Goal: Task Accomplishment & Management: Complete application form

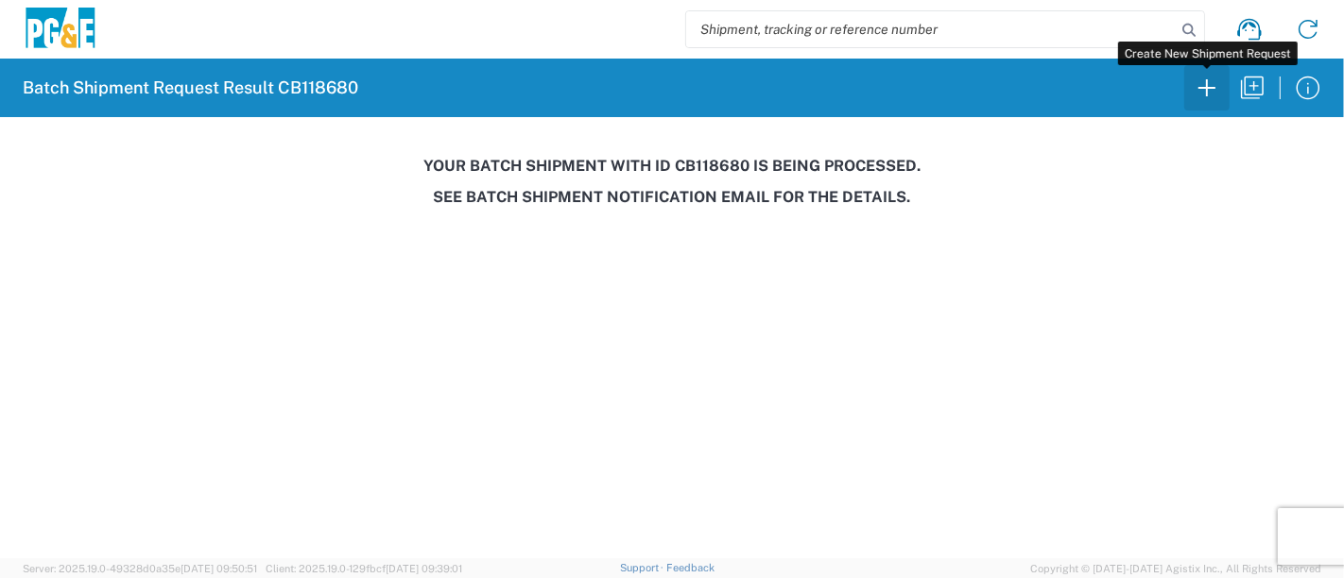
click at [1205, 87] on icon "button" at bounding box center [1206, 87] width 17 height 17
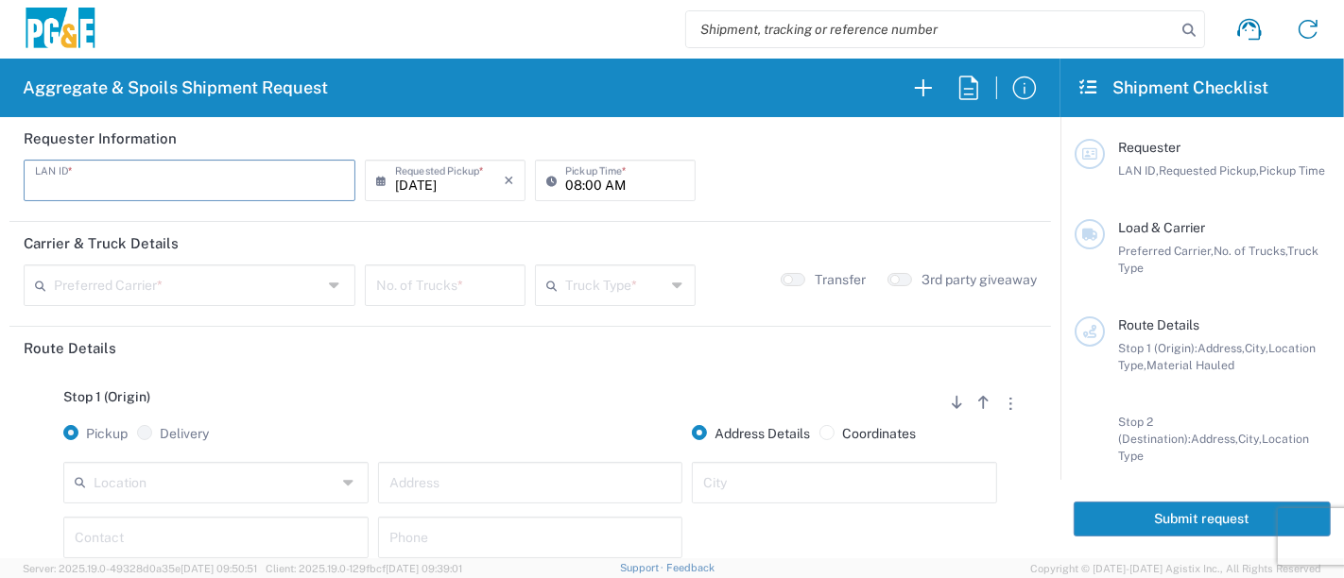
click at [168, 180] on input "text" at bounding box center [189, 179] width 309 height 33
type input "JCF6"
click at [565, 182] on input "08:00 AM" at bounding box center [624, 179] width 119 height 33
type input "07:00 AM"
click at [157, 287] on input "text" at bounding box center [188, 283] width 268 height 33
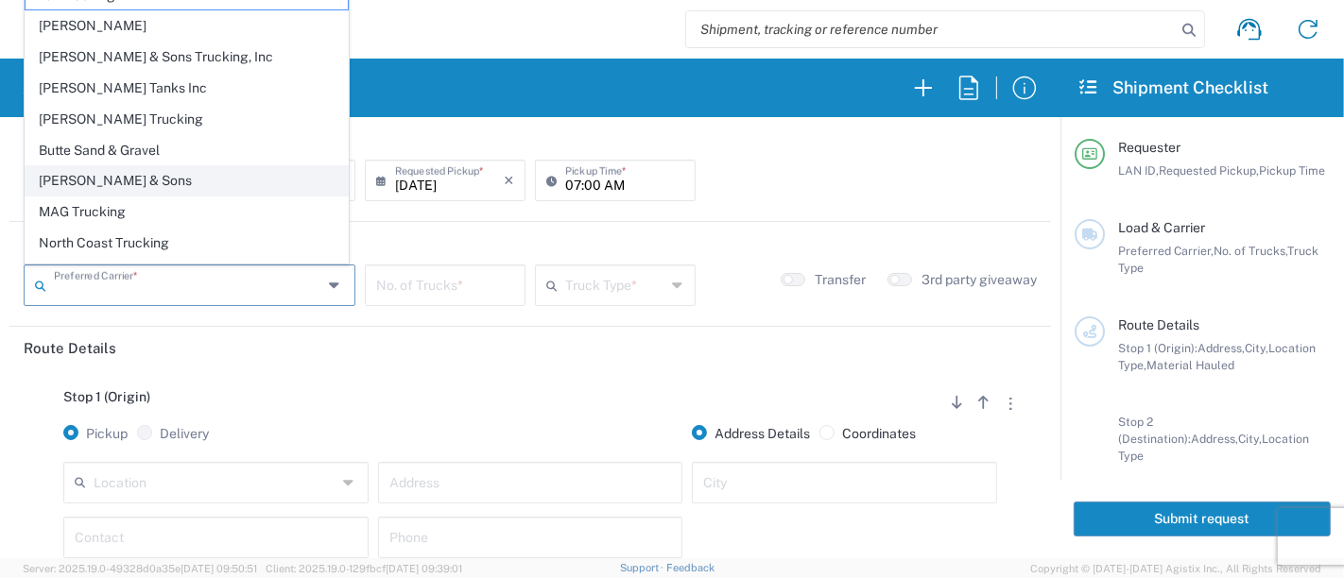
click at [133, 180] on span "[PERSON_NAME] & Sons" at bounding box center [187, 180] width 322 height 29
type input "[PERSON_NAME] & Sons"
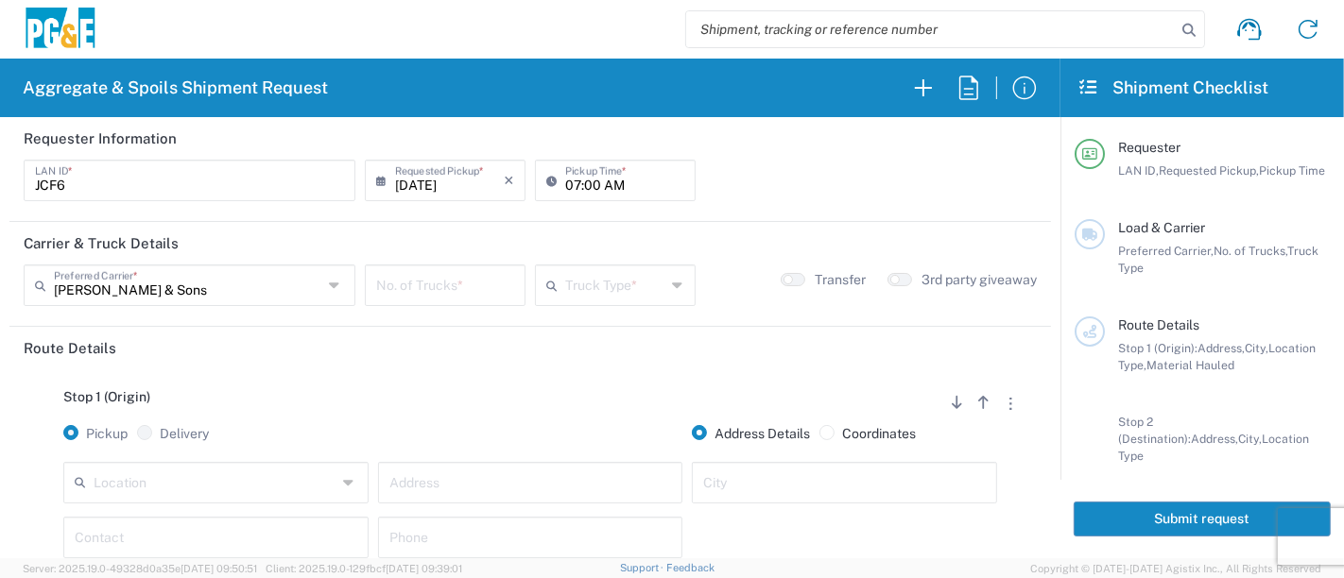
click at [406, 295] on input "number" at bounding box center [445, 283] width 138 height 33
type input "4"
click at [588, 287] on input "text" at bounding box center [615, 283] width 101 height 33
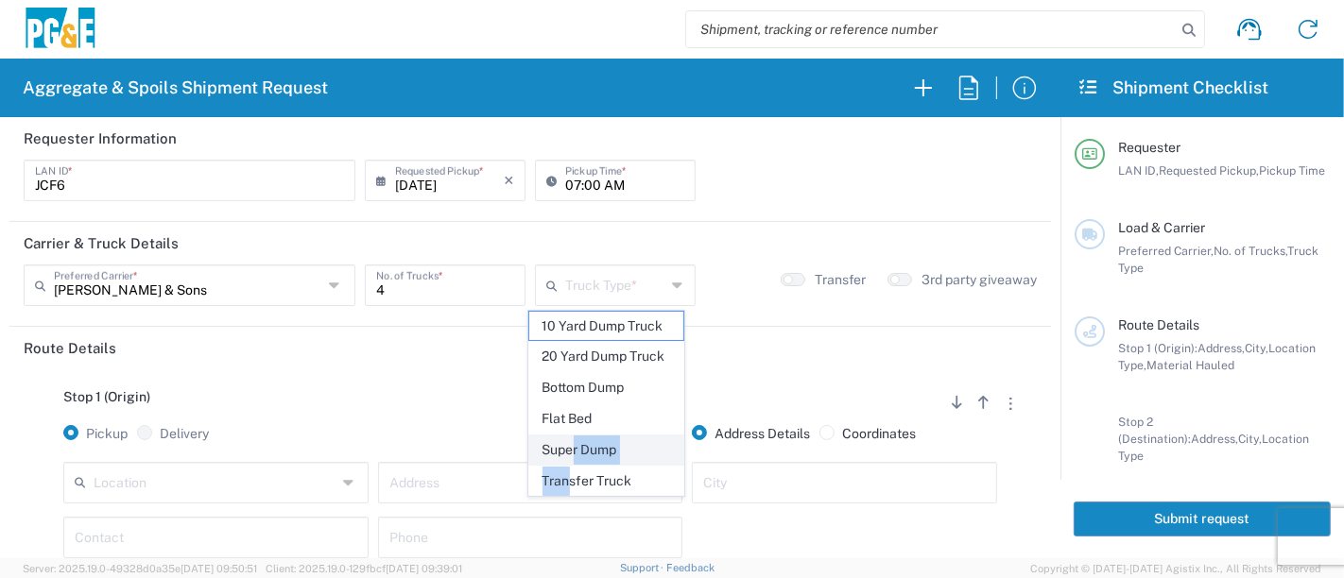
click at [574, 455] on ul "10 Yard Dump Truck 20 Yard Dump Truck Bottom Dump Flat Bed Super Dump Transfer …" at bounding box center [606, 404] width 157 height 186
click at [578, 448] on span "Super Dump" at bounding box center [606, 450] width 155 height 29
type input "Super Dump"
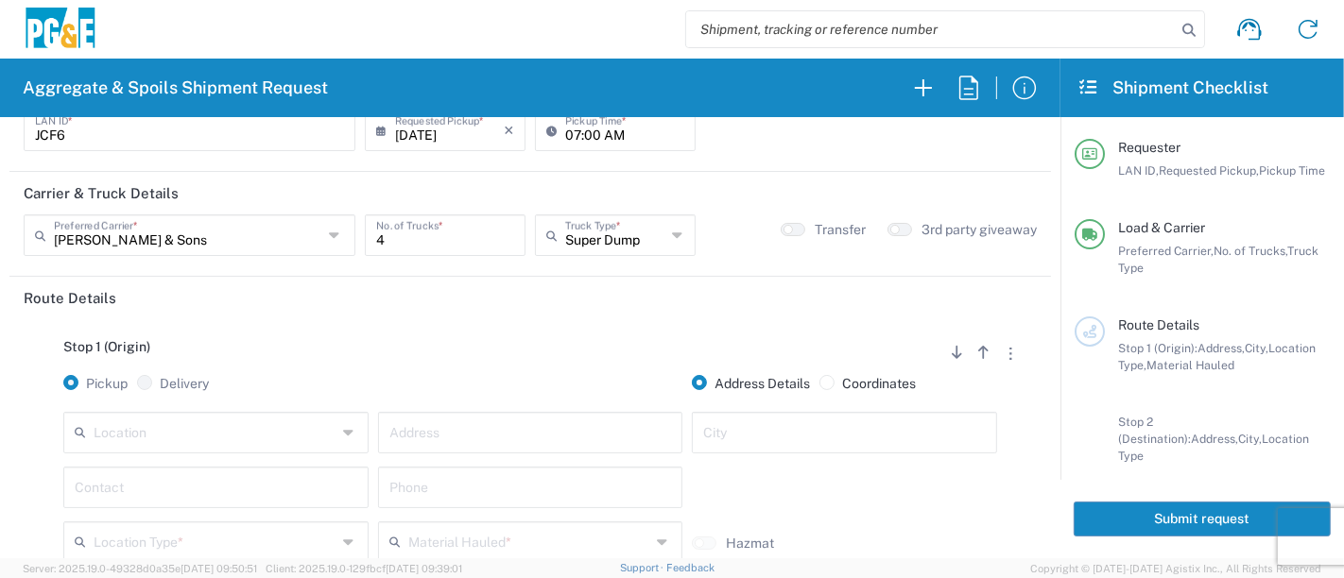
scroll to position [105, 0]
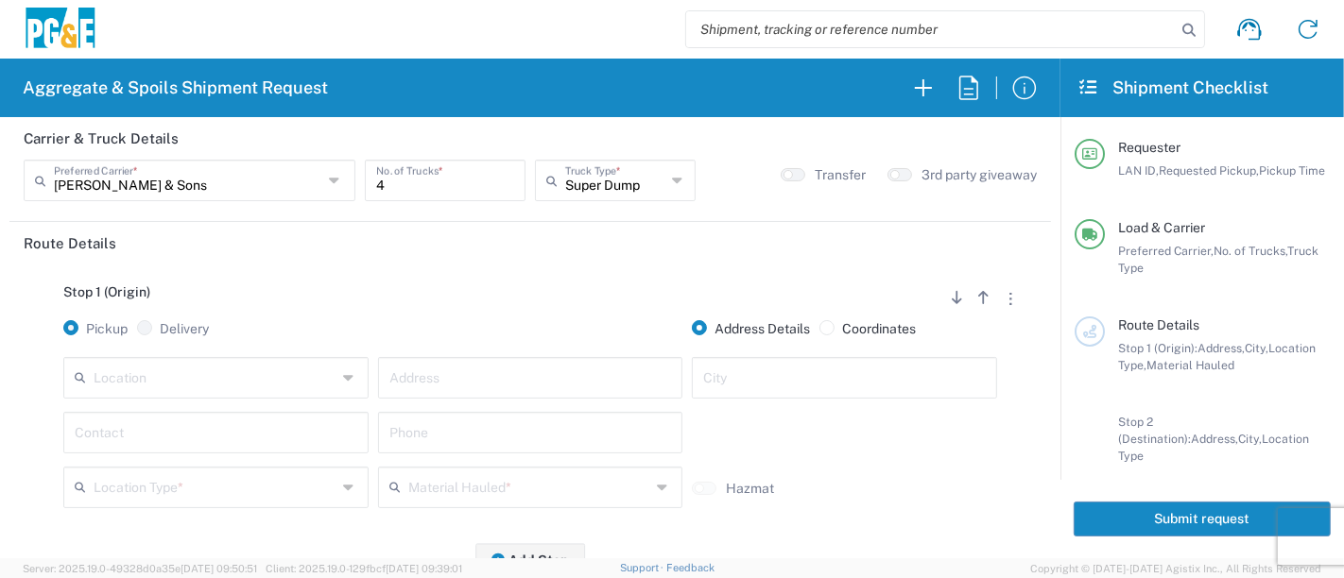
click at [278, 382] on input "text" at bounding box center [215, 376] width 243 height 33
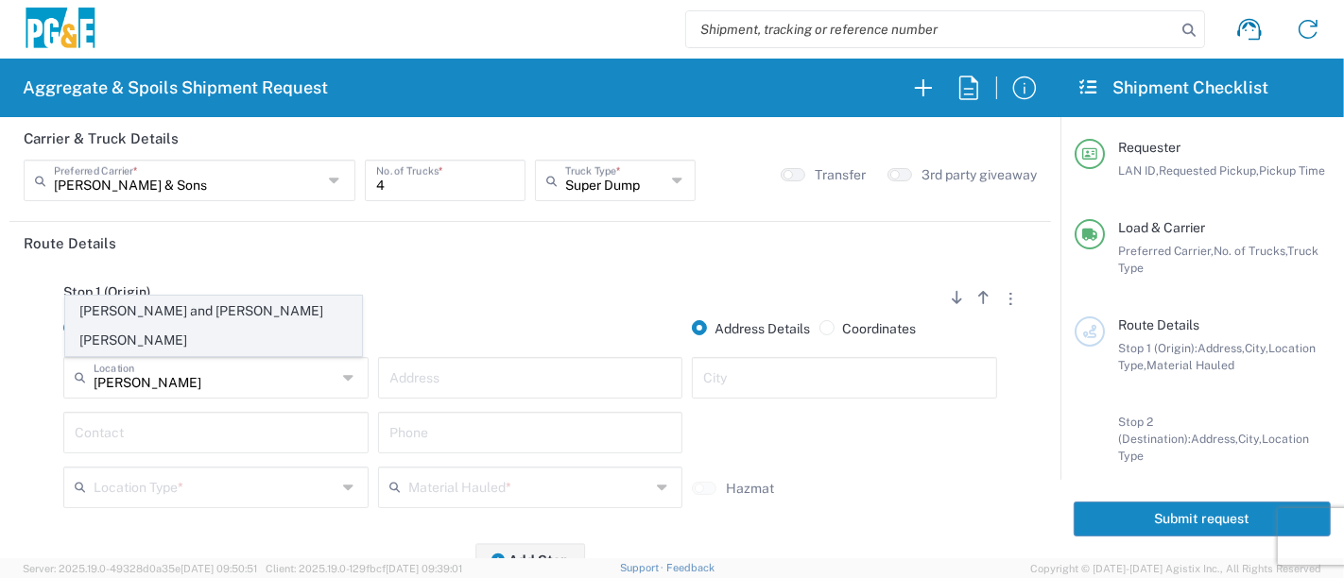
click at [301, 338] on span "[PERSON_NAME] and [PERSON_NAME] [PERSON_NAME]" at bounding box center [214, 326] width 296 height 59
type input "[PERSON_NAME] and [PERSON_NAME] [PERSON_NAME]"
type input "[STREET_ADDRESS]"
type input "Escalon"
type input "Quarry"
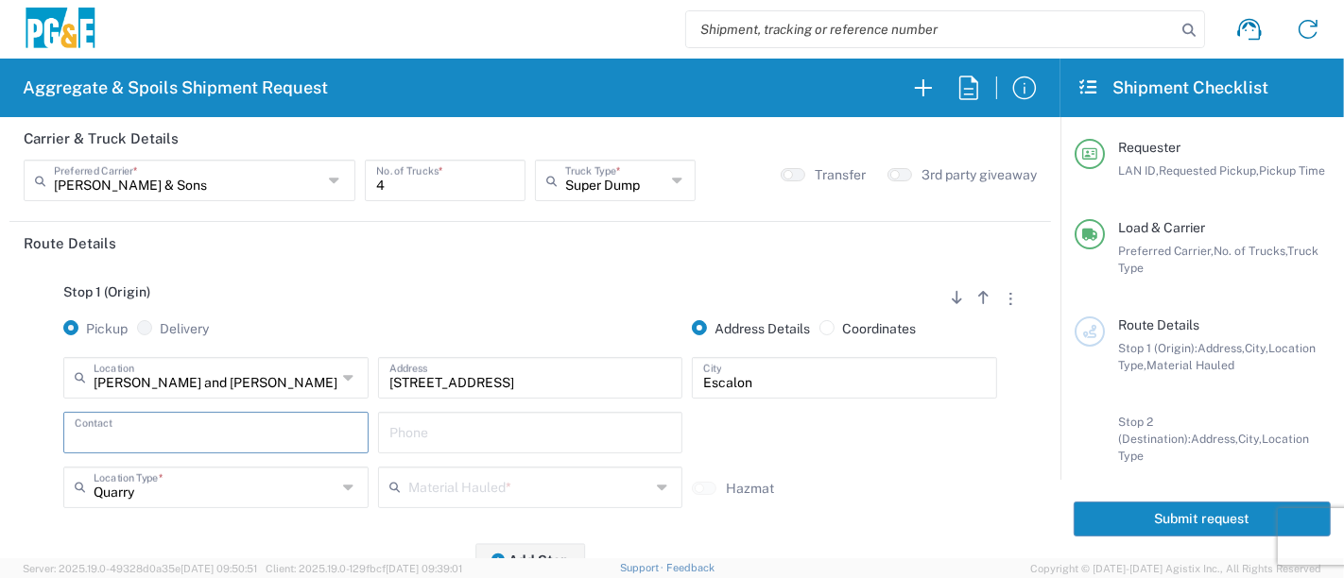
click at [242, 420] on input "text" at bounding box center [216, 431] width 283 height 33
type input "[PERSON_NAME]"
type input "[PHONE_NUMBER]"
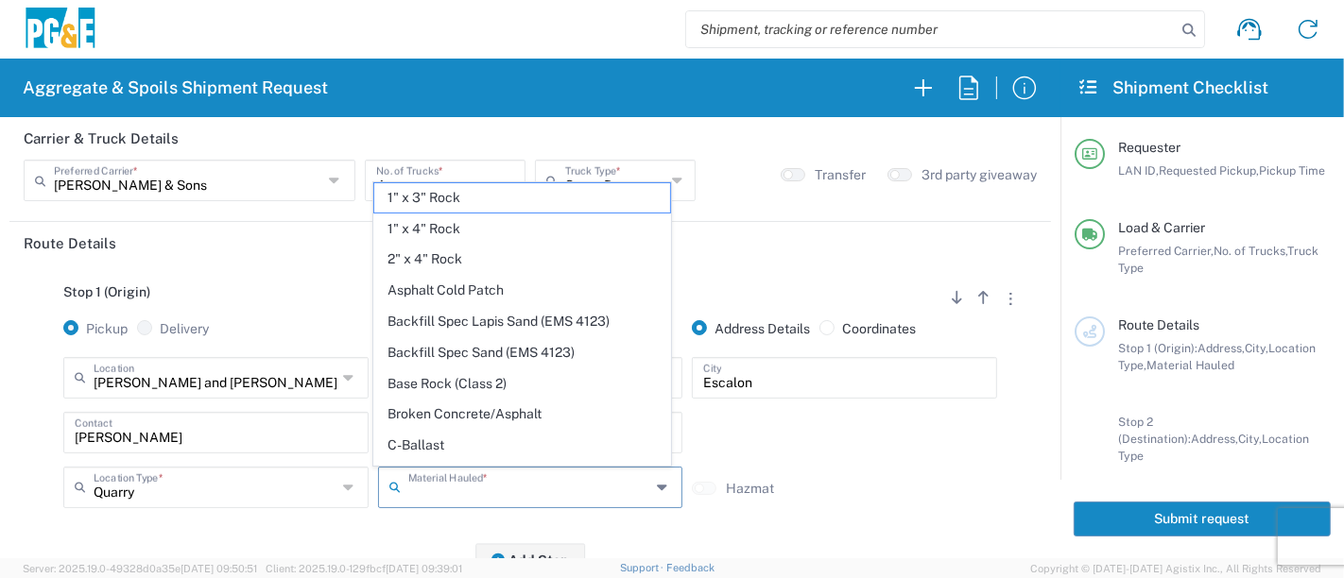
click at [408, 481] on input "text" at bounding box center [529, 486] width 243 height 33
click at [490, 381] on span "Base Rock (Class 2)" at bounding box center [522, 383] width 296 height 29
type input "Base Rock (Class 2)"
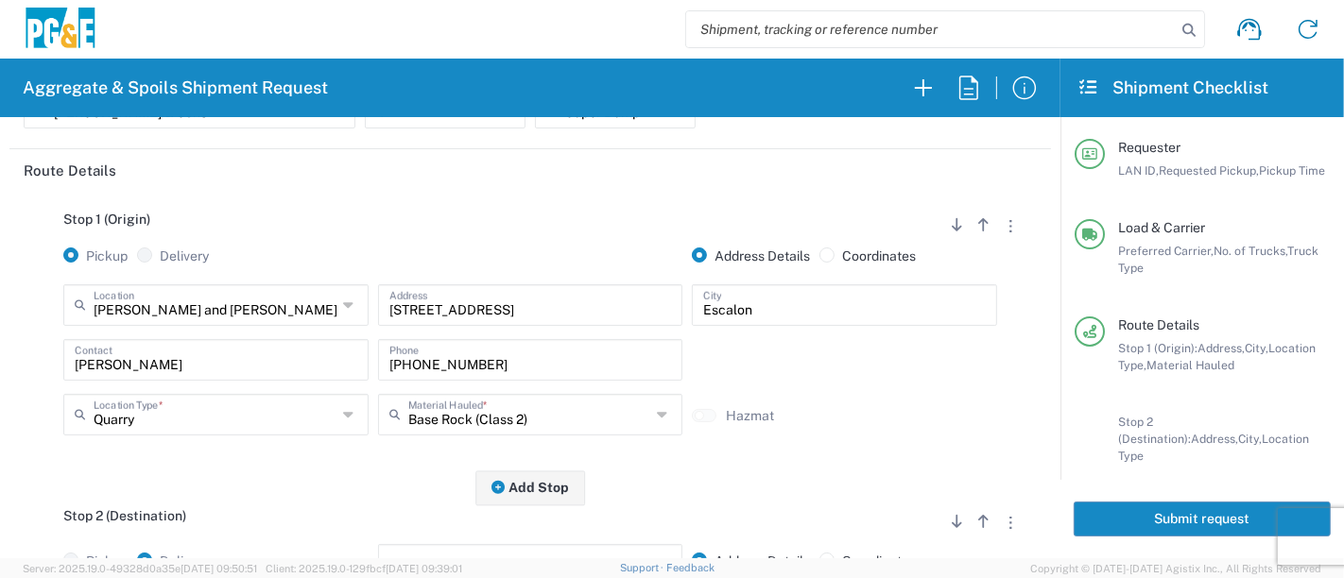
scroll to position [315, 0]
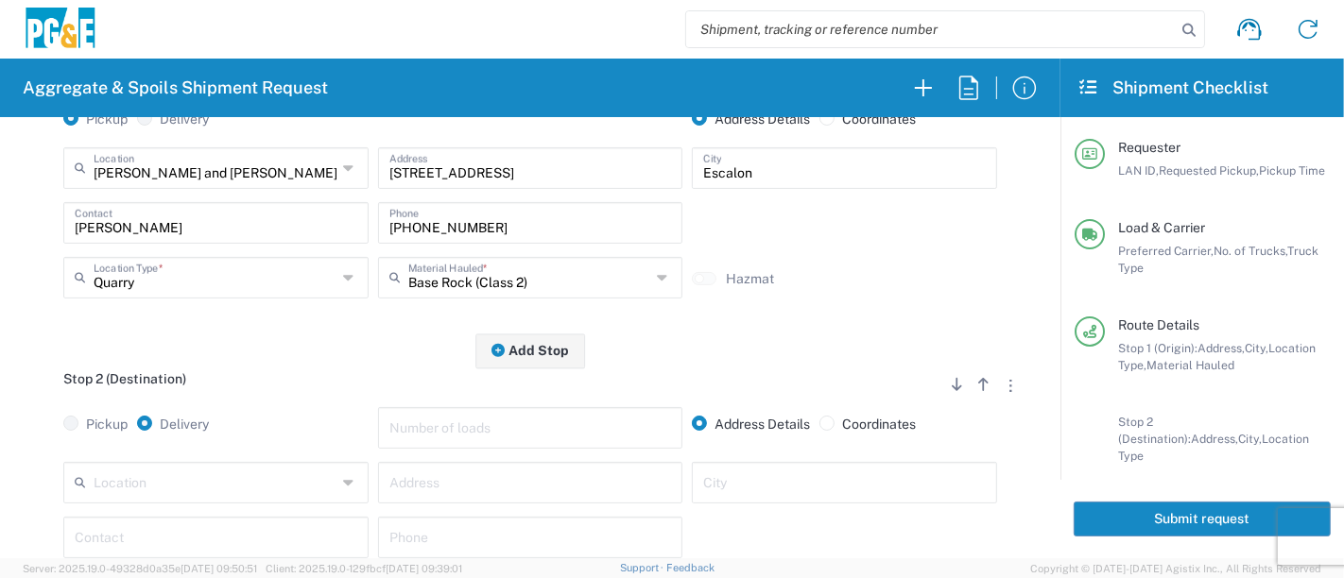
click at [298, 483] on input "text" at bounding box center [215, 481] width 243 height 33
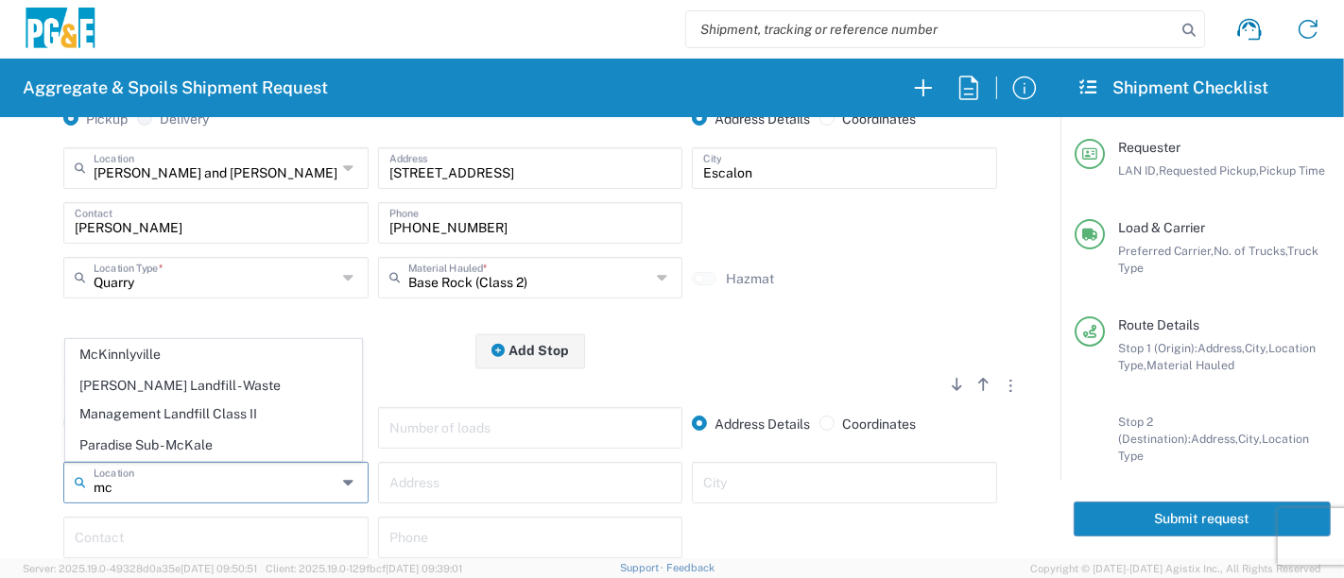
type input "m"
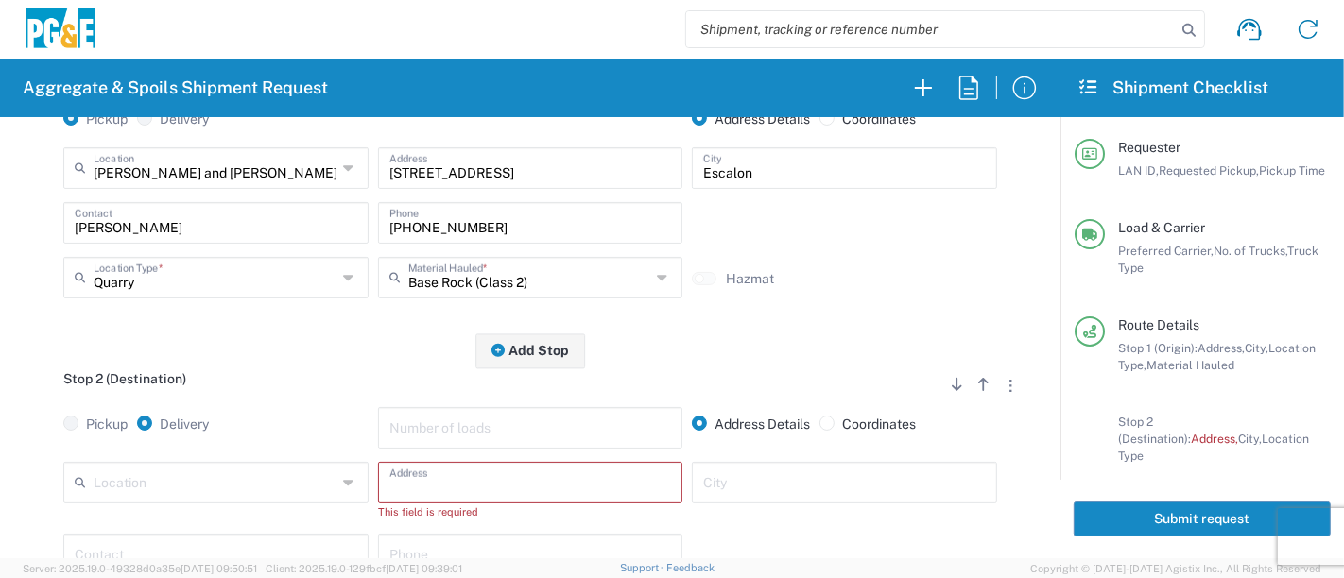
click at [464, 489] on input "text" at bounding box center [530, 481] width 283 height 33
paste input "1181 [PERSON_NAME]"
type input "1181 [PERSON_NAME]"
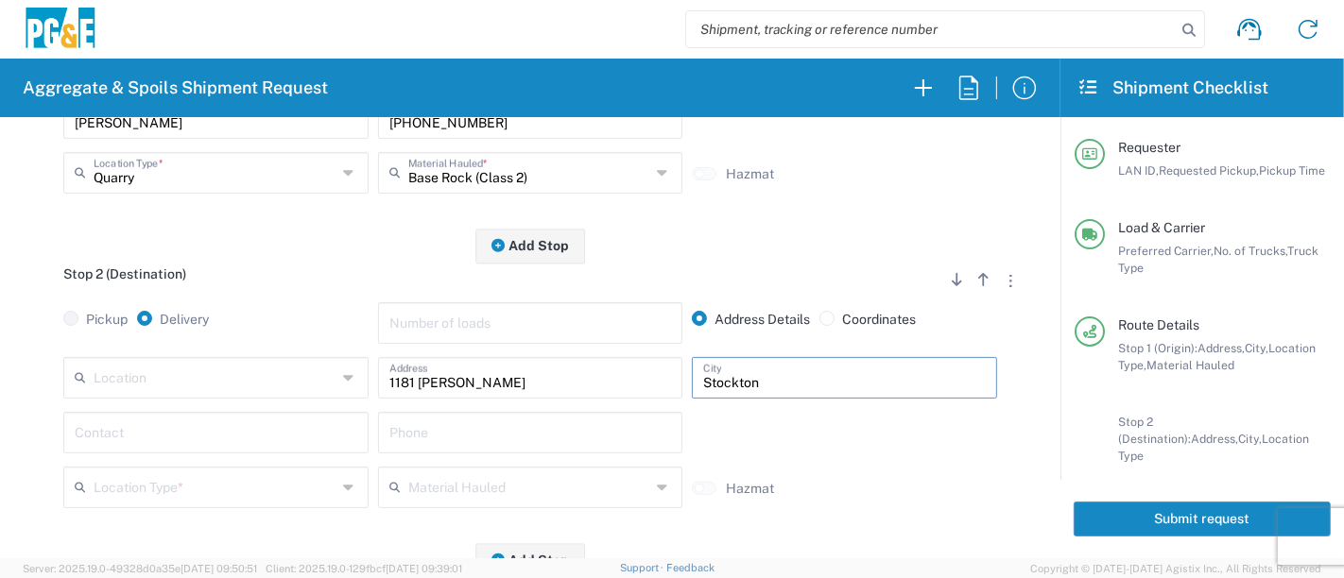
type input "Stockton"
click at [249, 445] on input "text" at bounding box center [216, 431] width 283 height 33
type input "[PERSON_NAME]"
type input "0"
type input "[PHONE_NUMBER]"
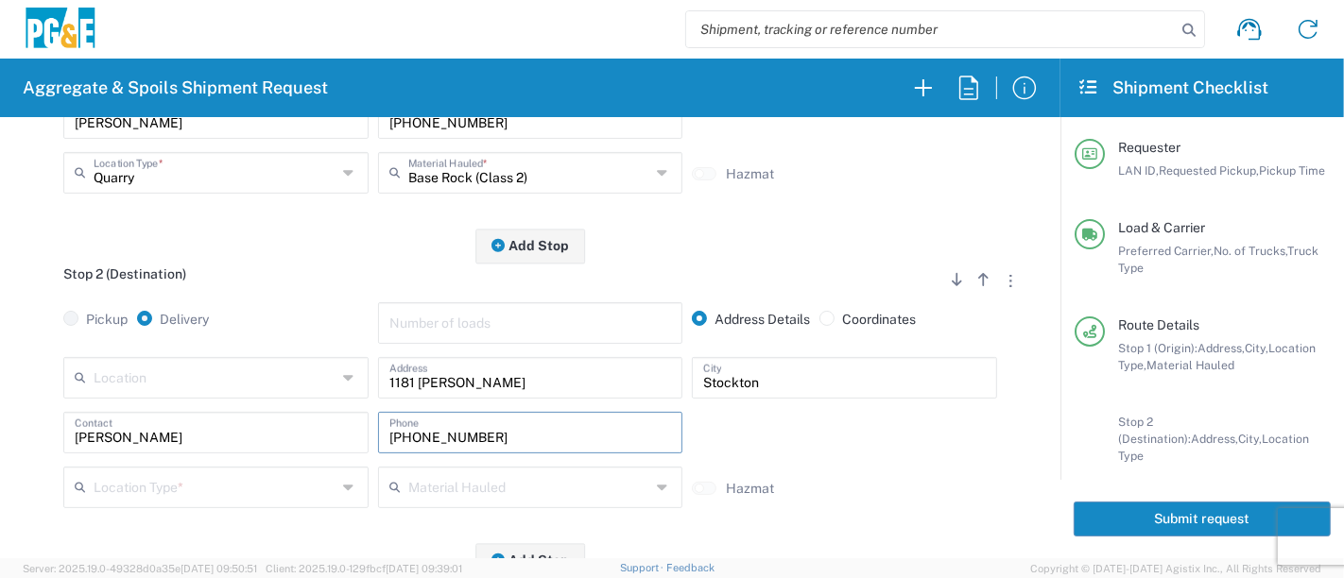
click at [263, 495] on input "text" at bounding box center [215, 486] width 243 height 33
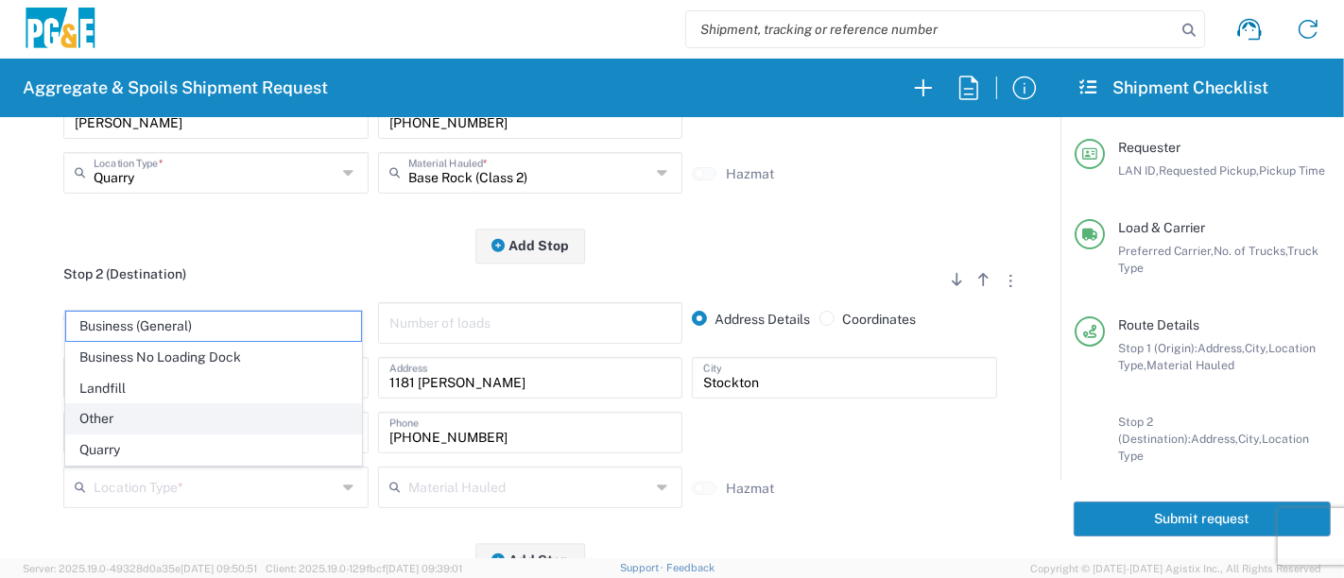
click at [201, 422] on span "Other" at bounding box center [214, 418] width 296 height 29
type input "Other"
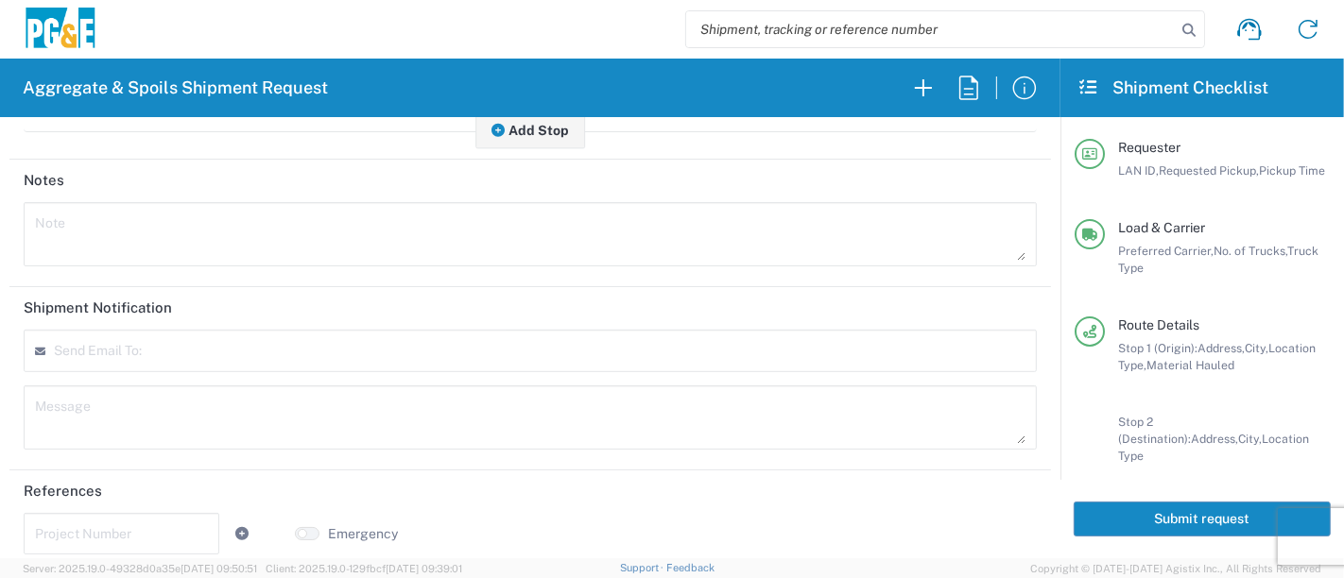
scroll to position [861, 0]
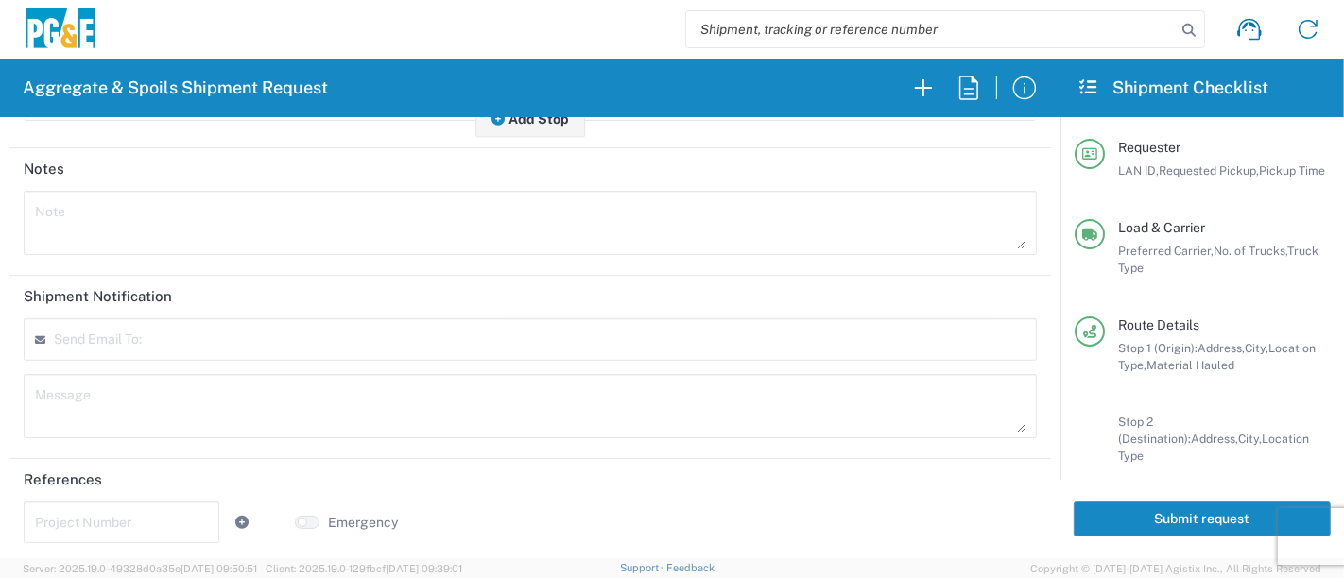
click at [189, 523] on input "text" at bounding box center [121, 521] width 173 height 33
click at [95, 520] on input "text" at bounding box center [121, 521] width 173 height 33
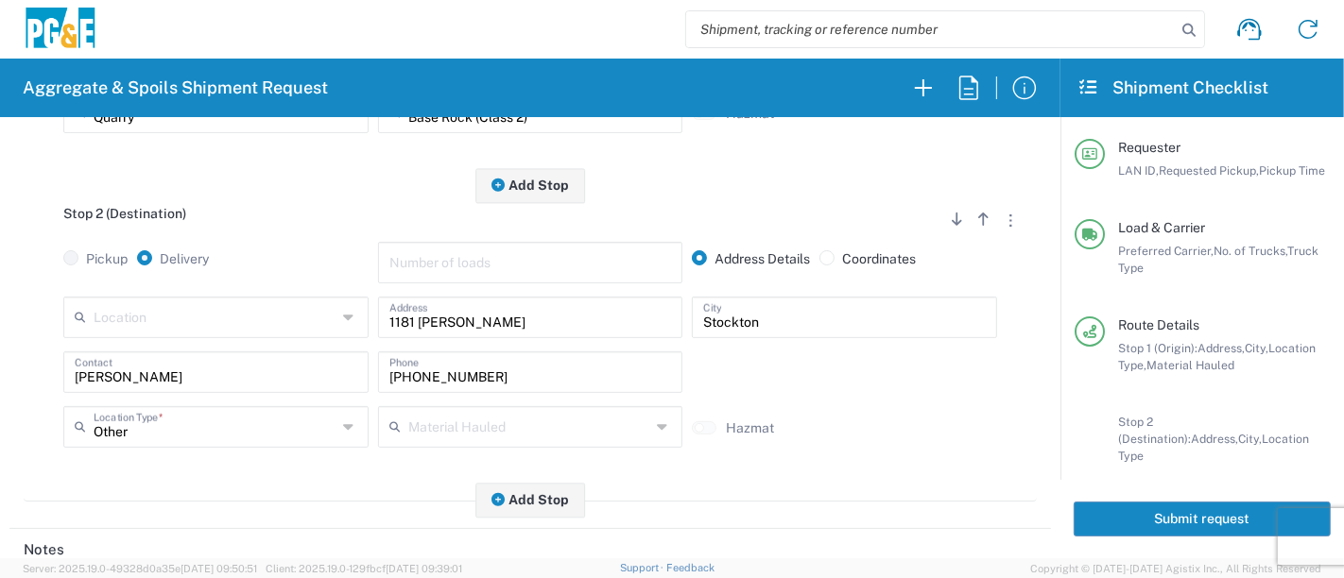
scroll to position [0, 0]
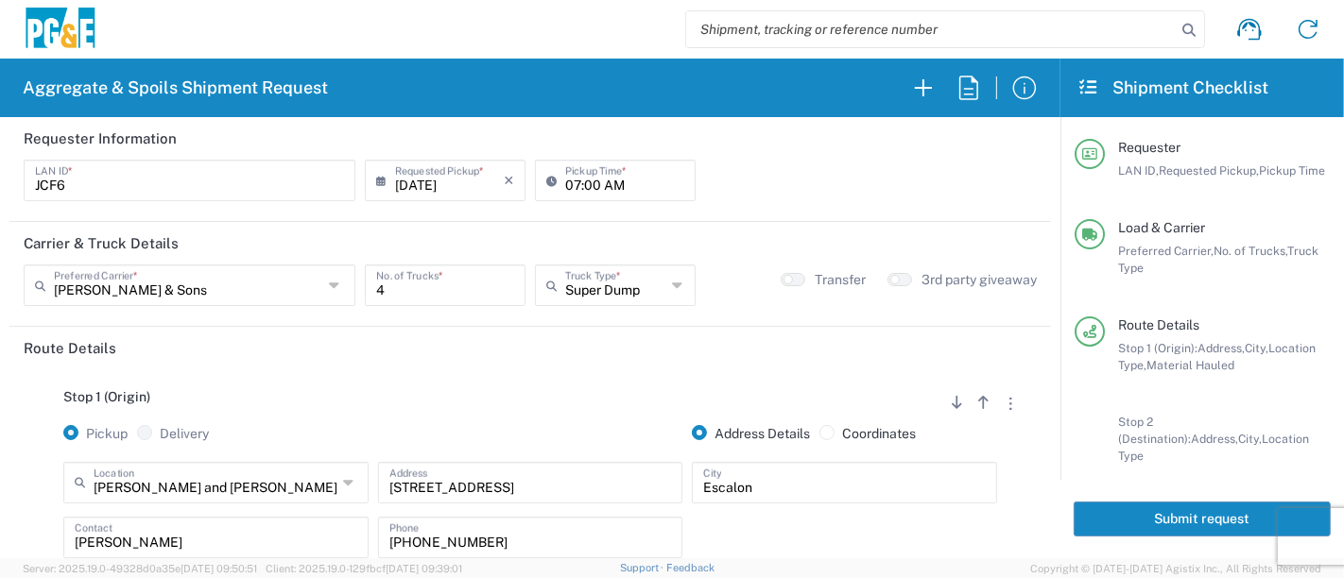
type input "74065861"
click at [1106, 509] on button "Submit request" at bounding box center [1201, 519] width 257 height 35
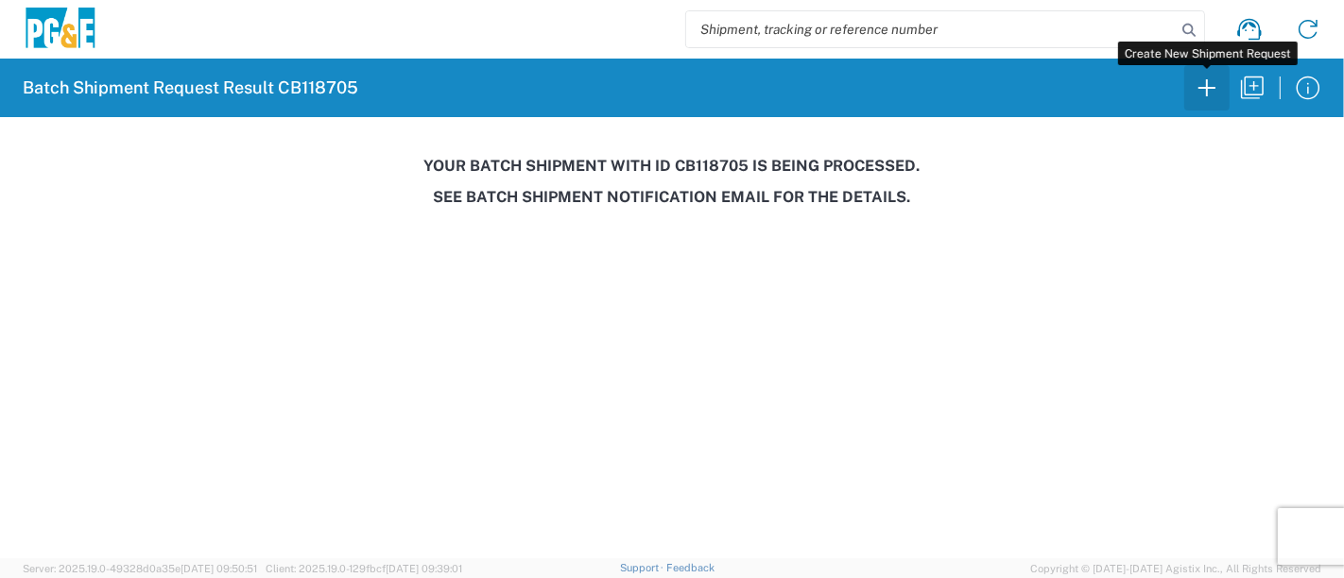
click at [1204, 87] on icon "button" at bounding box center [1206, 87] width 17 height 17
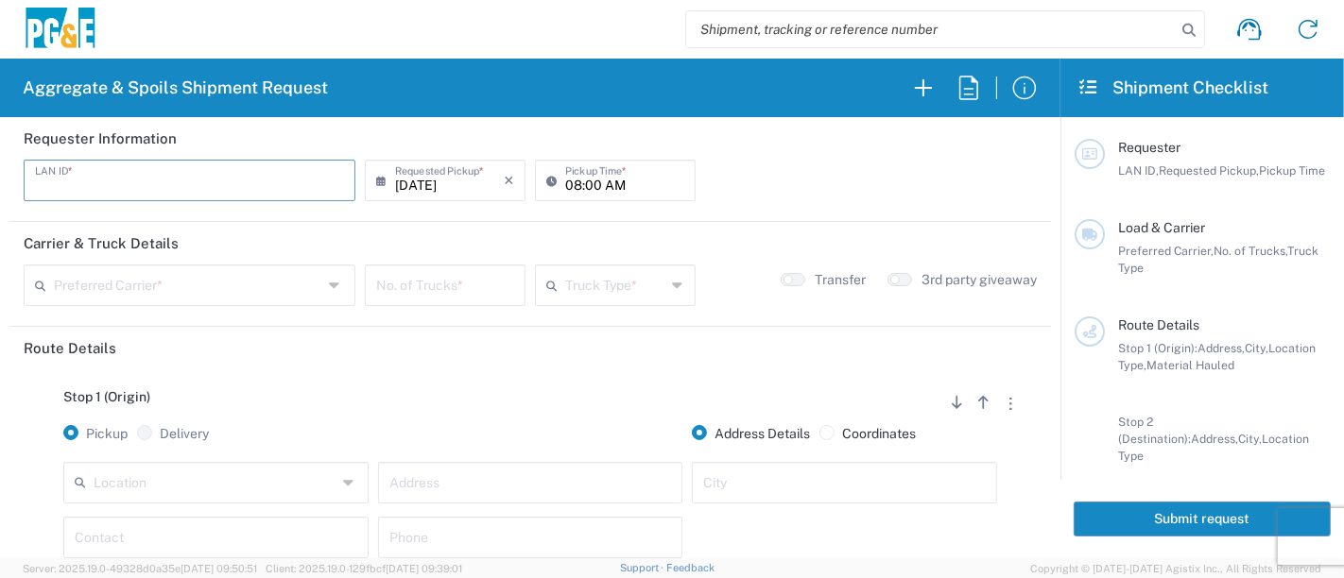
click at [179, 175] on input "text" at bounding box center [189, 179] width 309 height 33
type input "JKK9"
click at [555, 183] on icon at bounding box center [555, 180] width 19 height 30
click at [566, 182] on input "08:00 AM" at bounding box center [624, 179] width 119 height 33
type input "05:00 AM"
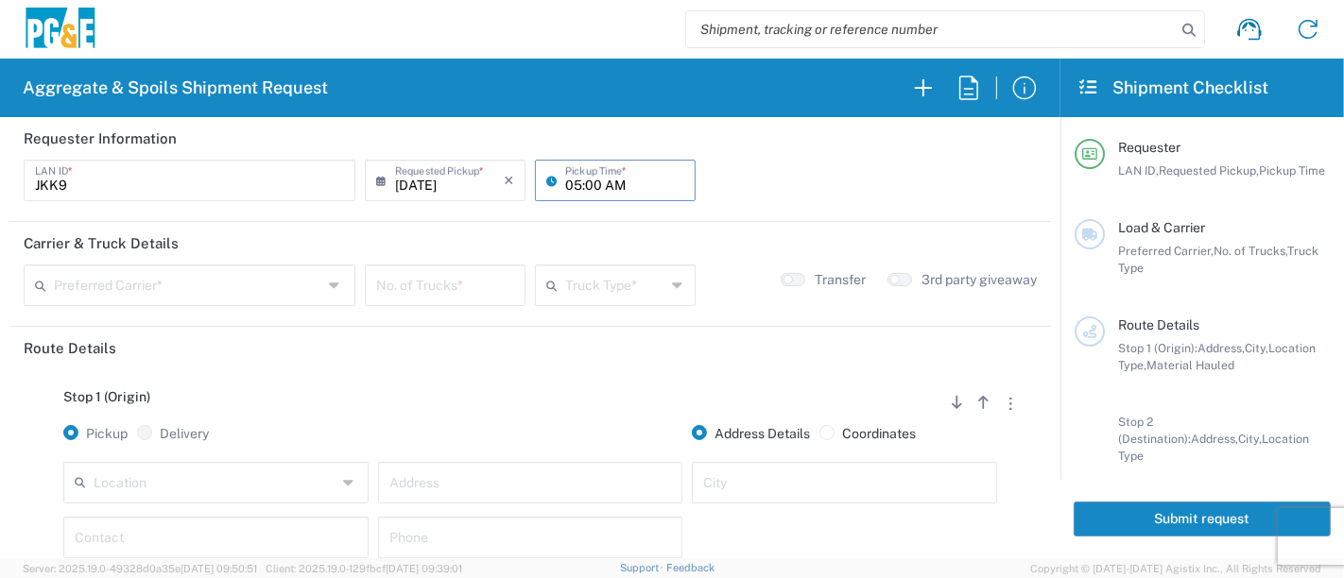
click at [174, 282] on input "text" at bounding box center [188, 283] width 268 height 33
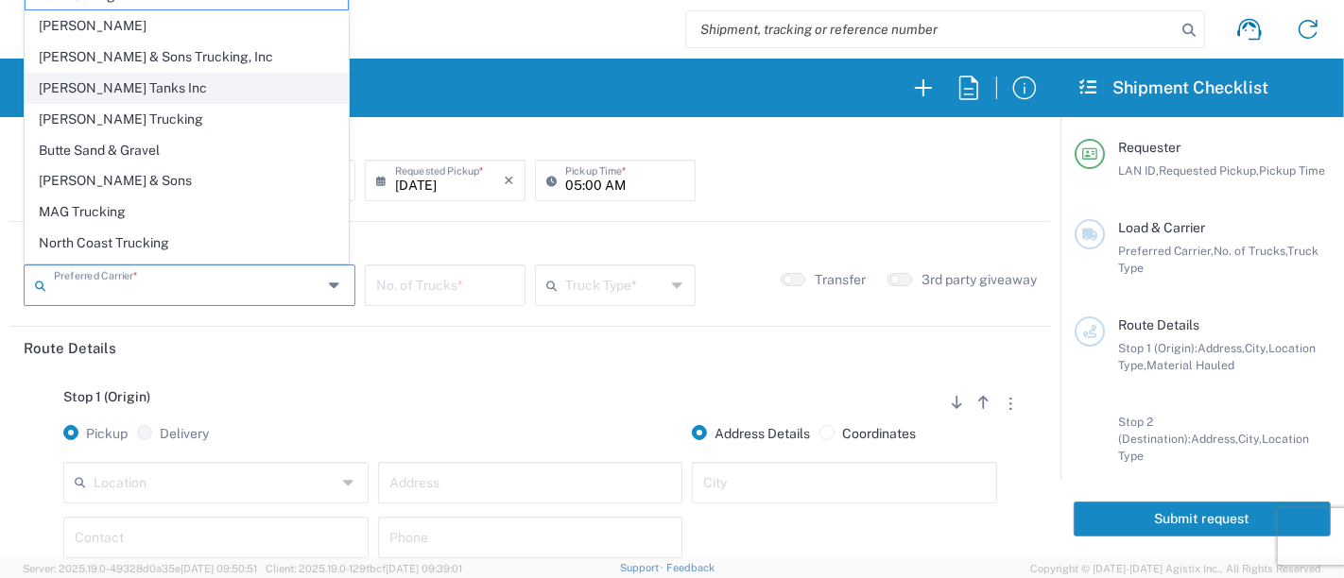
click at [162, 87] on span "[PERSON_NAME] Tanks Inc" at bounding box center [187, 88] width 322 height 29
type input "[PERSON_NAME] Tanks Inc"
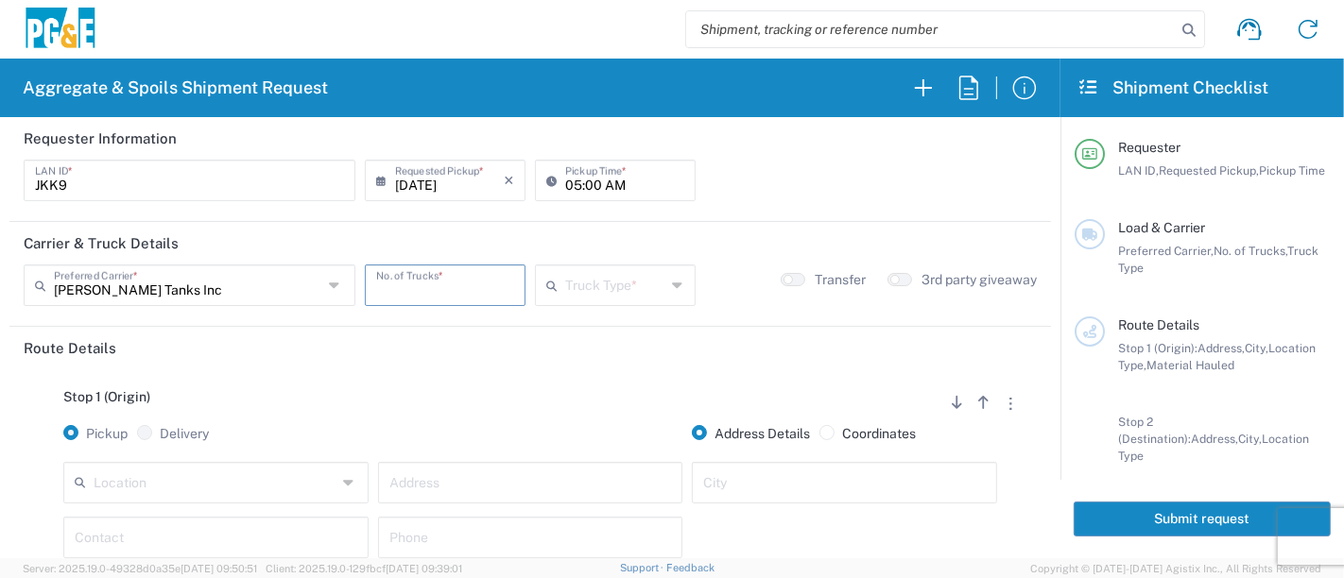
click at [451, 283] on input "number" at bounding box center [445, 283] width 138 height 33
type input "3"
click at [605, 276] on input "text" at bounding box center [615, 283] width 101 height 33
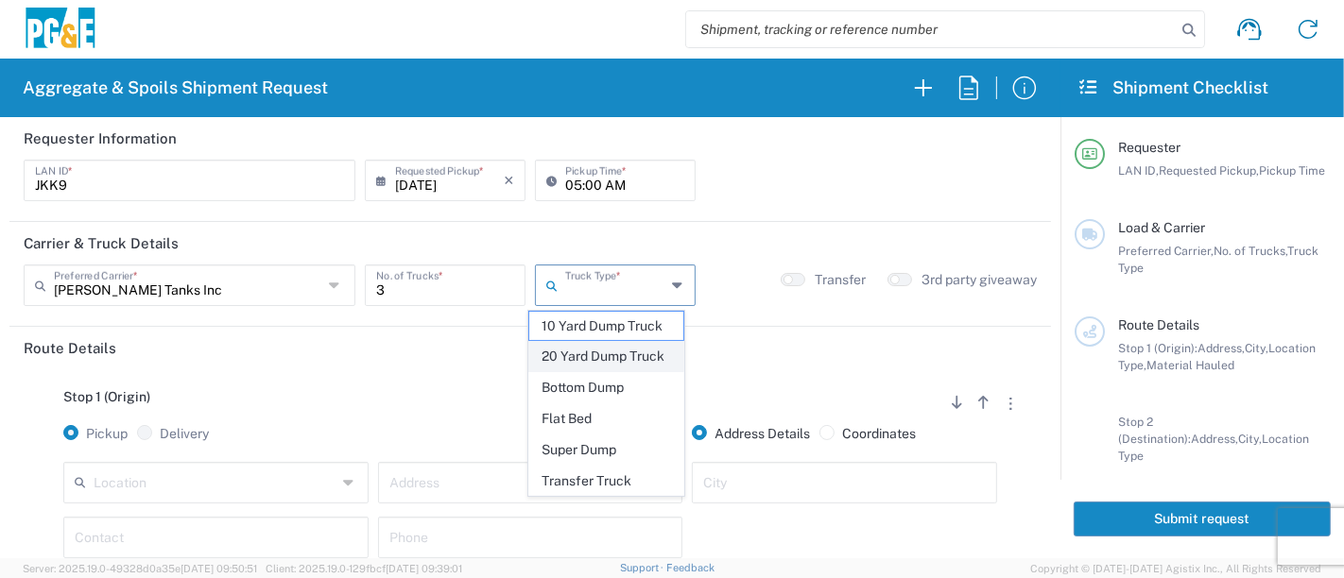
click at [609, 362] on span "20 Yard Dump Truck" at bounding box center [606, 356] width 155 height 29
type input "20 Yard Dump Truck"
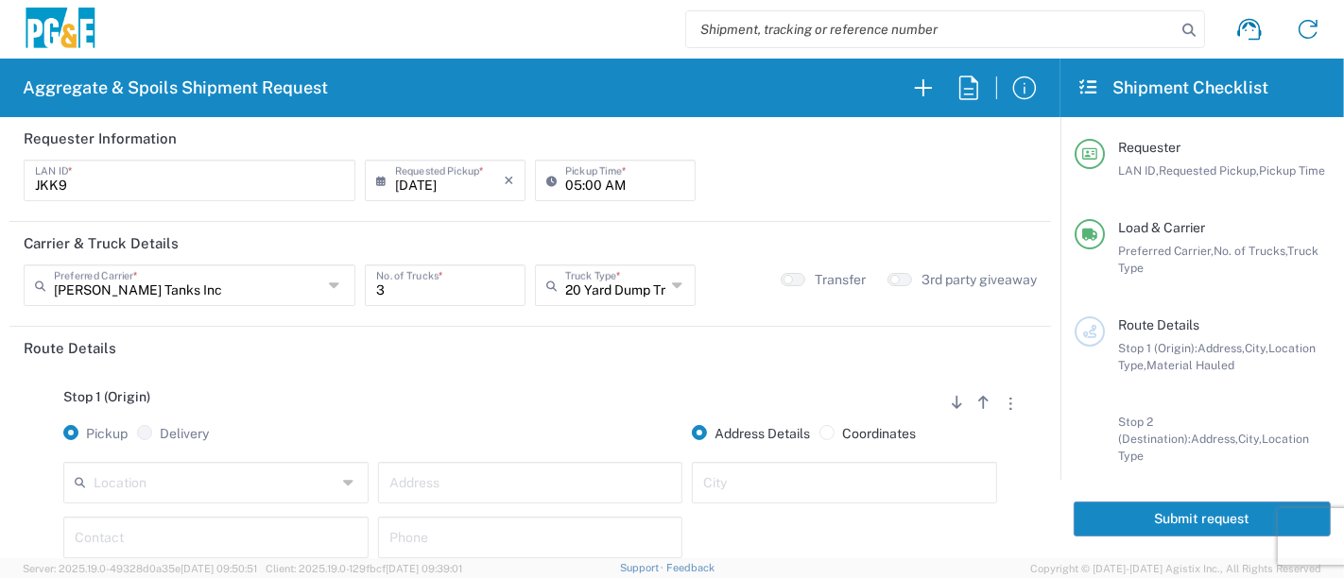
scroll to position [105, 0]
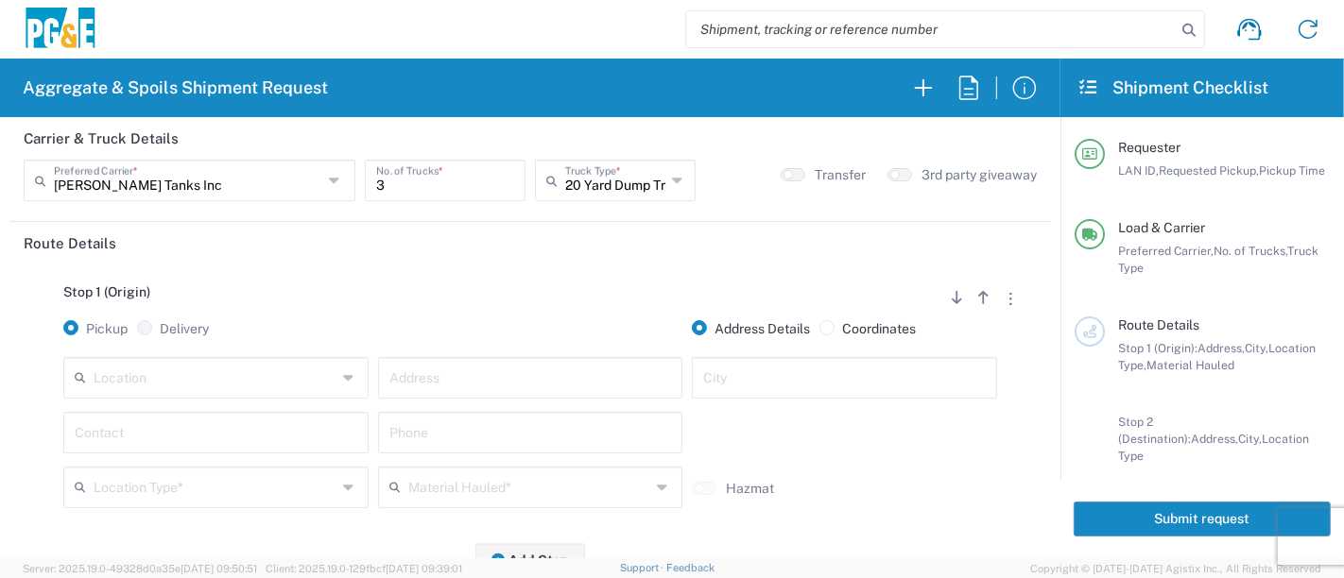
click at [147, 386] on input "text" at bounding box center [215, 376] width 243 height 33
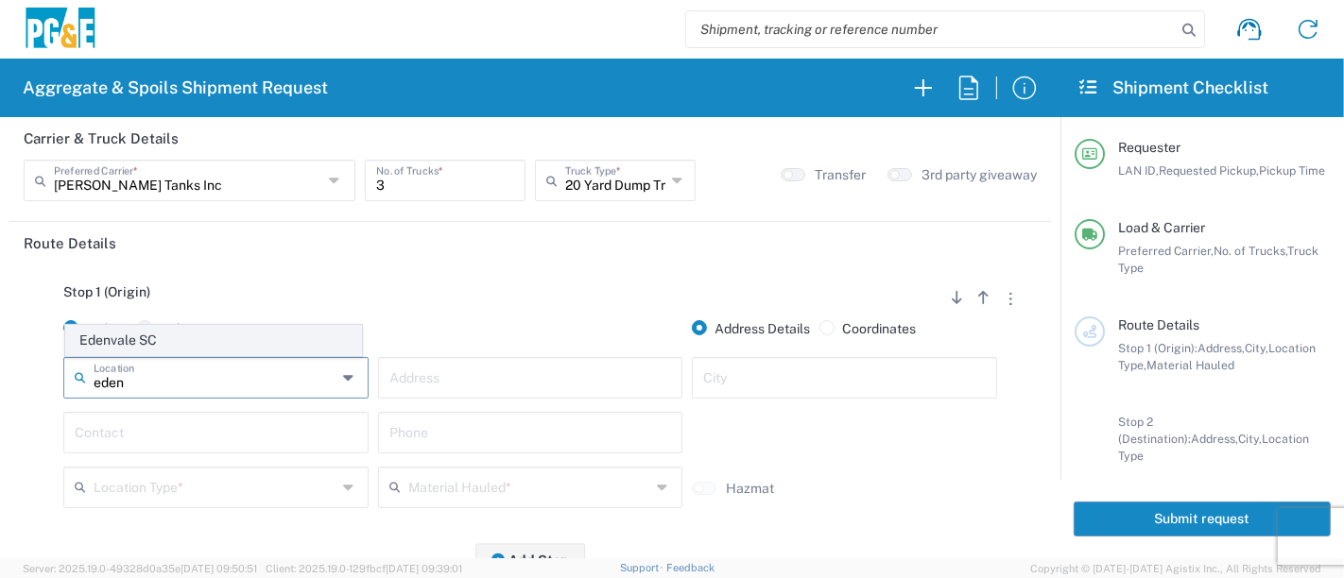
click at [132, 347] on span "Edenvale SC" at bounding box center [214, 340] width 296 height 29
type input "Edenvale SC"
type input "[STREET_ADDRESS][PERSON_NAME]"
type input "[GEOGRAPHIC_DATA][PERSON_NAME]"
type input "Business No Loading Dock"
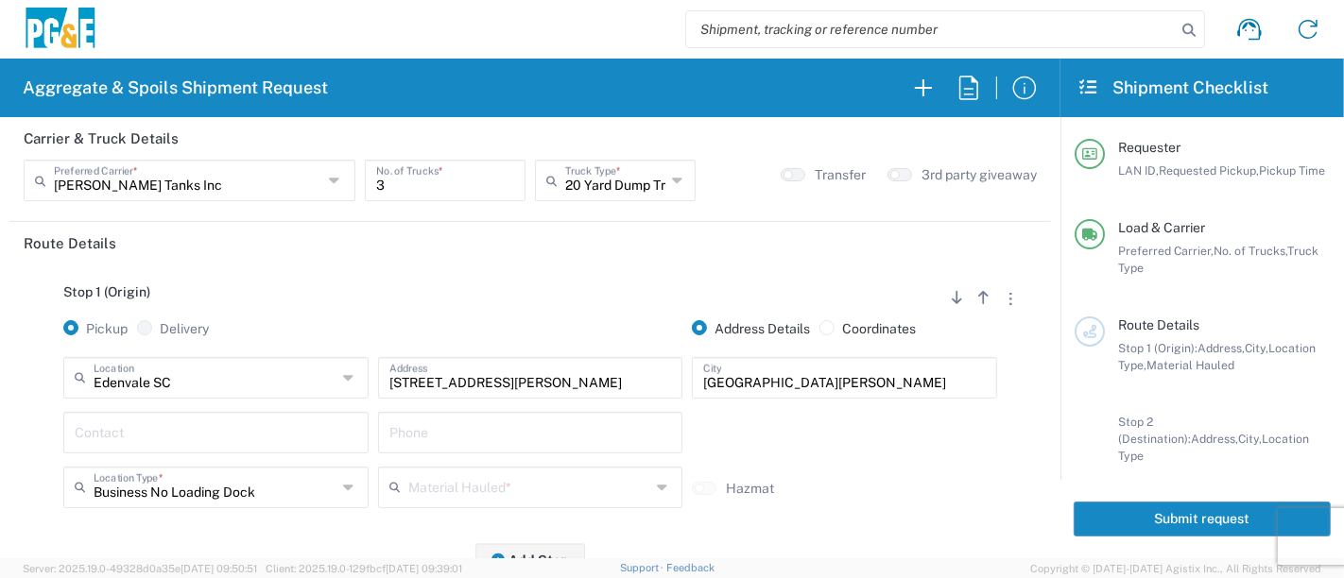
click at [137, 448] on div "Contact" at bounding box center [215, 433] width 305 height 42
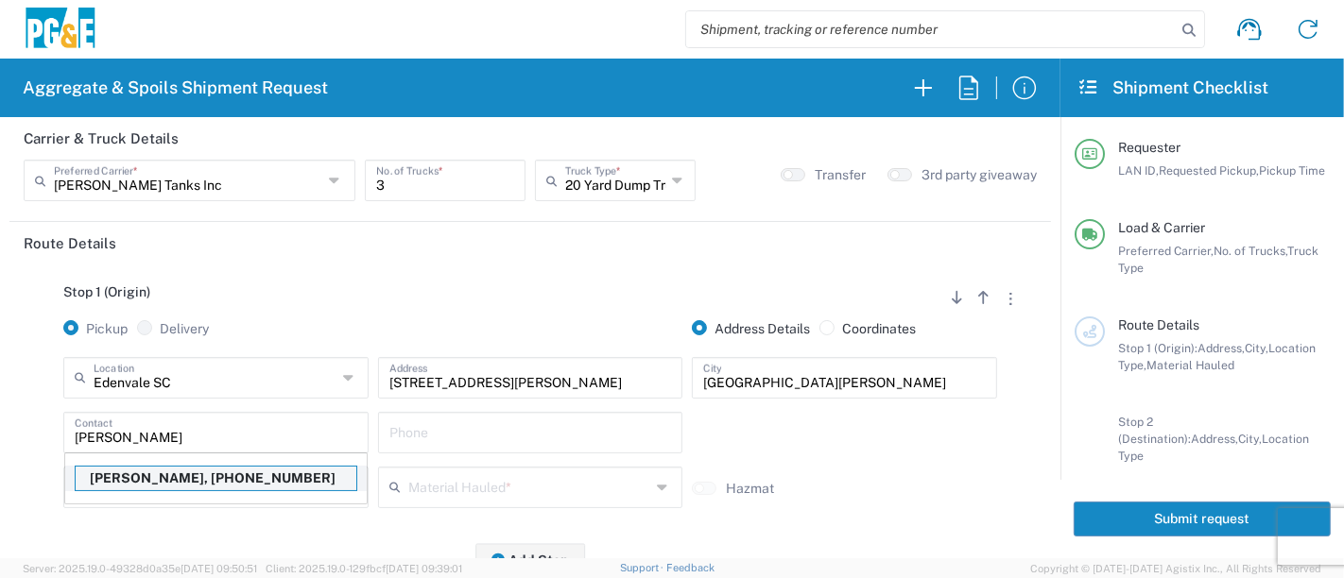
click at [132, 471] on p "[PERSON_NAME], [PHONE_NUMBER]" at bounding box center [216, 479] width 281 height 24
type input "[PERSON_NAME]"
type input "[PHONE_NUMBER]"
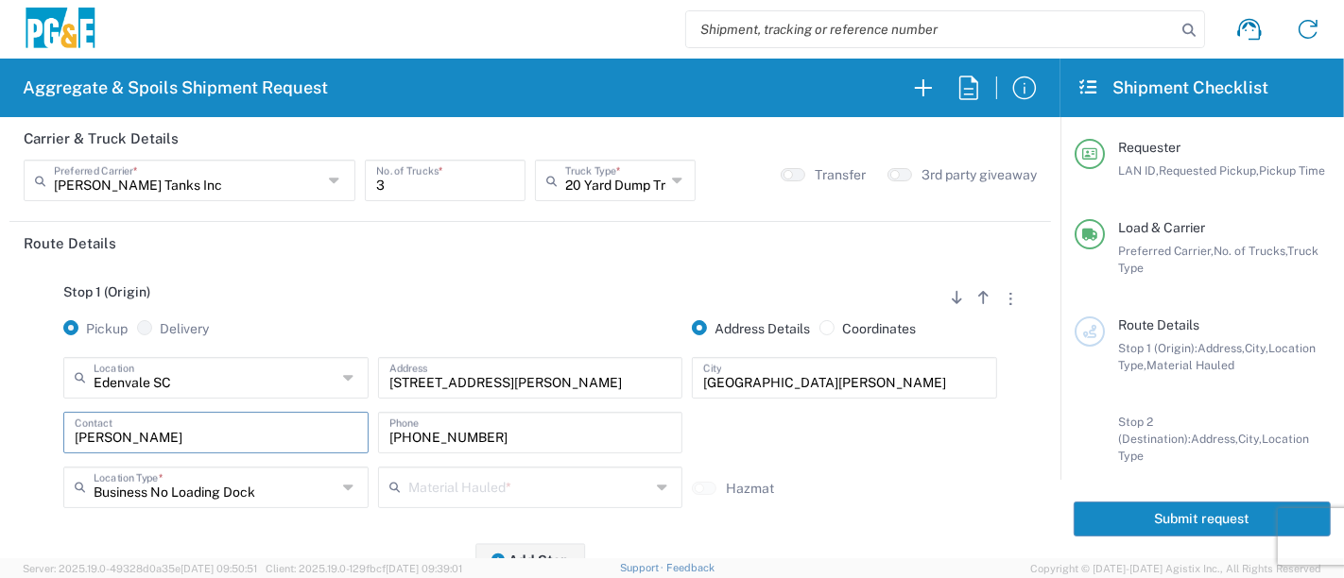
click at [449, 479] on input "text" at bounding box center [529, 486] width 243 height 33
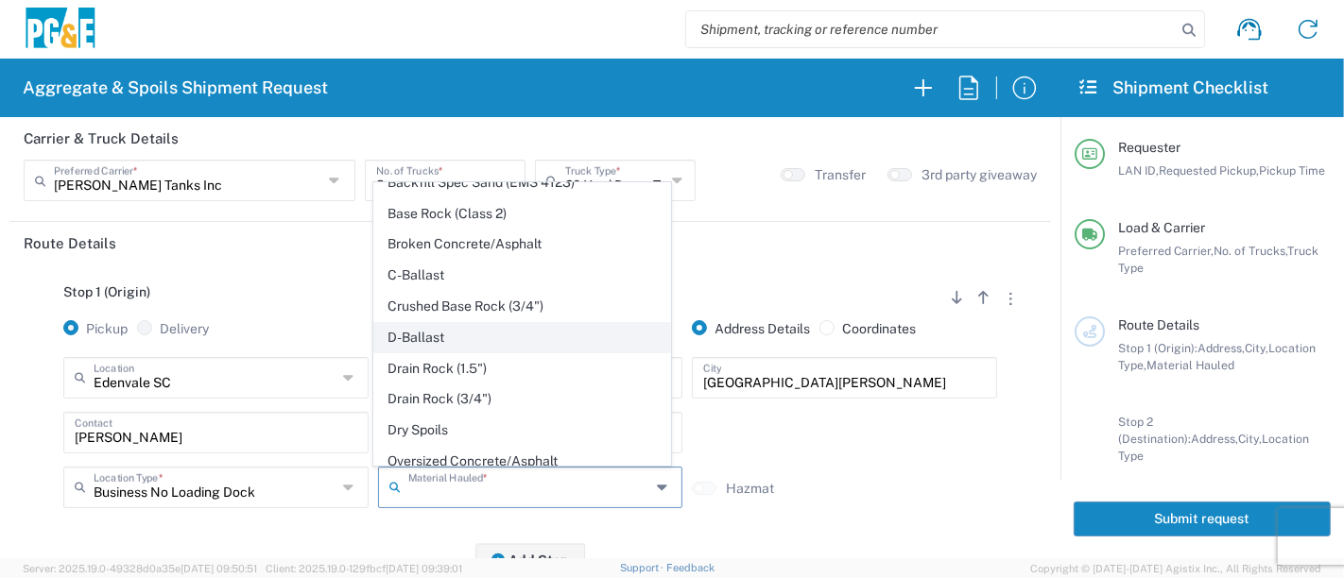
scroll to position [210, 0]
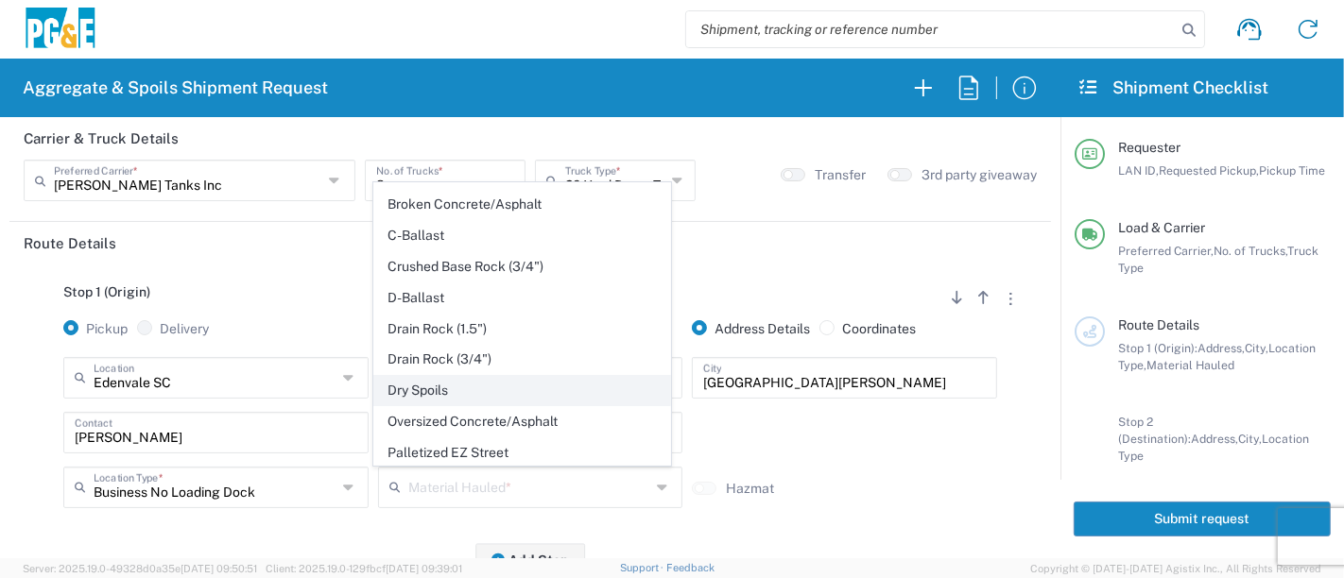
click at [474, 391] on span "Dry Spoils" at bounding box center [522, 390] width 296 height 29
type input "Dry Spoils"
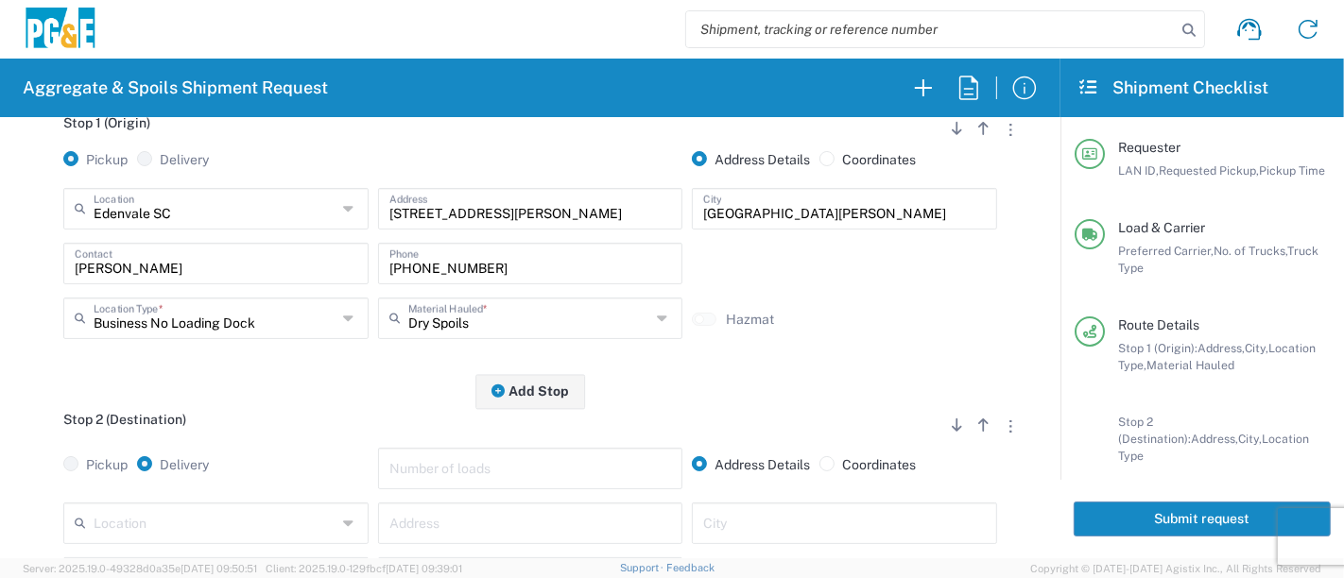
scroll to position [315, 0]
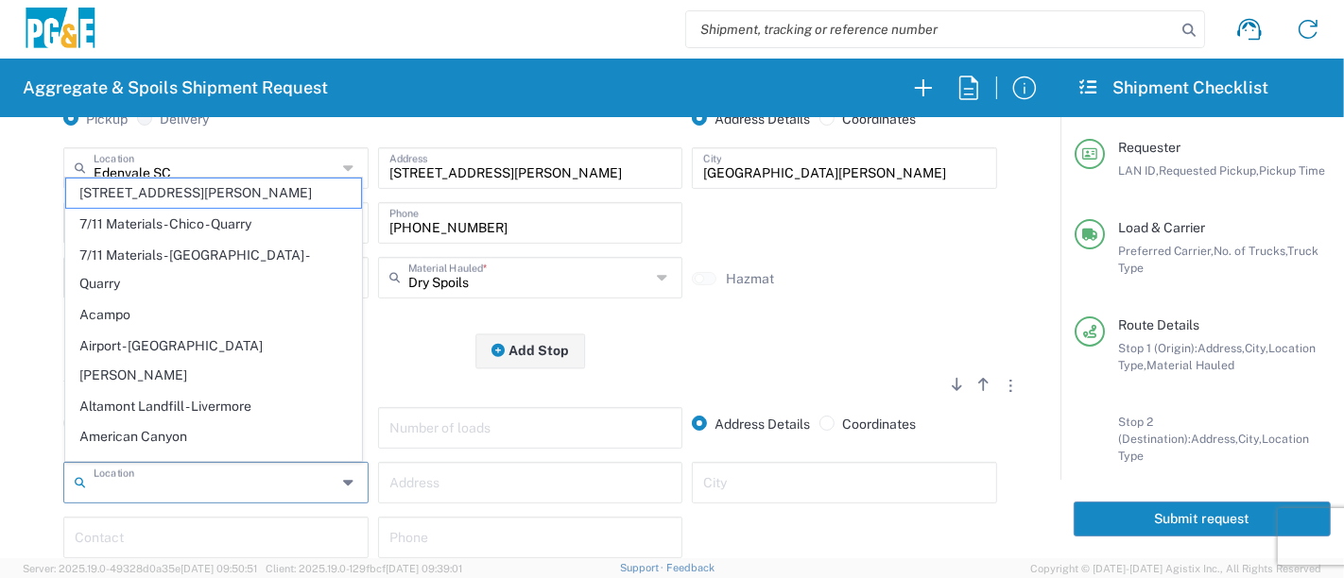
click at [183, 482] on input "text" at bounding box center [215, 481] width 243 height 33
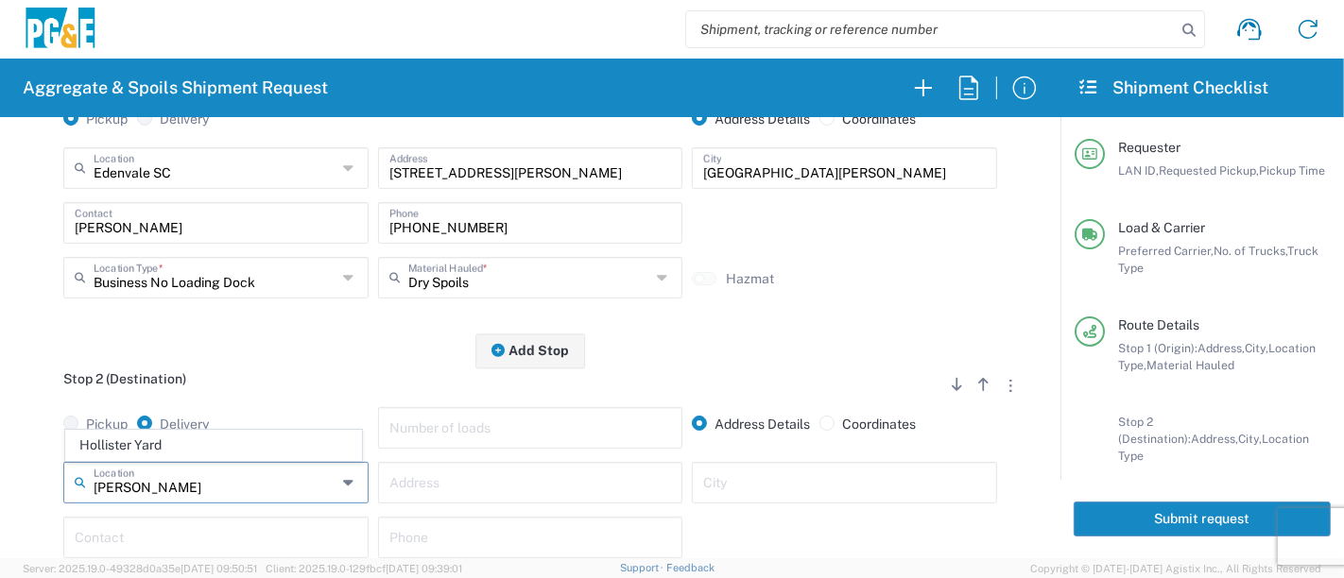
click at [184, 451] on span "Hollister Yard" at bounding box center [214, 445] width 296 height 29
type input "Hollister Yard"
type input "[STREET_ADDRESS]"
type input "Hollister"
type input "Business No Loading Dock"
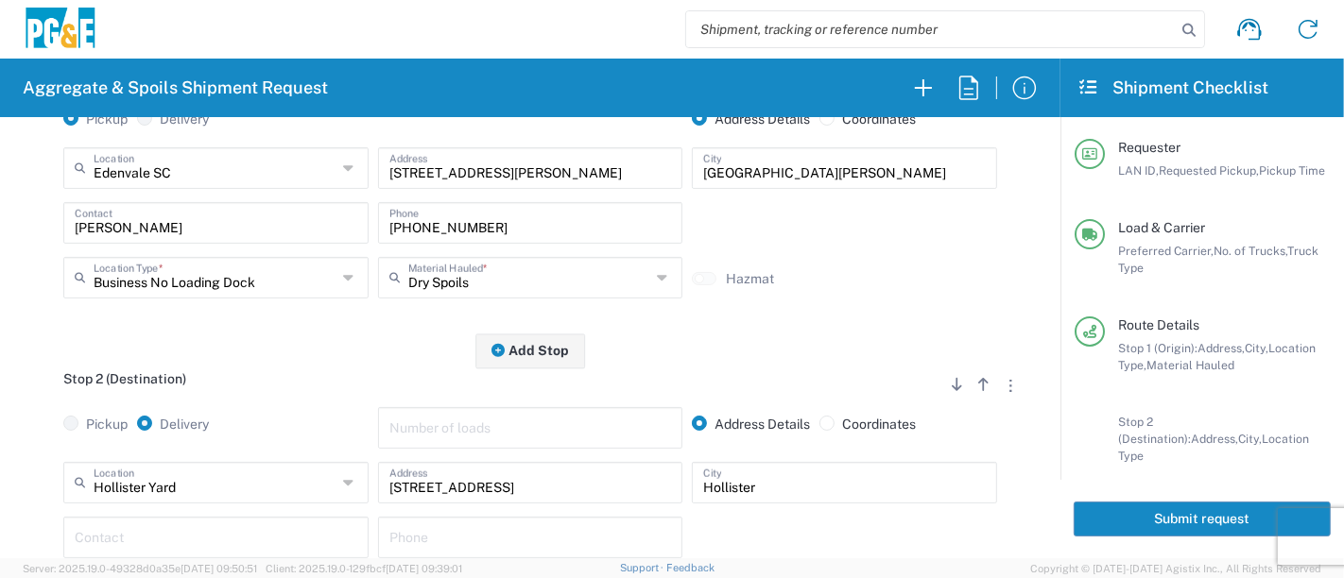
click at [189, 521] on input "text" at bounding box center [216, 536] width 283 height 33
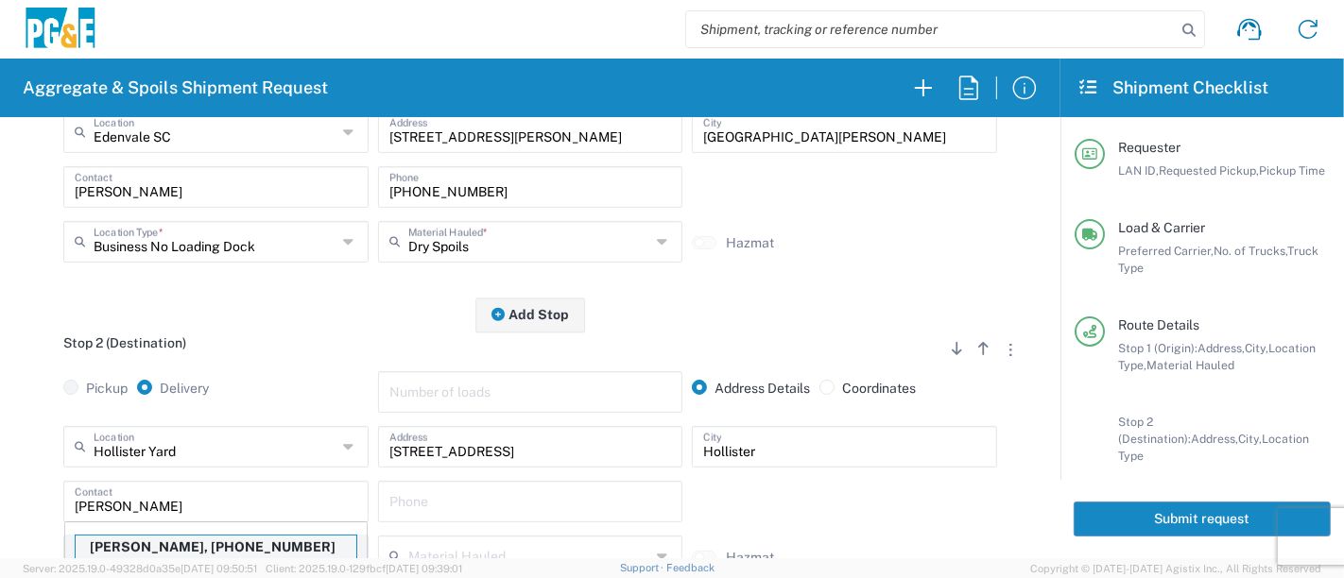
click at [172, 542] on p "[PERSON_NAME], [PHONE_NUMBER]" at bounding box center [216, 548] width 281 height 24
type input "[PERSON_NAME]"
type input "[PHONE_NUMBER]"
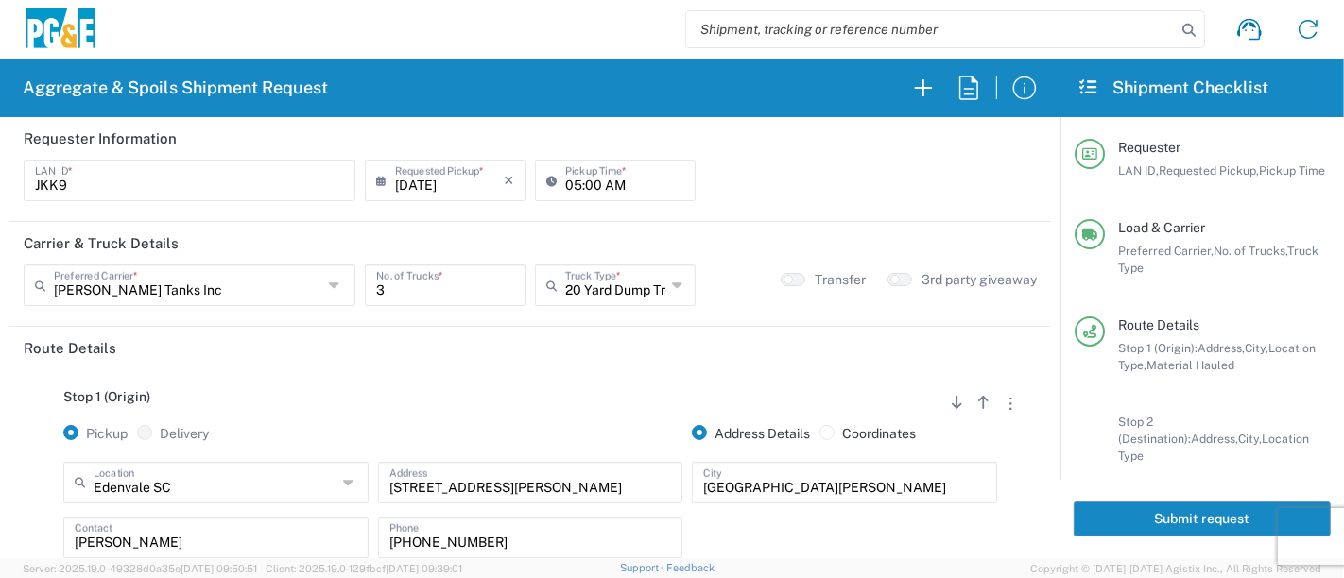
scroll to position [105, 0]
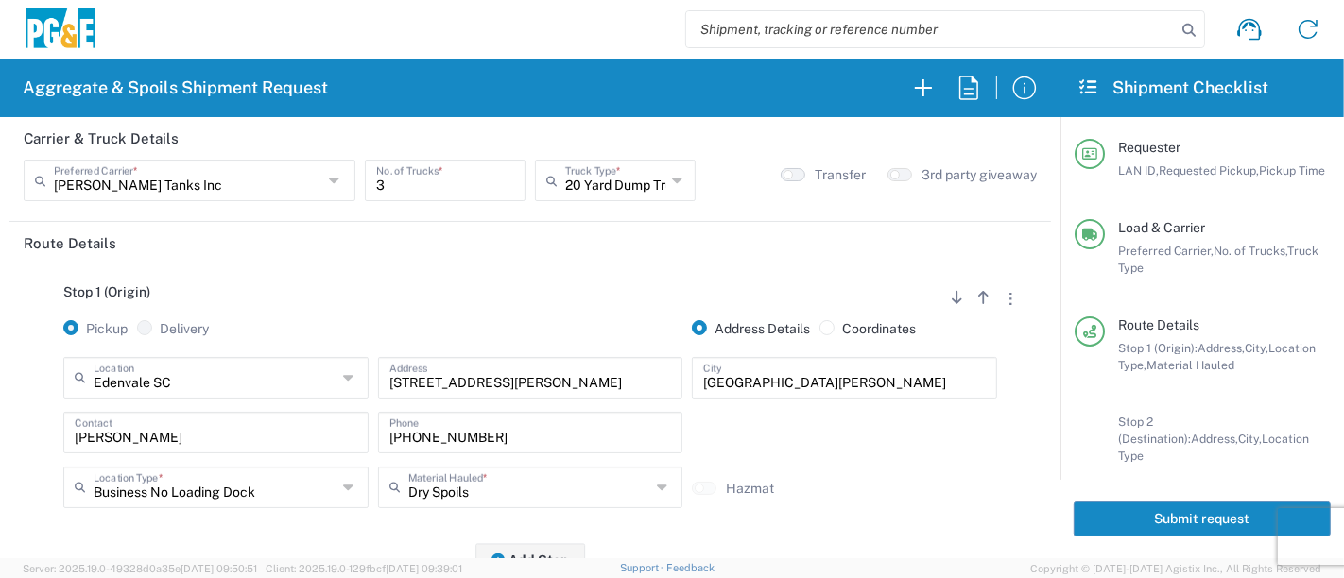
click at [785, 174] on button "button" at bounding box center [792, 174] width 25 height 13
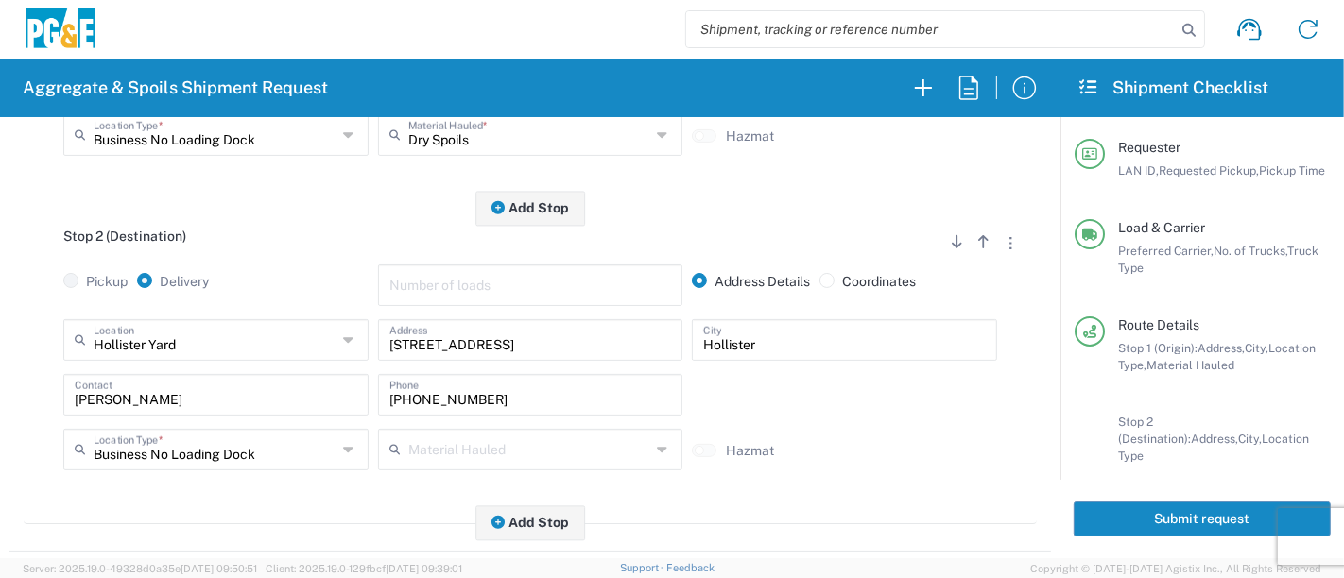
scroll to position [0, 0]
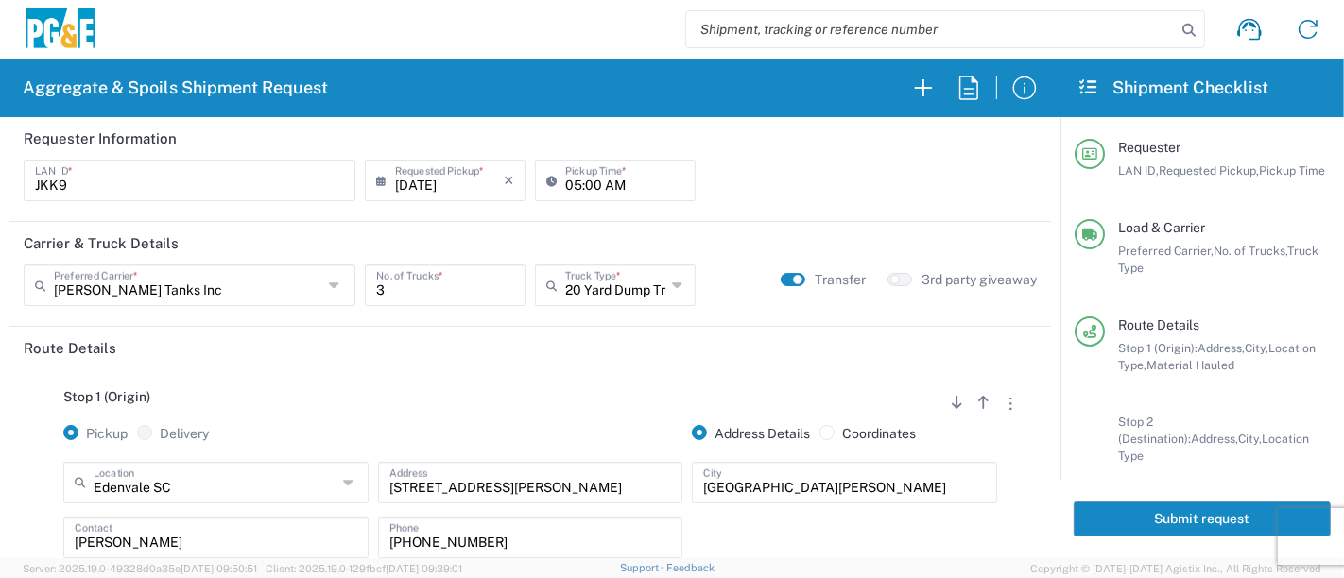
click at [1204, 524] on button "Submit request" at bounding box center [1201, 519] width 257 height 35
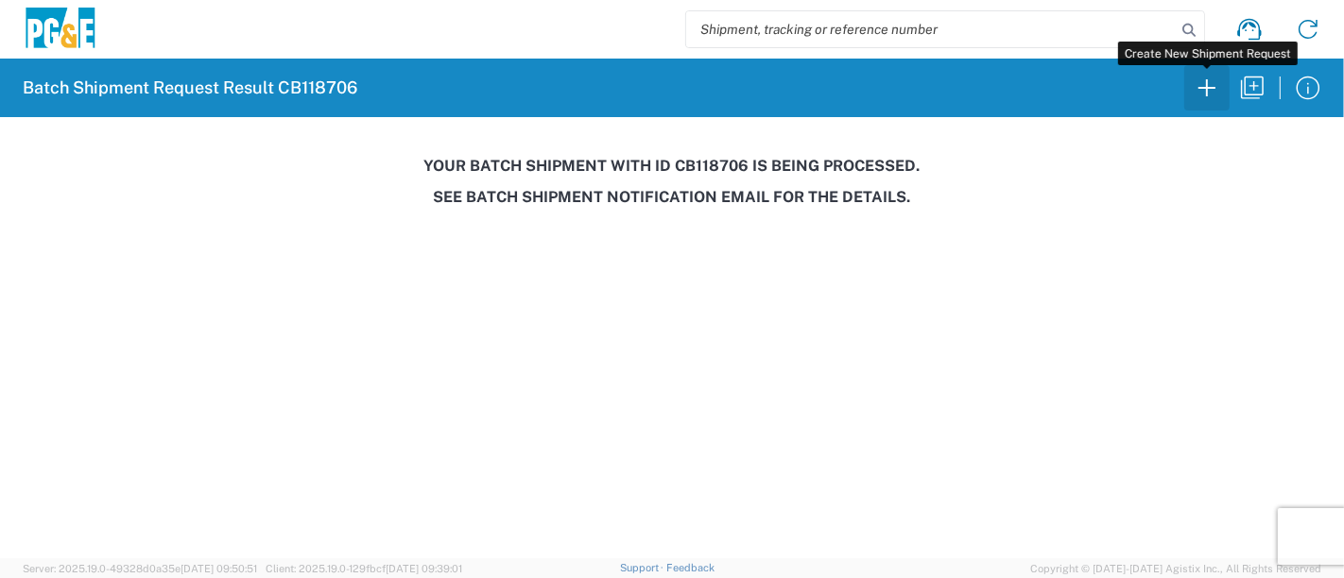
click at [1208, 96] on icon "button" at bounding box center [1207, 88] width 30 height 30
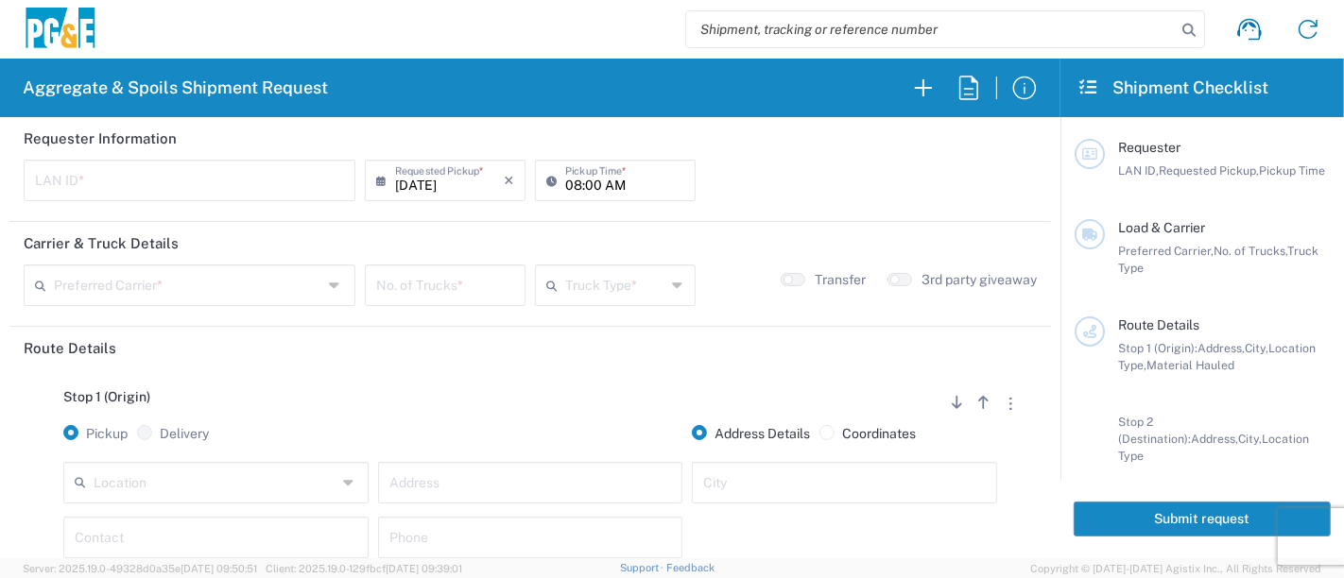
click at [146, 173] on input "text" at bounding box center [189, 179] width 309 height 33
type input "KWWC"
click at [565, 180] on input "08:00 AM" at bounding box center [624, 179] width 119 height 33
type input "07:30 AM"
click at [101, 295] on input "text" at bounding box center [188, 283] width 268 height 33
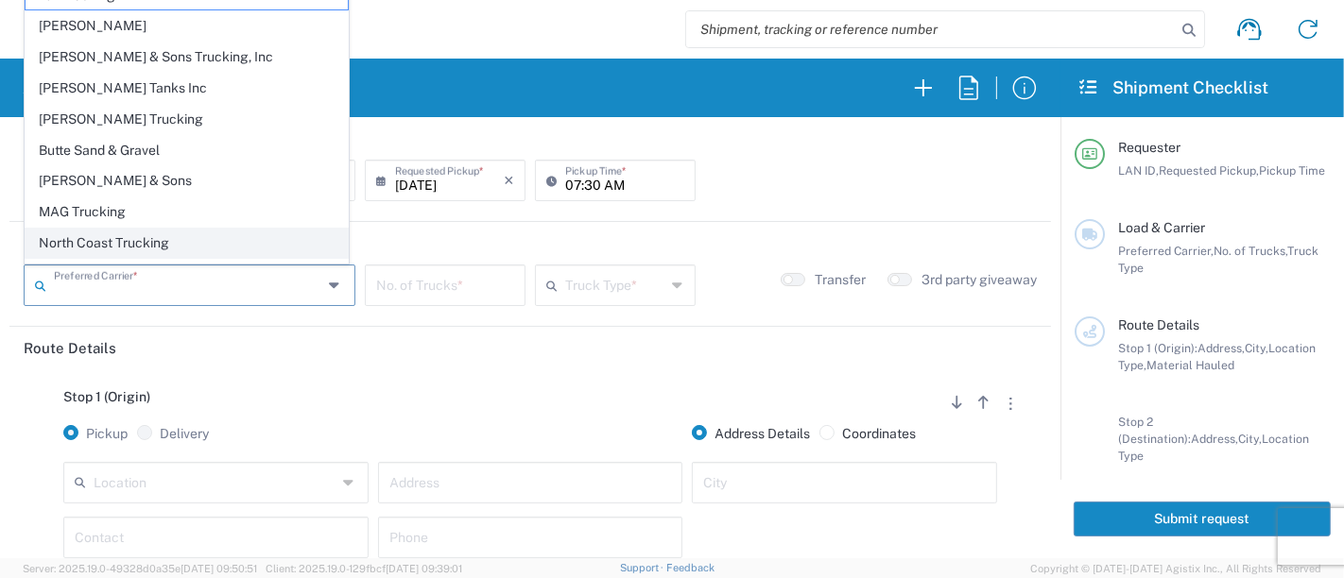
click at [117, 238] on span "North Coast Trucking" at bounding box center [187, 243] width 322 height 29
type input "North Coast Trucking"
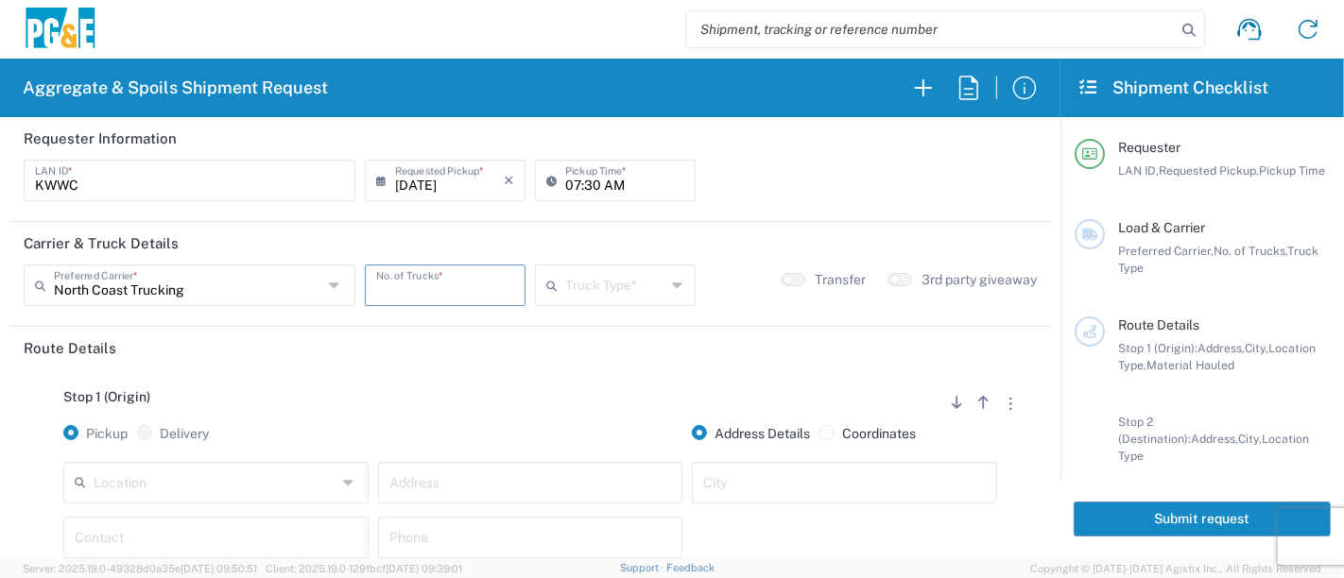
click at [399, 279] on input "number" at bounding box center [445, 283] width 138 height 33
type input "3"
click at [596, 290] on input "text" at bounding box center [615, 283] width 101 height 33
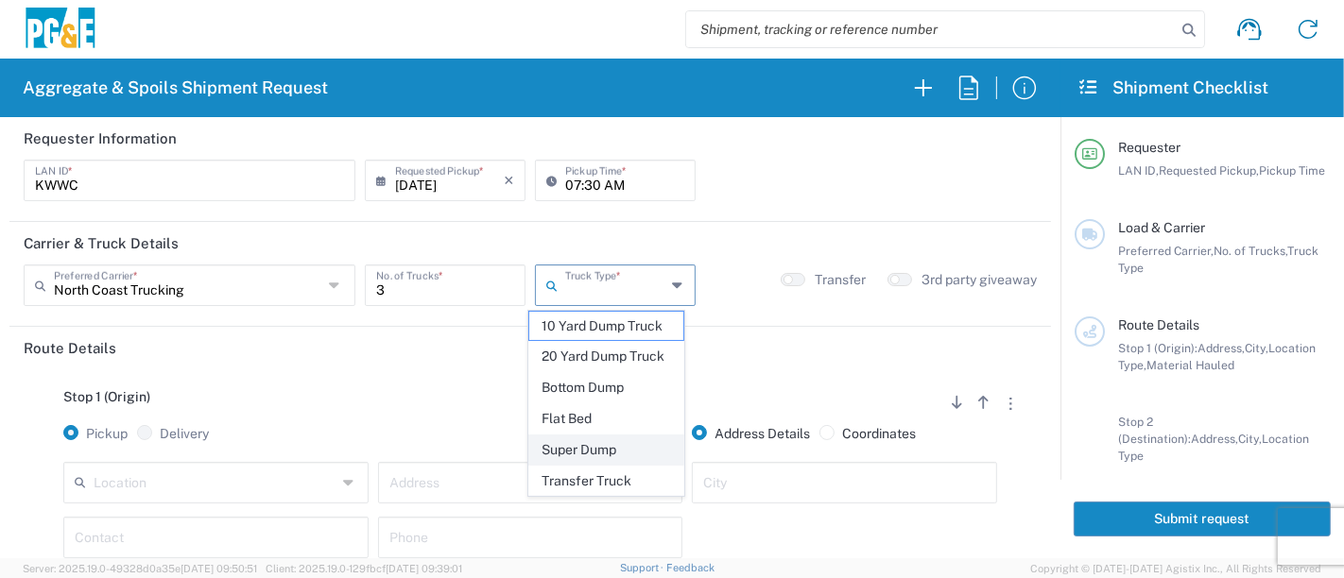
click at [562, 441] on span "Super Dump" at bounding box center [606, 450] width 155 height 29
type input "Super Dump"
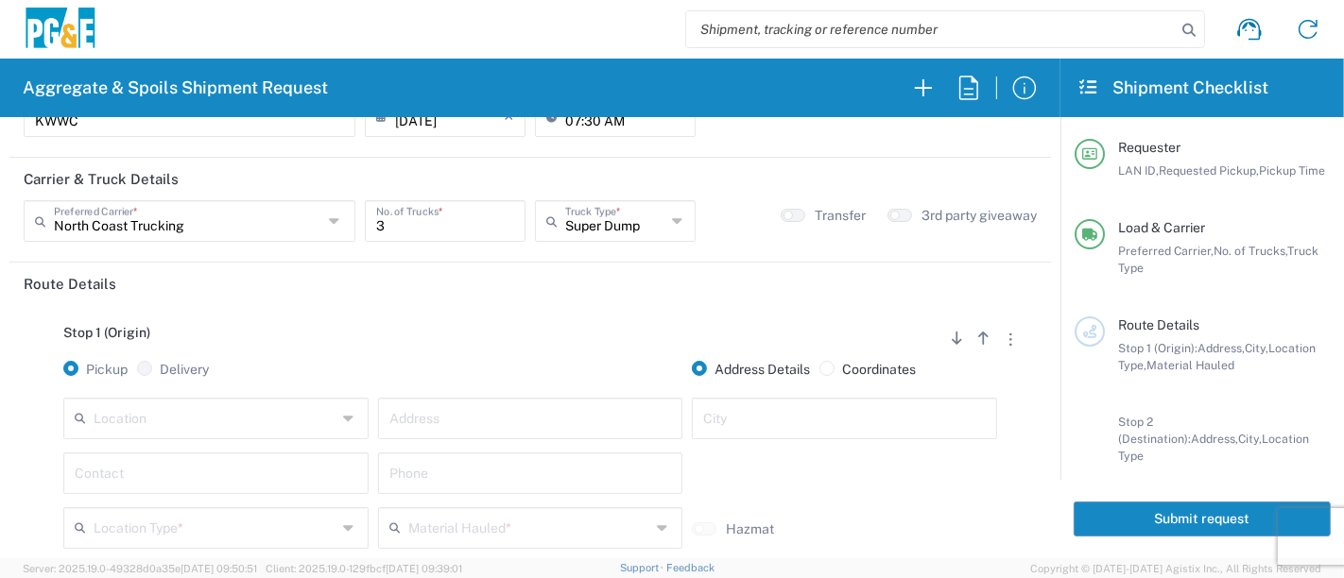
scroll to position [105, 0]
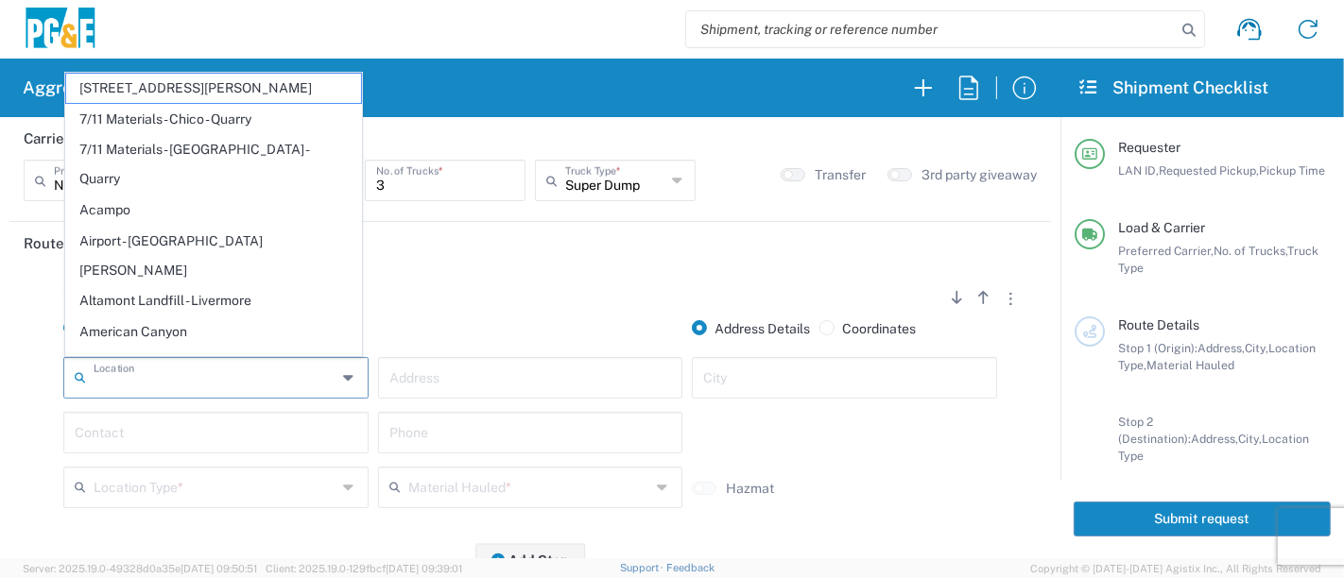
click at [208, 379] on input "text" at bounding box center [215, 376] width 243 height 33
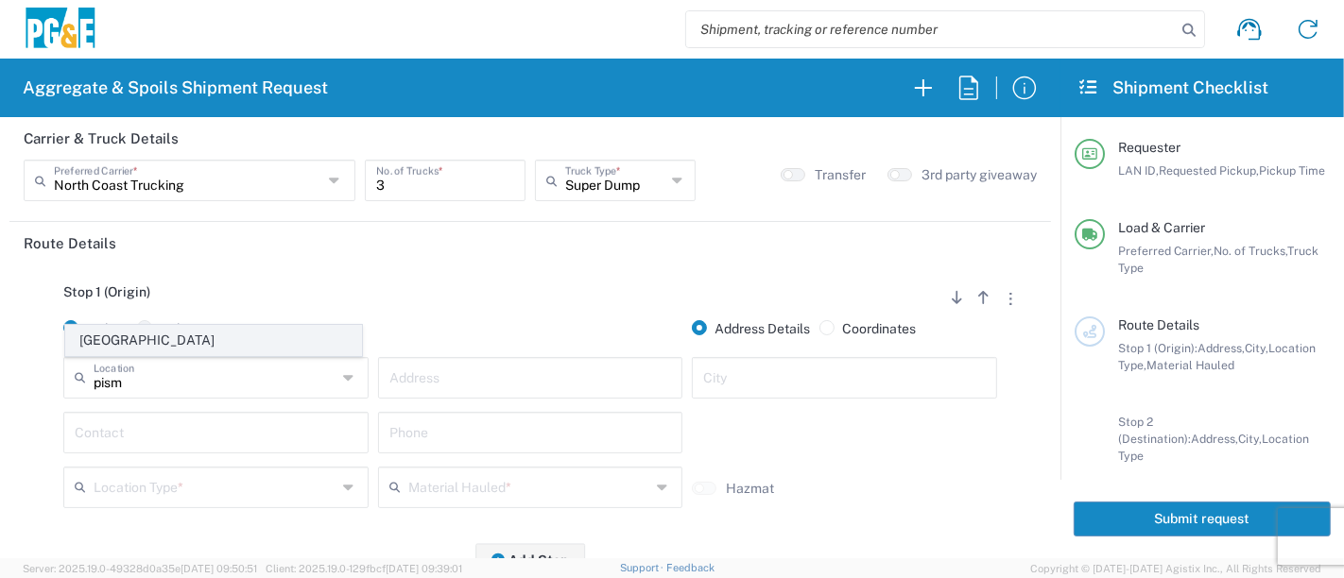
click at [199, 343] on span "[GEOGRAPHIC_DATA]" at bounding box center [214, 340] width 296 height 29
type input "[GEOGRAPHIC_DATA]"
type input "[STREET_ADDRESS]"
type input "[GEOGRAPHIC_DATA]"
type input "Business No Loading Dock"
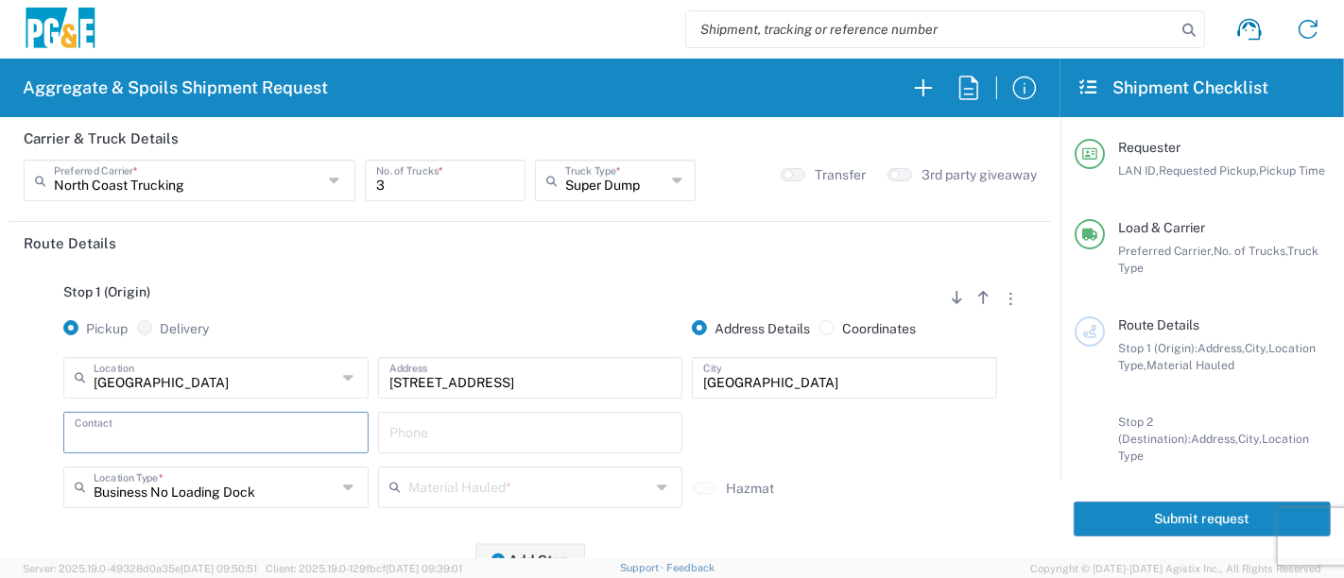
click at [164, 433] on input "text" at bounding box center [216, 431] width 283 height 33
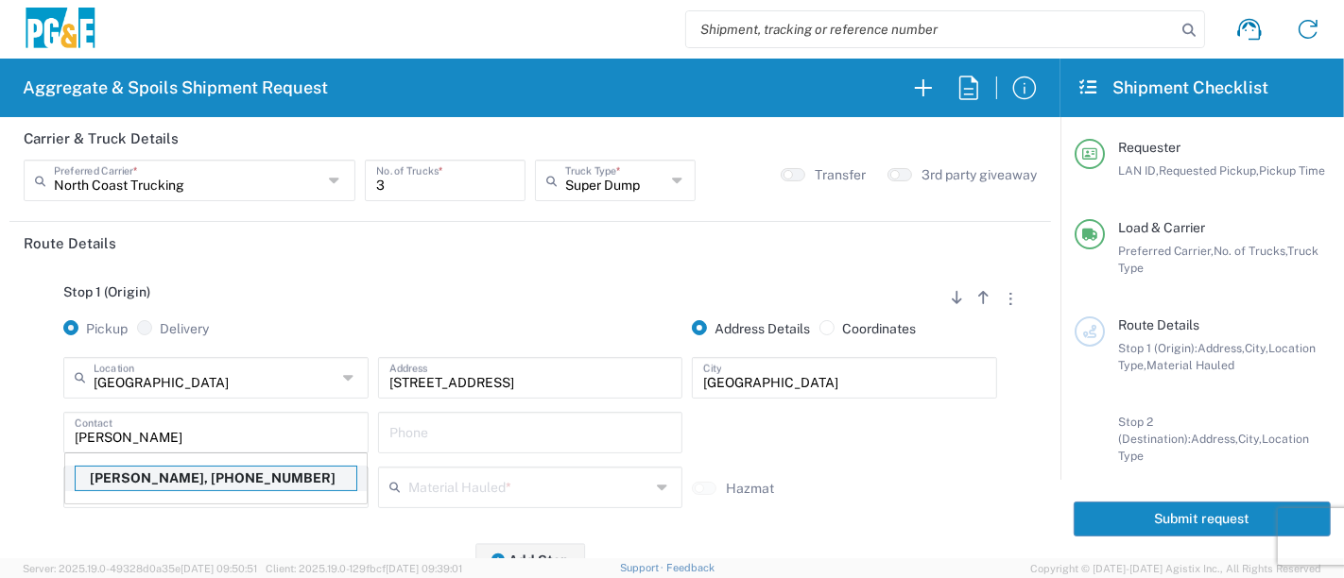
click at [164, 479] on p "[PERSON_NAME], [PHONE_NUMBER]" at bounding box center [216, 479] width 281 height 24
type input "[PERSON_NAME]"
type input "[PHONE_NUMBER]"
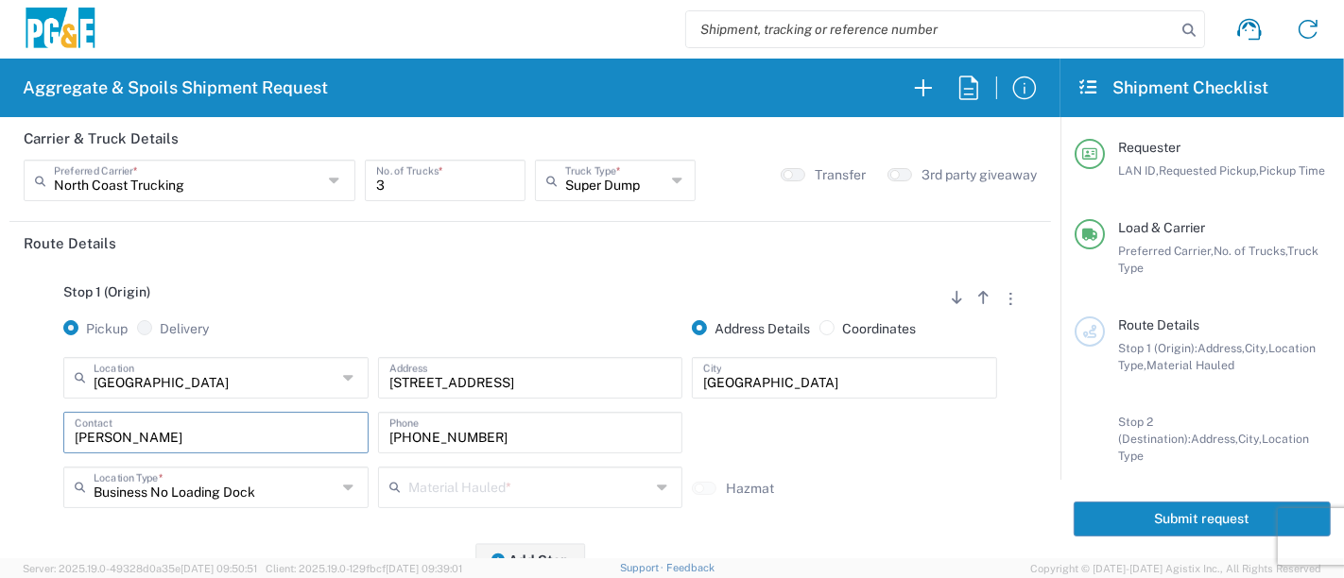
click at [435, 483] on input "text" at bounding box center [529, 486] width 243 height 33
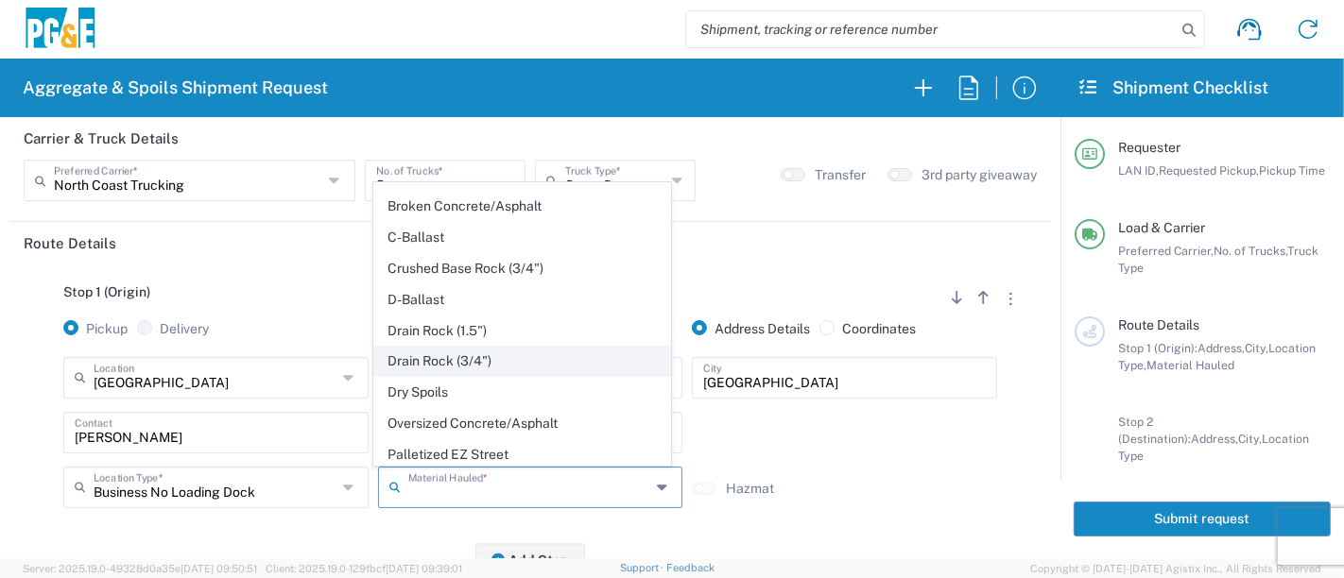
scroll to position [210, 0]
click at [481, 380] on span "Dry Spoils" at bounding box center [522, 390] width 296 height 29
type input "Dry Spoils"
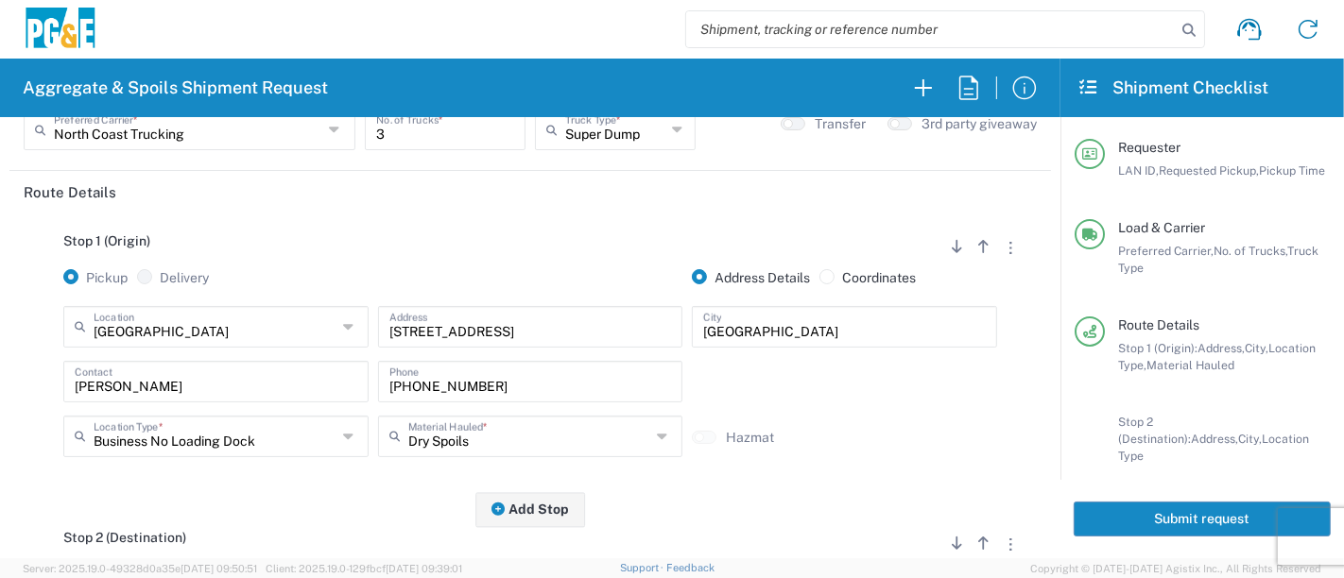
scroll to position [315, 0]
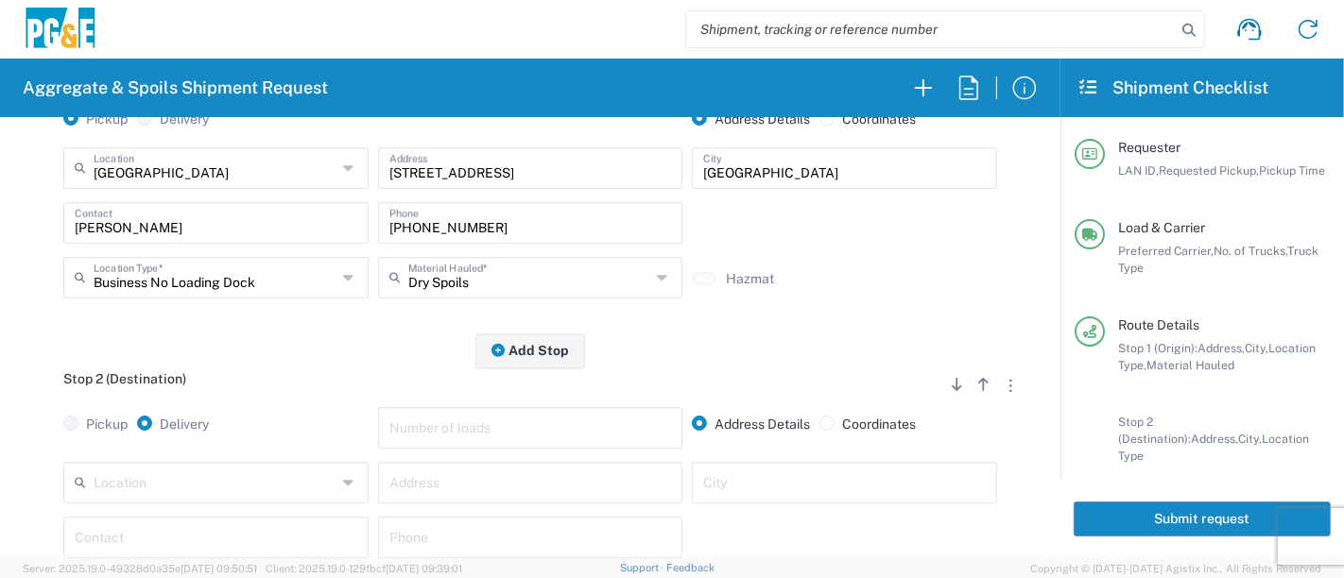
click at [234, 484] on input "text" at bounding box center [215, 481] width 243 height 33
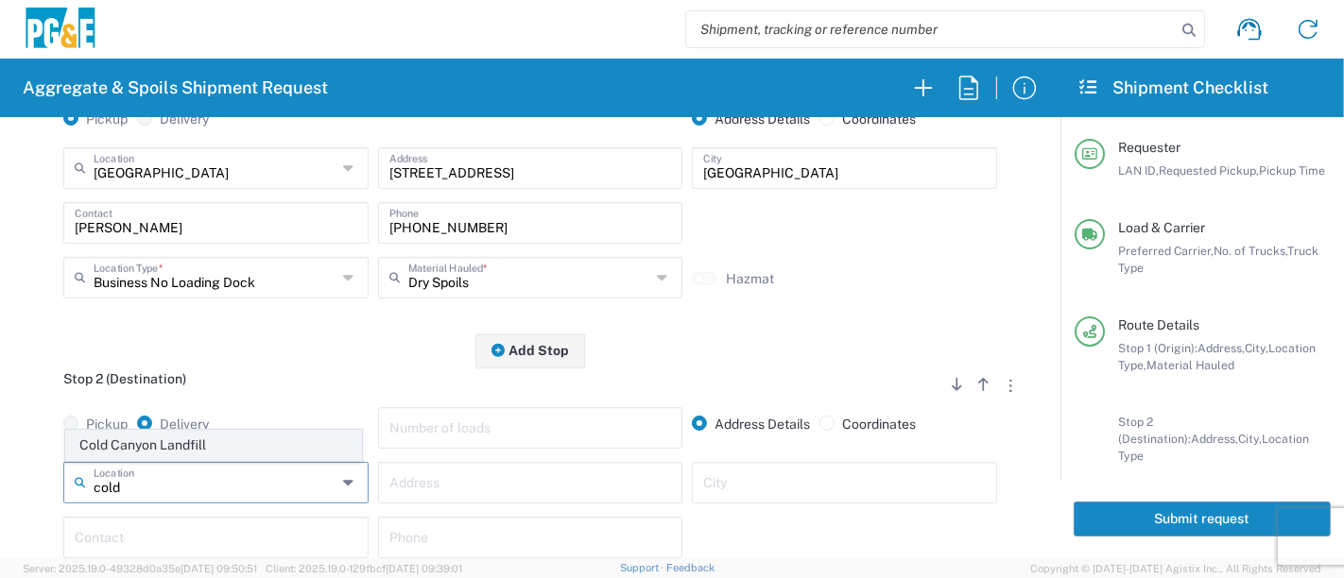
click at [180, 439] on span "Cold Canyon Landfill" at bounding box center [214, 445] width 296 height 29
type input "Cold Canyon Landfill"
type input "[STREET_ADDRESS][PERSON_NAME]"
type input "[GEOGRAPHIC_DATA][PERSON_NAME]"
type input "Landfill"
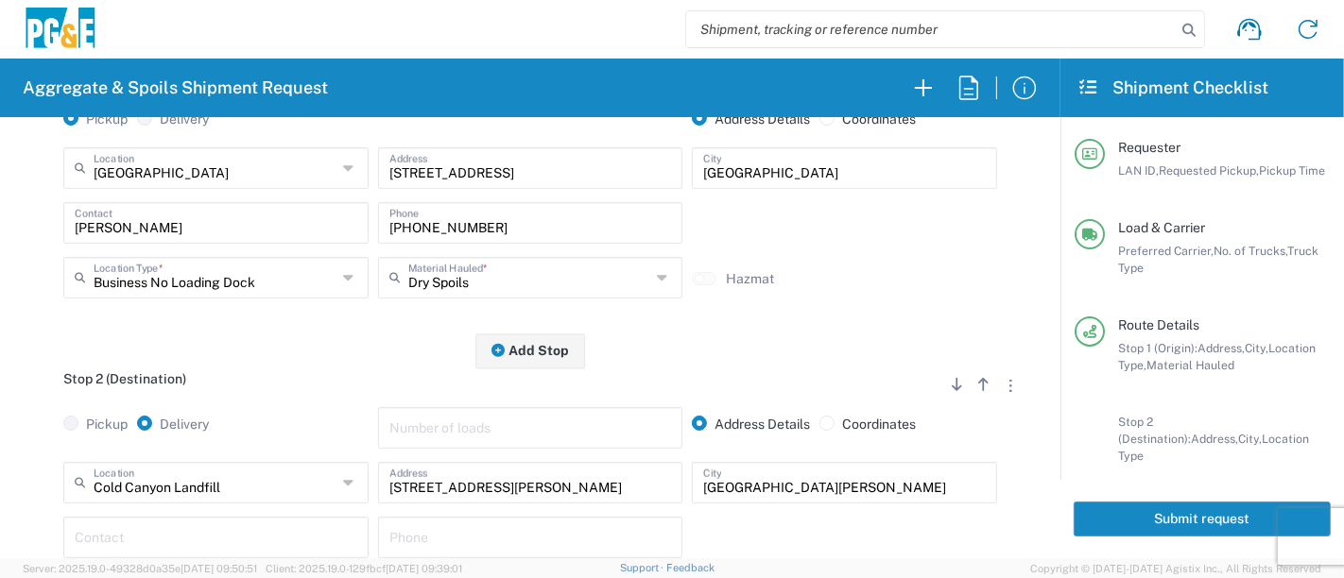
scroll to position [420, 0]
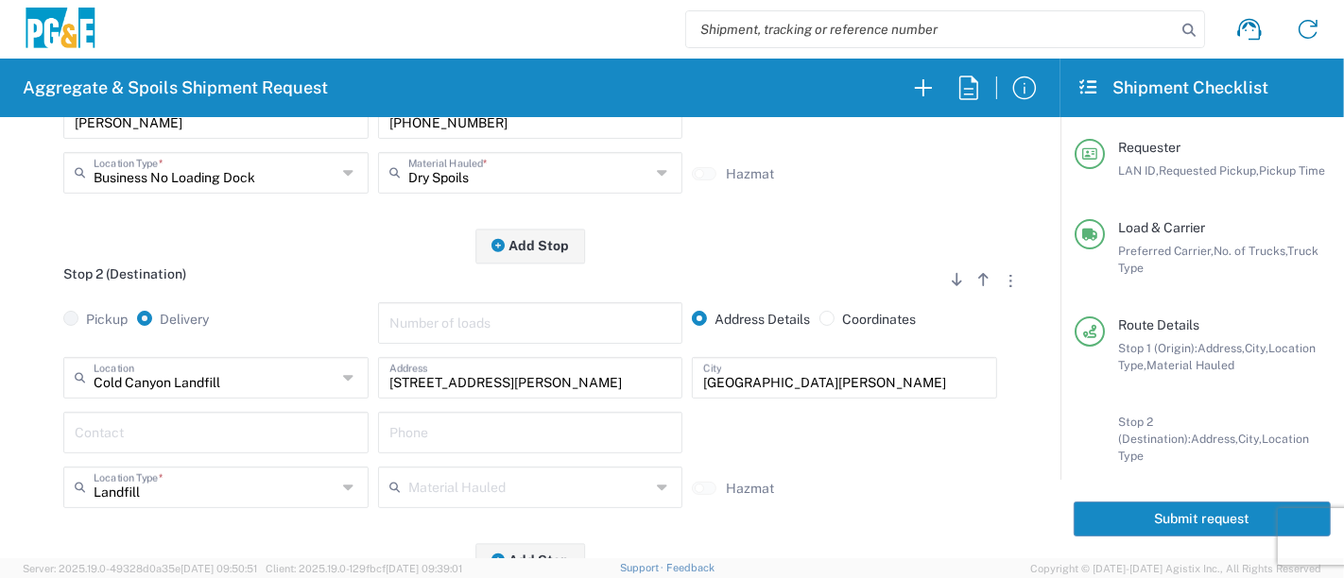
click at [281, 438] on input "text" at bounding box center [216, 431] width 283 height 33
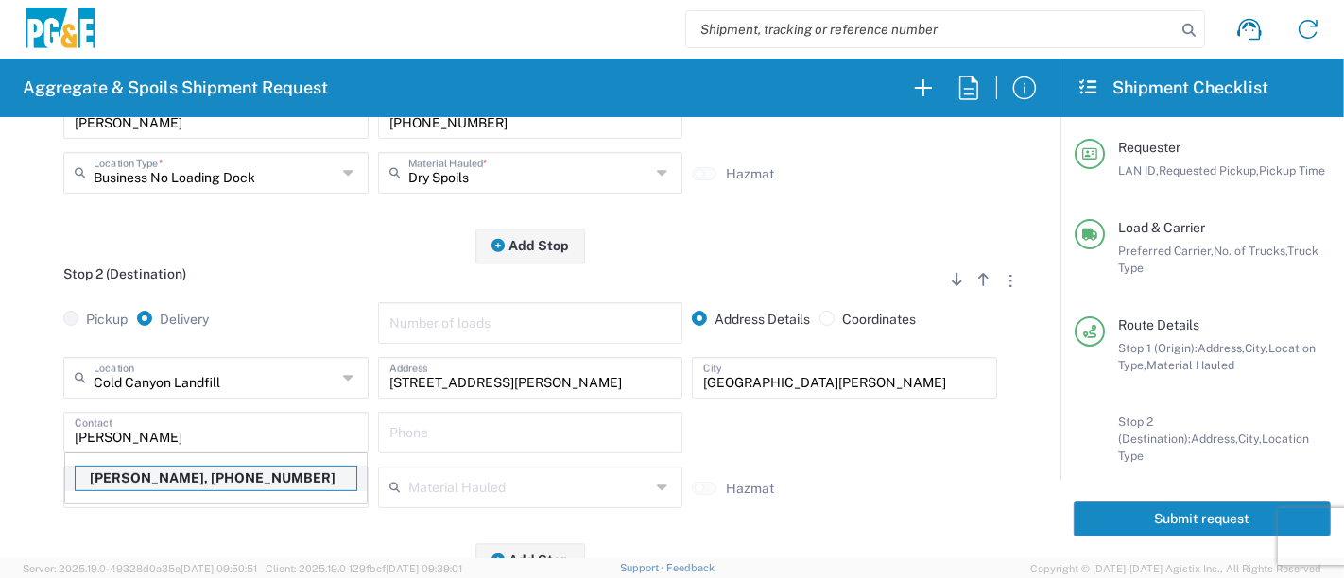
click at [240, 481] on p "[PERSON_NAME], [PHONE_NUMBER]" at bounding box center [216, 479] width 281 height 24
type input "[PERSON_NAME]"
type input "[PHONE_NUMBER]"
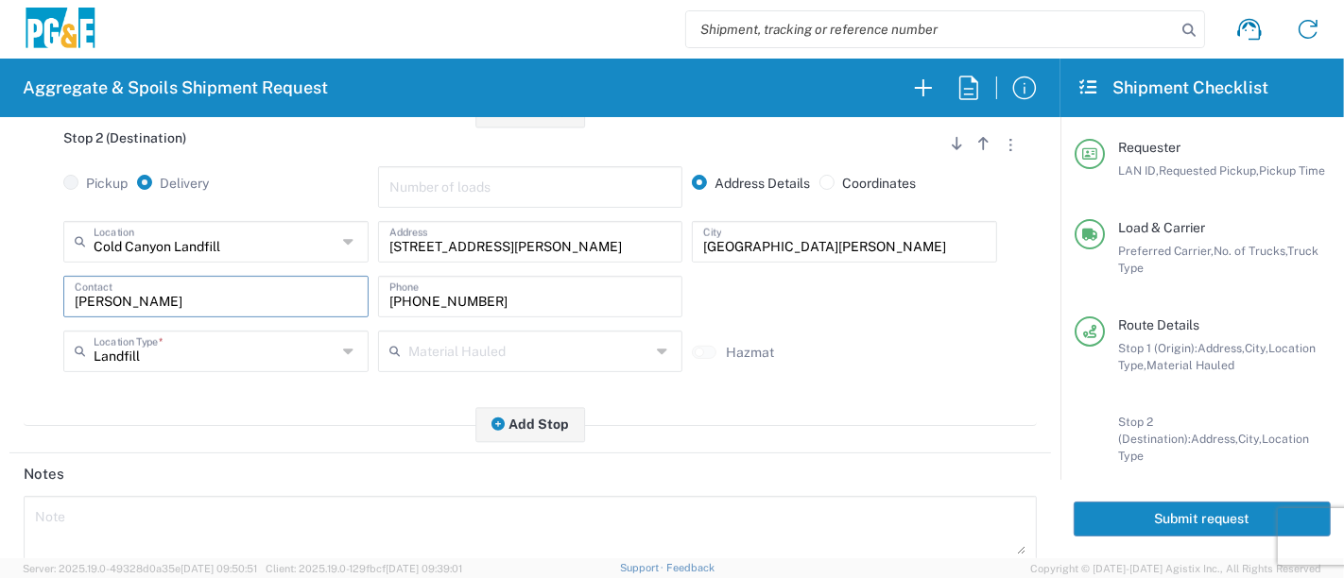
scroll to position [0, 0]
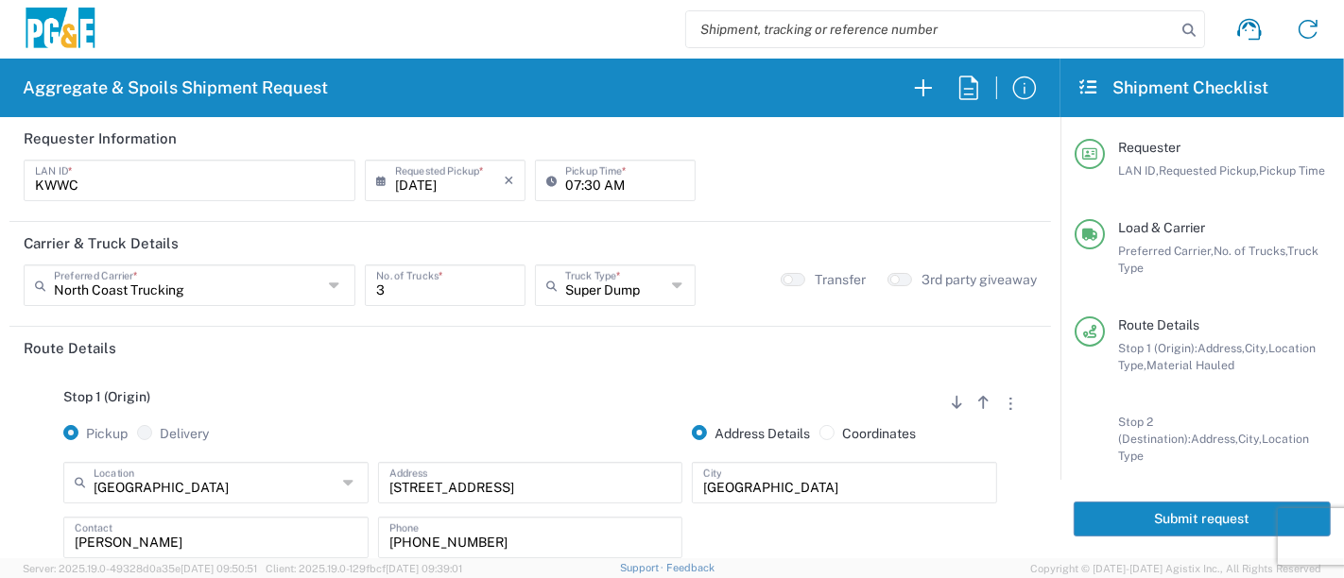
click at [1112, 512] on button "Submit request" at bounding box center [1201, 519] width 257 height 35
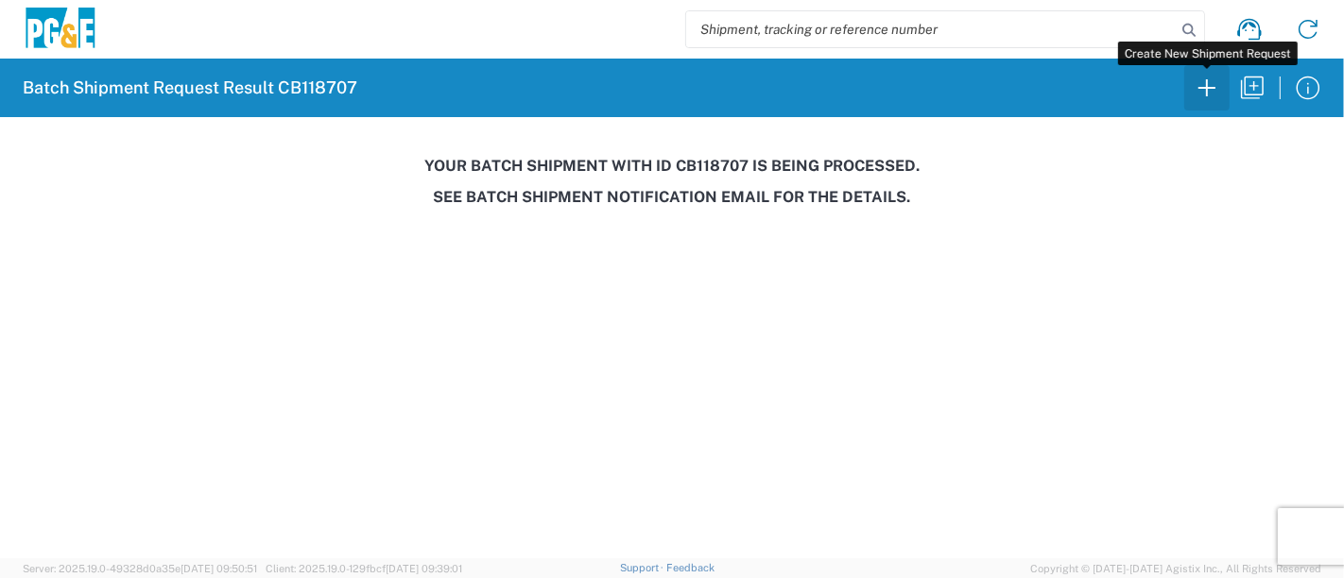
click at [1214, 94] on icon "button" at bounding box center [1207, 88] width 30 height 30
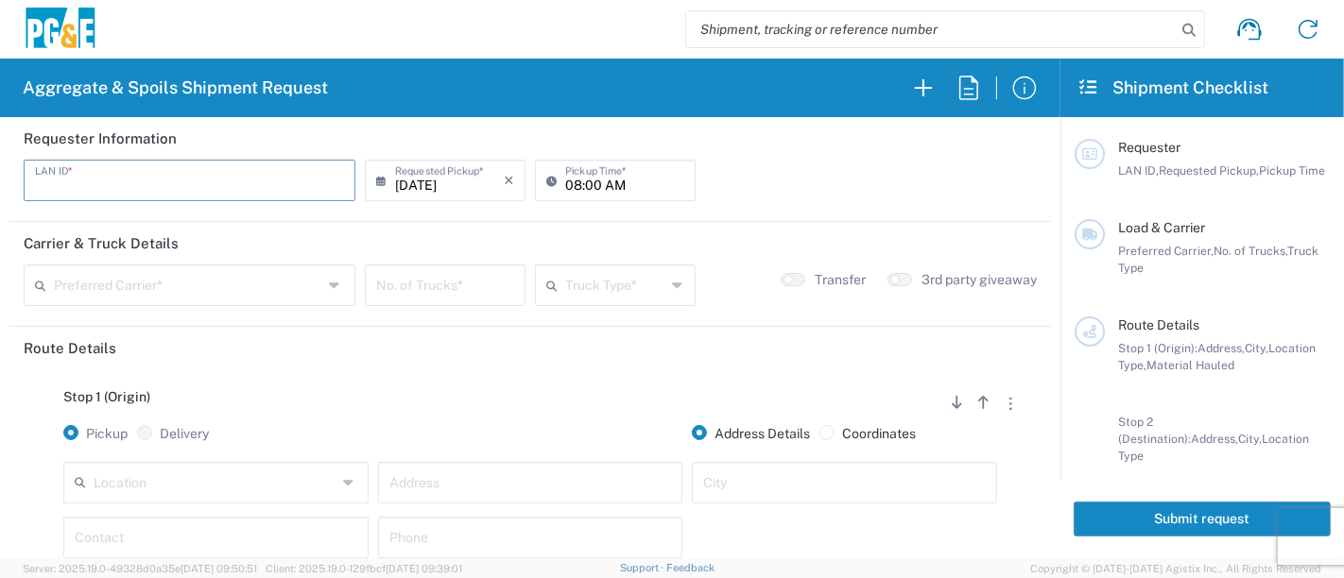
click at [251, 180] on input "text" at bounding box center [189, 179] width 309 height 33
type input "S7T7"
click at [565, 184] on input "08:00 AM" at bounding box center [624, 179] width 119 height 33
click at [592, 184] on input "06:00 AM" at bounding box center [624, 179] width 119 height 33
type input "06:30 AM"
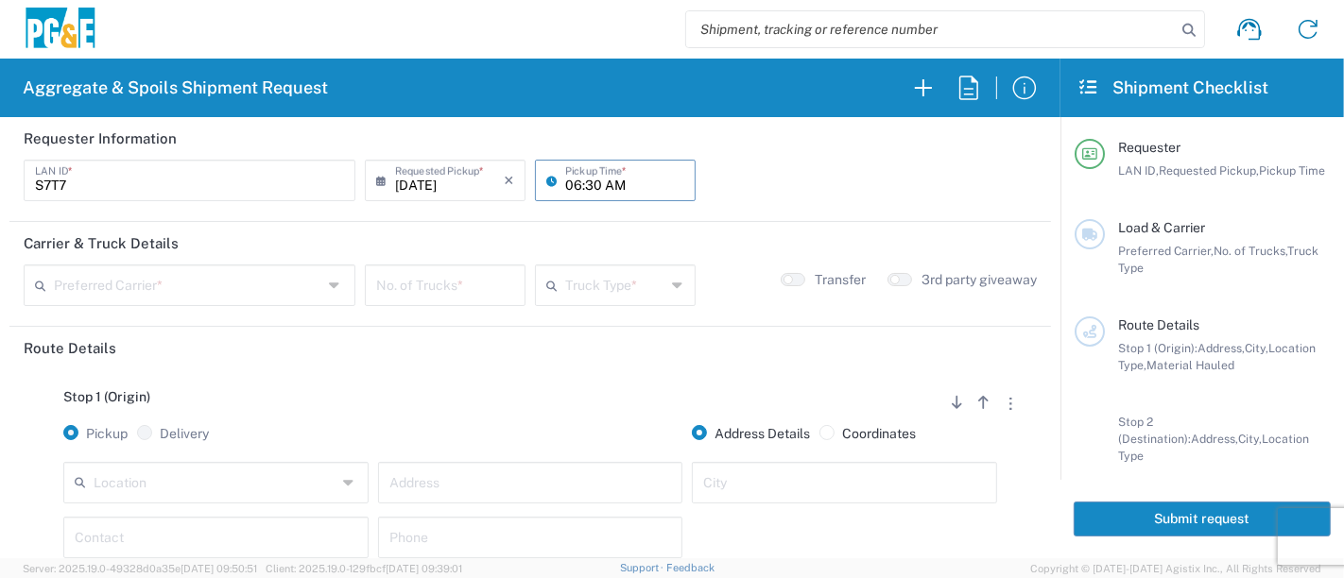
click at [176, 282] on input "text" at bounding box center [188, 283] width 268 height 33
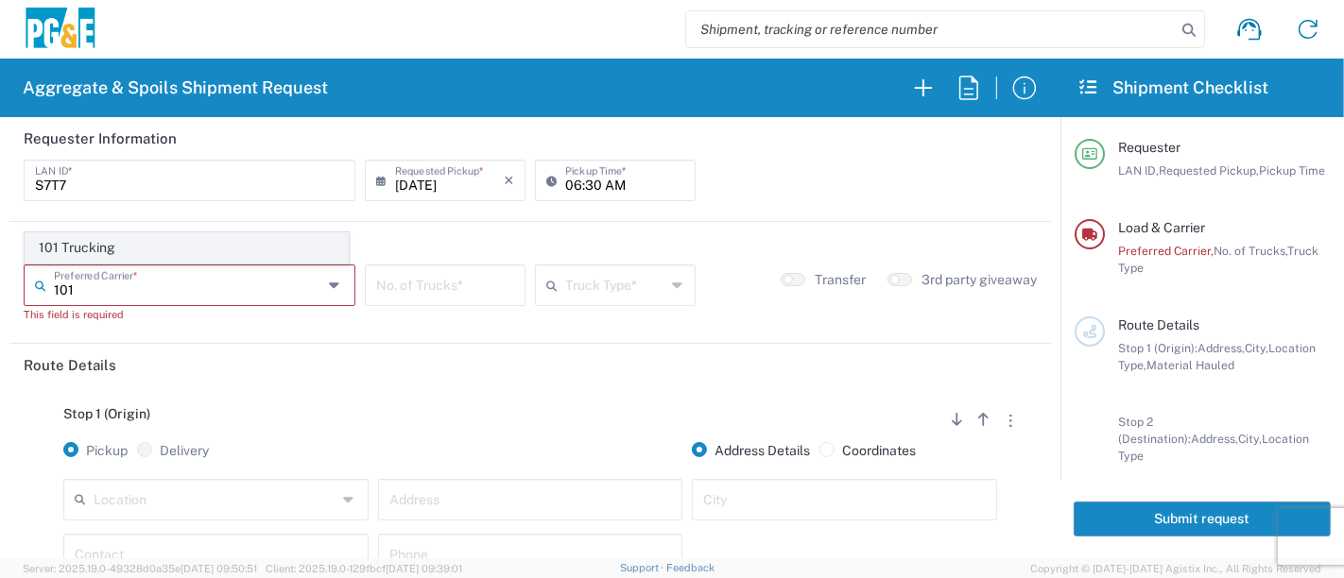
click at [111, 250] on span "101 Trucking" at bounding box center [187, 247] width 322 height 29
type input "101 Trucking"
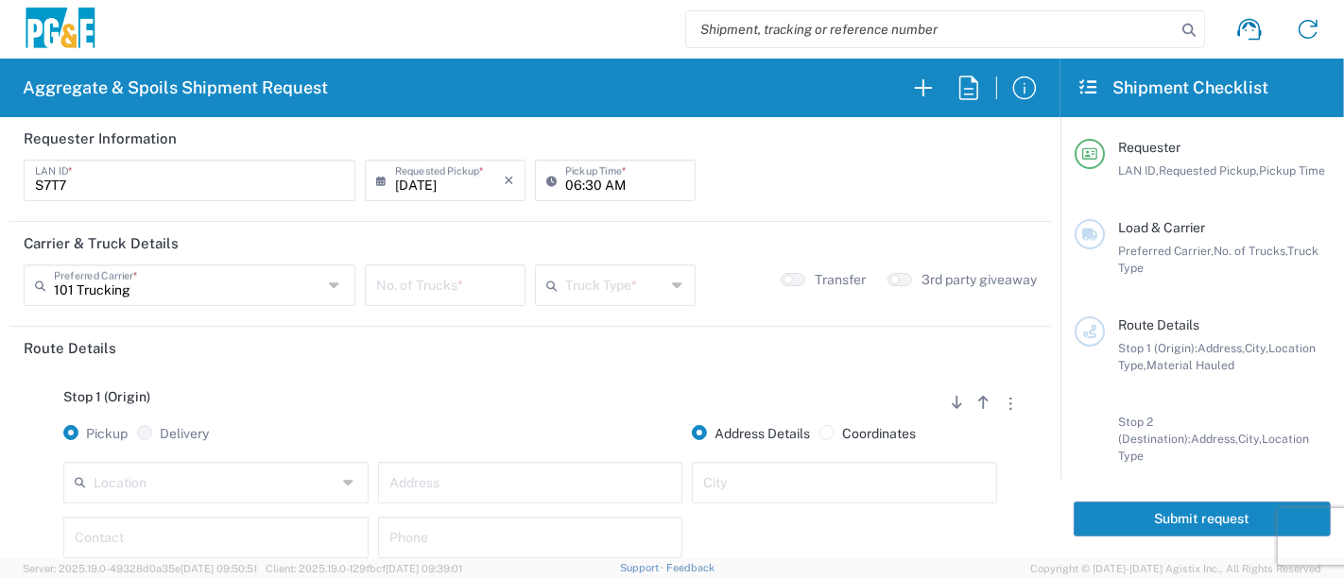
click at [429, 285] on input "number" at bounding box center [445, 283] width 138 height 33
type input "6"
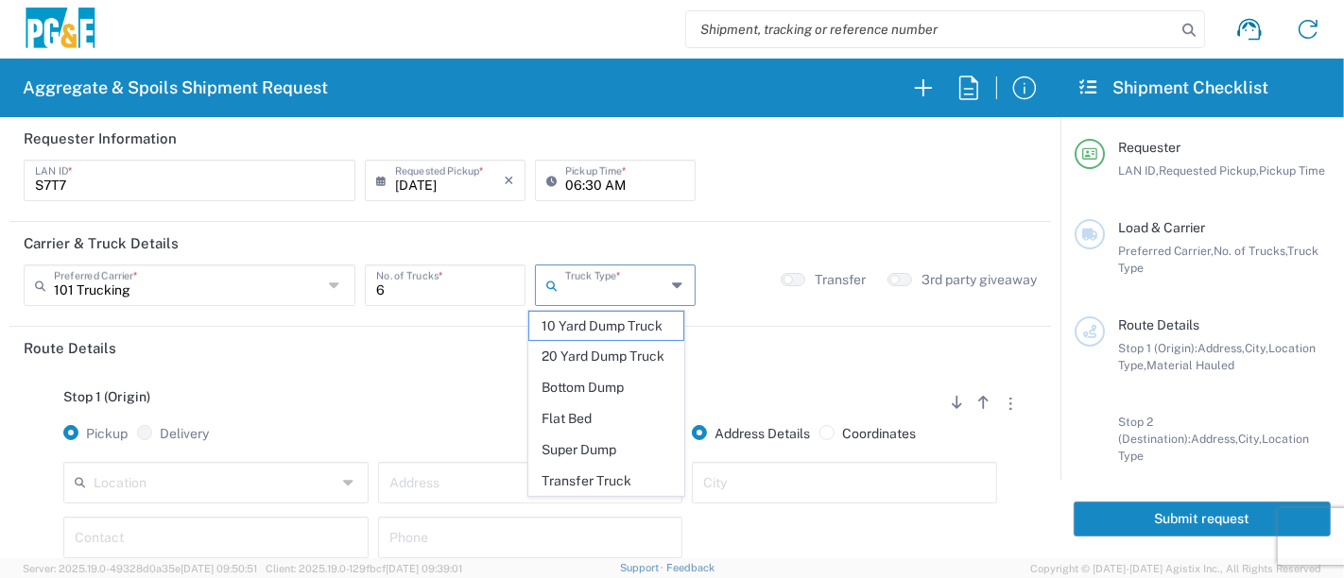
drag, startPoint x: 559, startPoint y: 267, endPoint x: 575, endPoint y: 275, distance: 16.9
click at [565, 268] on input "text" at bounding box center [615, 283] width 101 height 33
click at [563, 450] on span "Super Dump" at bounding box center [606, 450] width 155 height 29
type input "Super Dump"
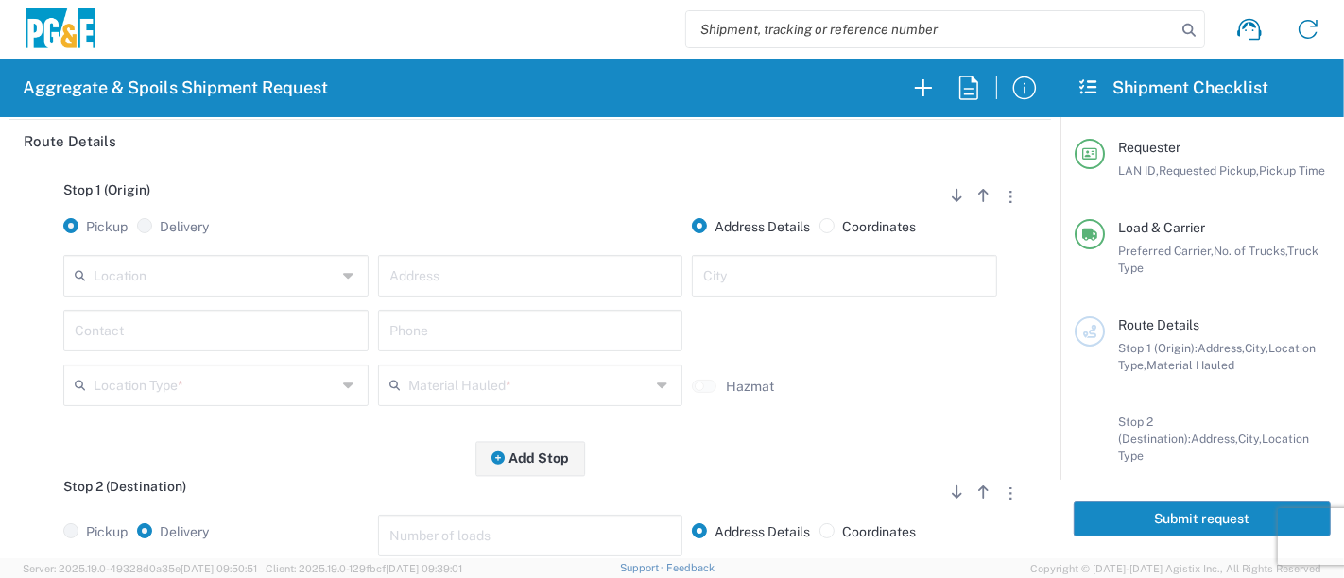
scroll to position [210, 0]
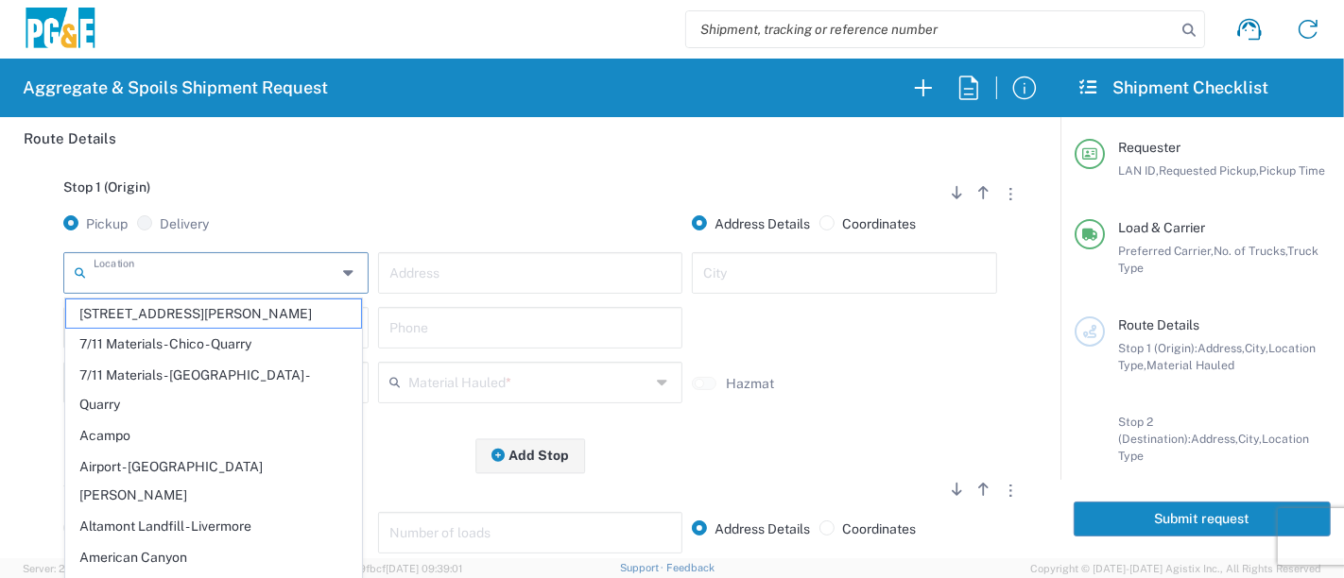
click at [191, 277] on input "text" at bounding box center [215, 271] width 243 height 33
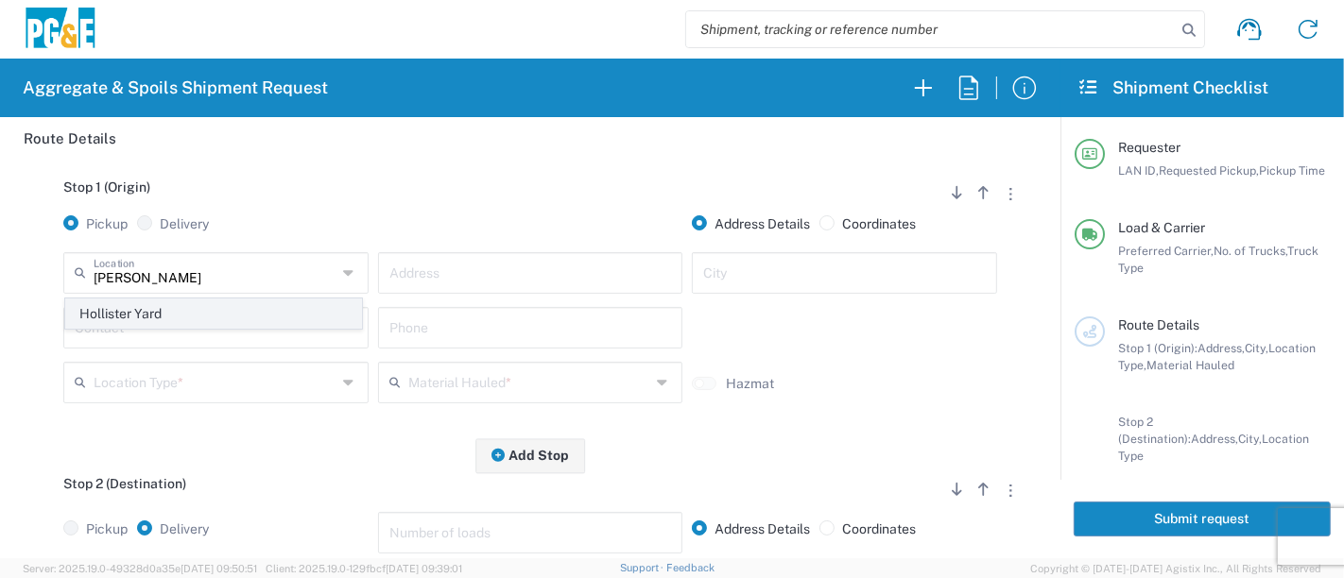
click at [170, 310] on span "Hollister Yard" at bounding box center [214, 314] width 296 height 29
type input "Hollister Yard"
type input "[STREET_ADDRESS]"
type input "Hollister"
type input "Business No Loading Dock"
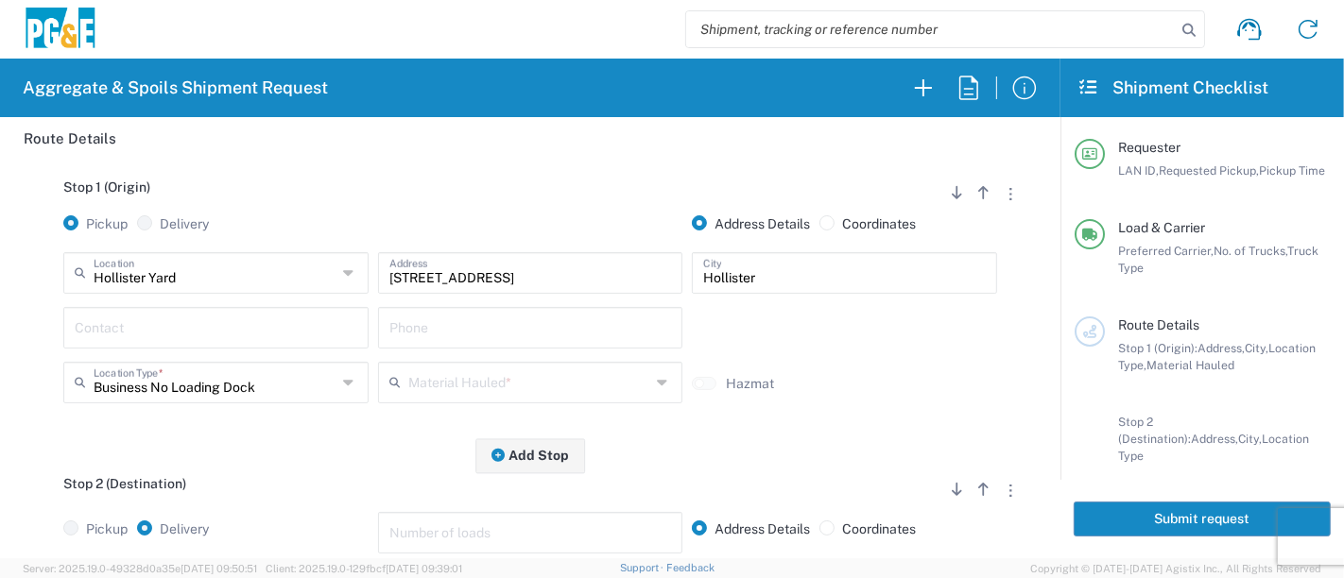
click at [164, 333] on input "text" at bounding box center [216, 326] width 283 height 33
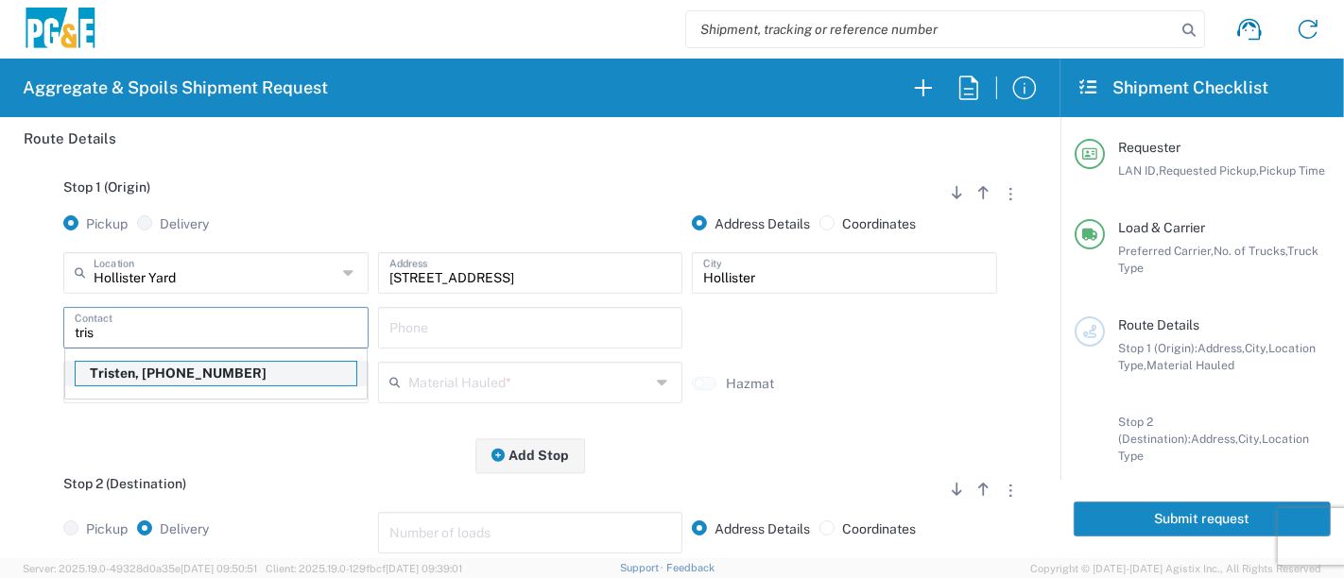
click at [146, 373] on p "Tristen, [PHONE_NUMBER]" at bounding box center [216, 374] width 281 height 24
type input "Tristen"
type input "[PHONE_NUMBER]"
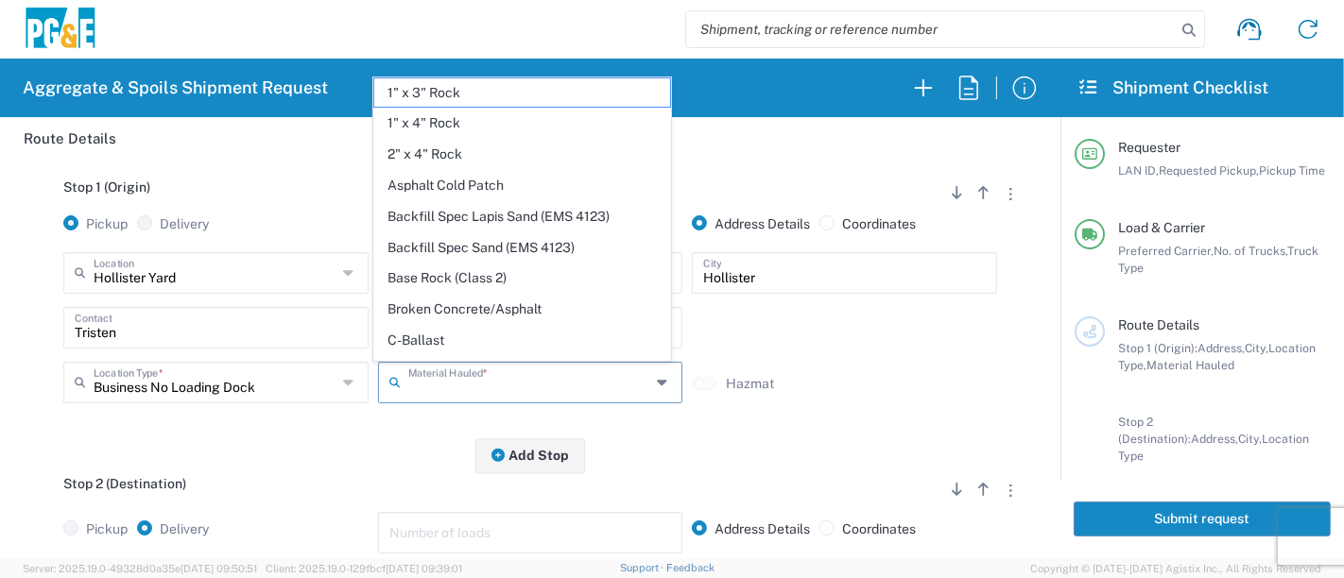
click at [512, 381] on input "text" at bounding box center [529, 381] width 243 height 33
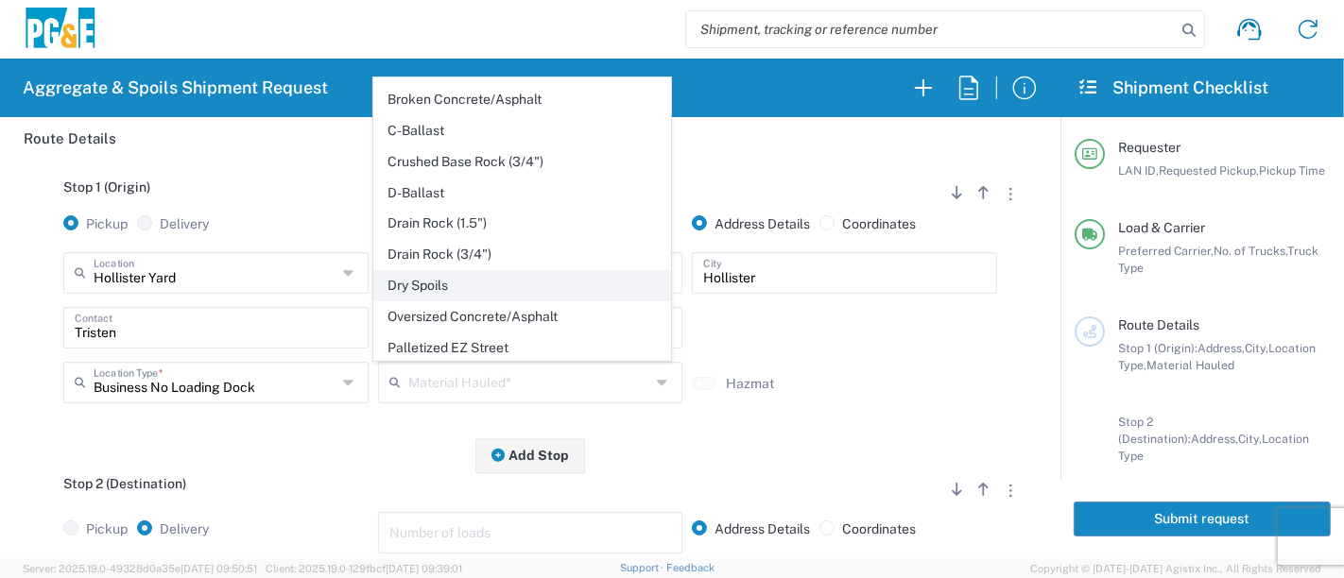
click at [495, 286] on span "Dry Spoils" at bounding box center [522, 285] width 296 height 29
type input "Dry Spoils"
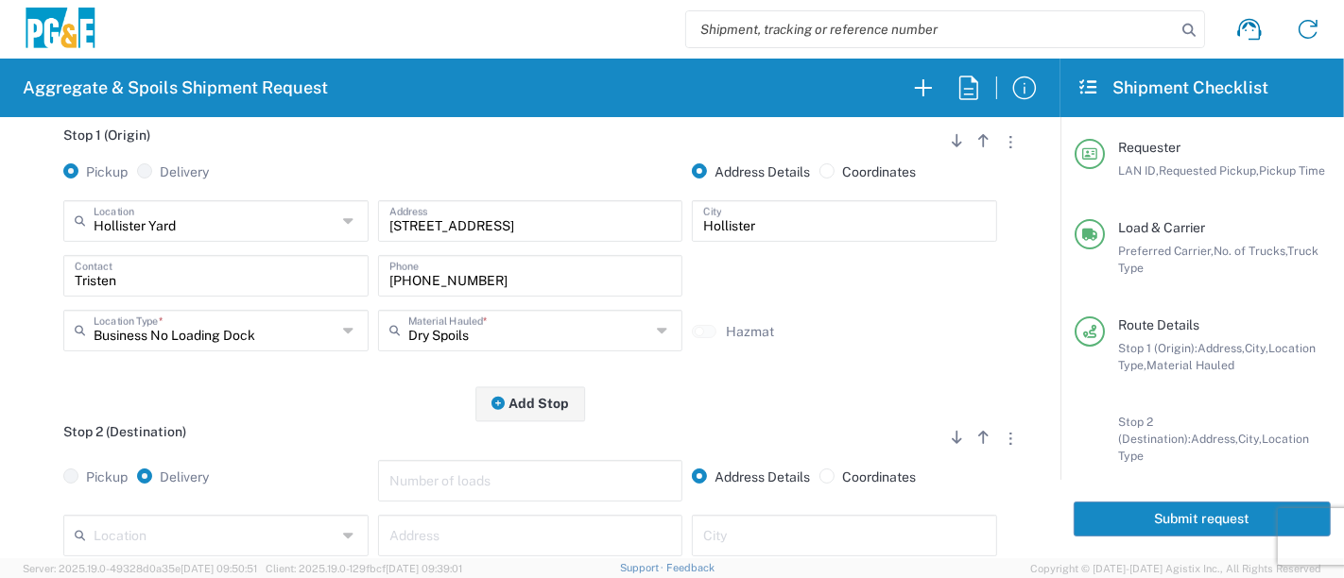
scroll to position [315, 0]
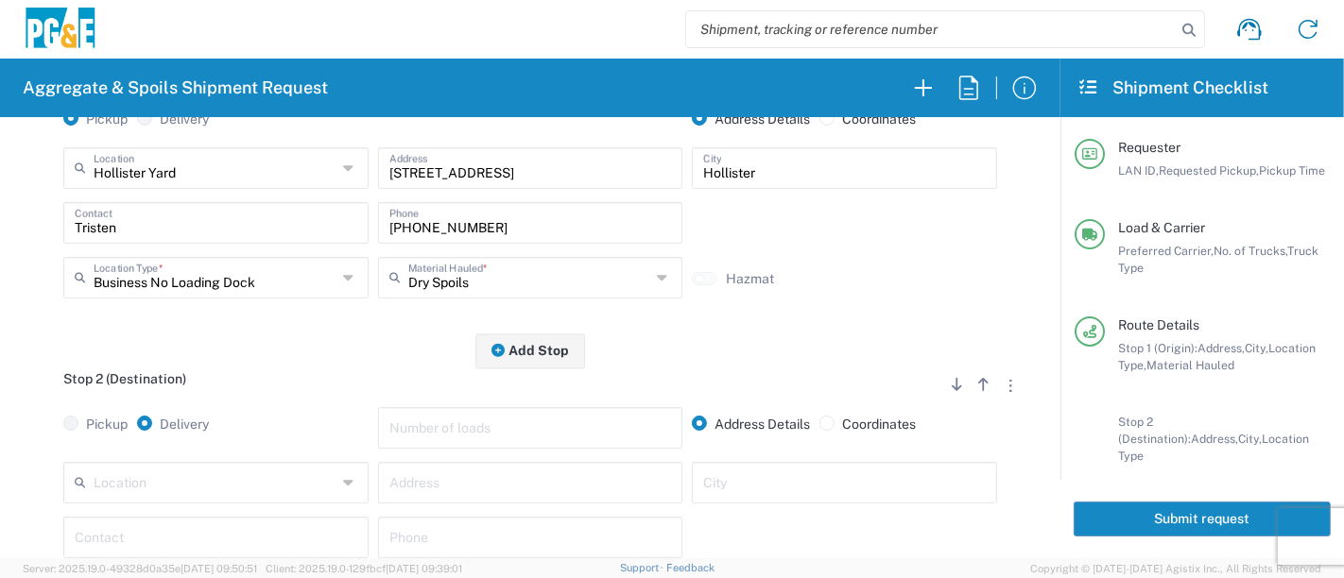
click at [291, 473] on input "text" at bounding box center [215, 481] width 243 height 33
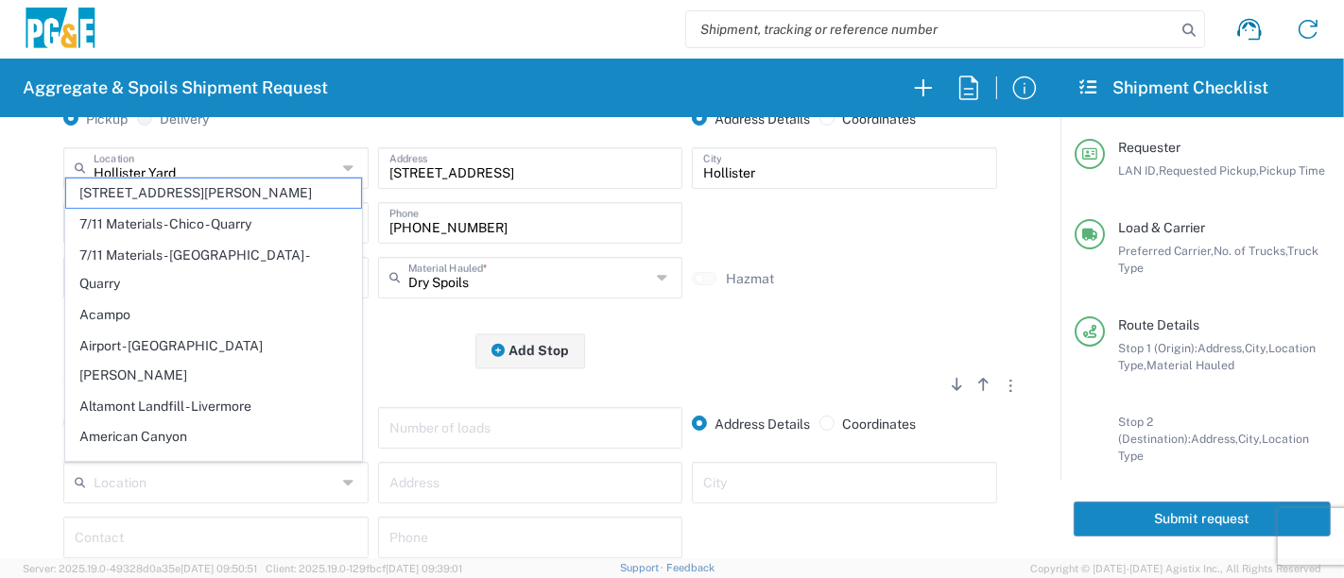
click at [414, 398] on div "Stop 2 (Destination) Add Stop Above Add Stop Below Remove Stop" at bounding box center [530, 389] width 1013 height 36
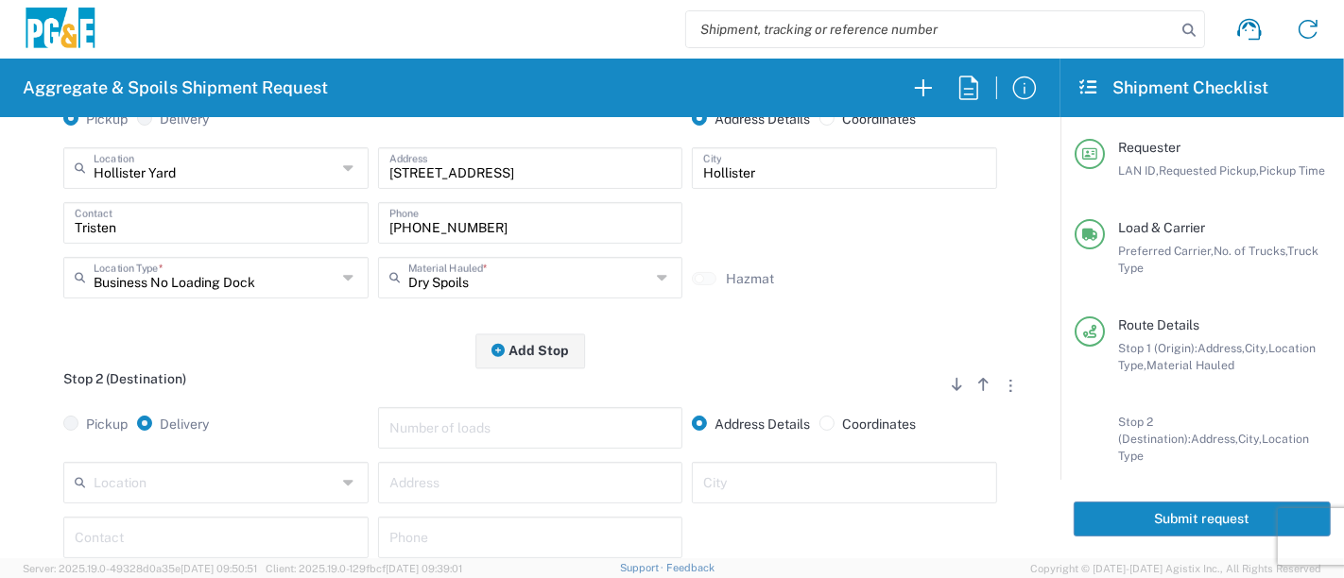
click at [284, 489] on input "text" at bounding box center [215, 481] width 243 height 33
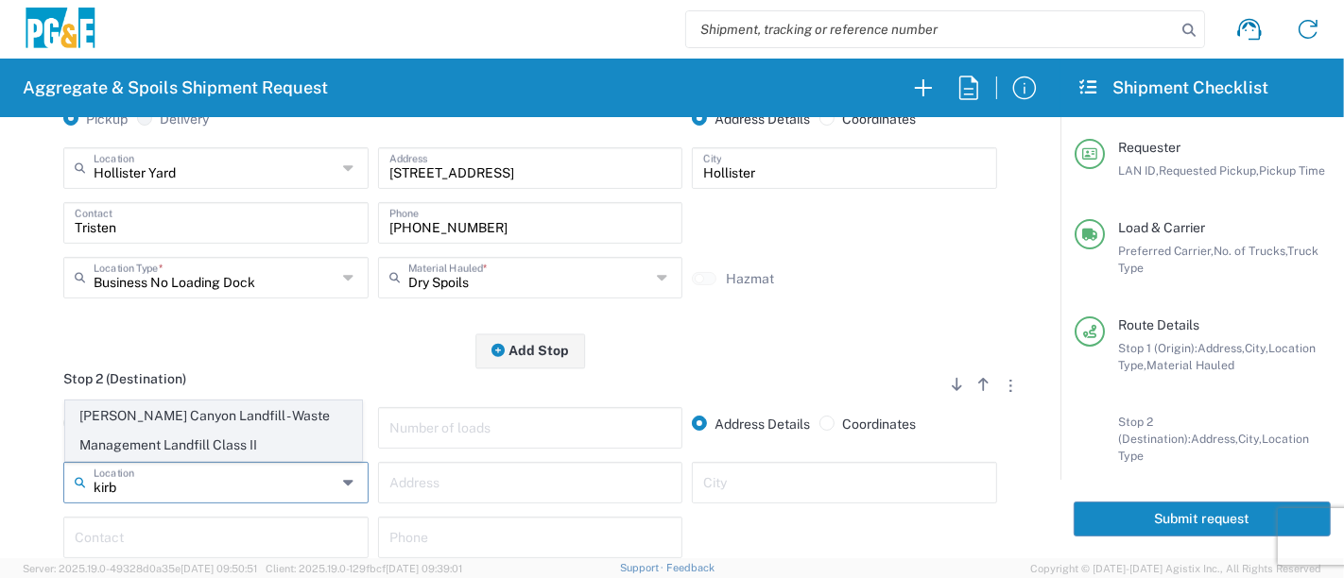
click at [261, 418] on span "[PERSON_NAME] Canyon Landfill - Waste Management Landfill Class II" at bounding box center [214, 431] width 296 height 59
type input "[PERSON_NAME] Canyon Landfill - Waste Management Landfill Class II"
type input "[GEOGRAPHIC_DATA]"
type input "[PERSON_NAME] [PERSON_NAME]"
type input "Landfill"
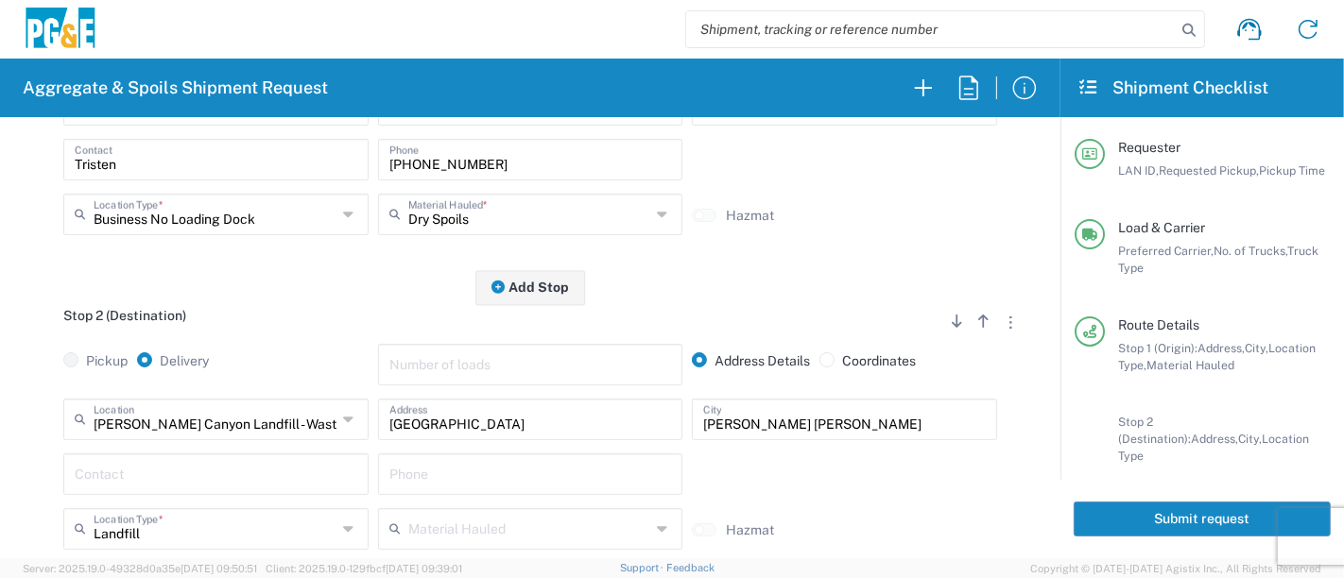
scroll to position [420, 0]
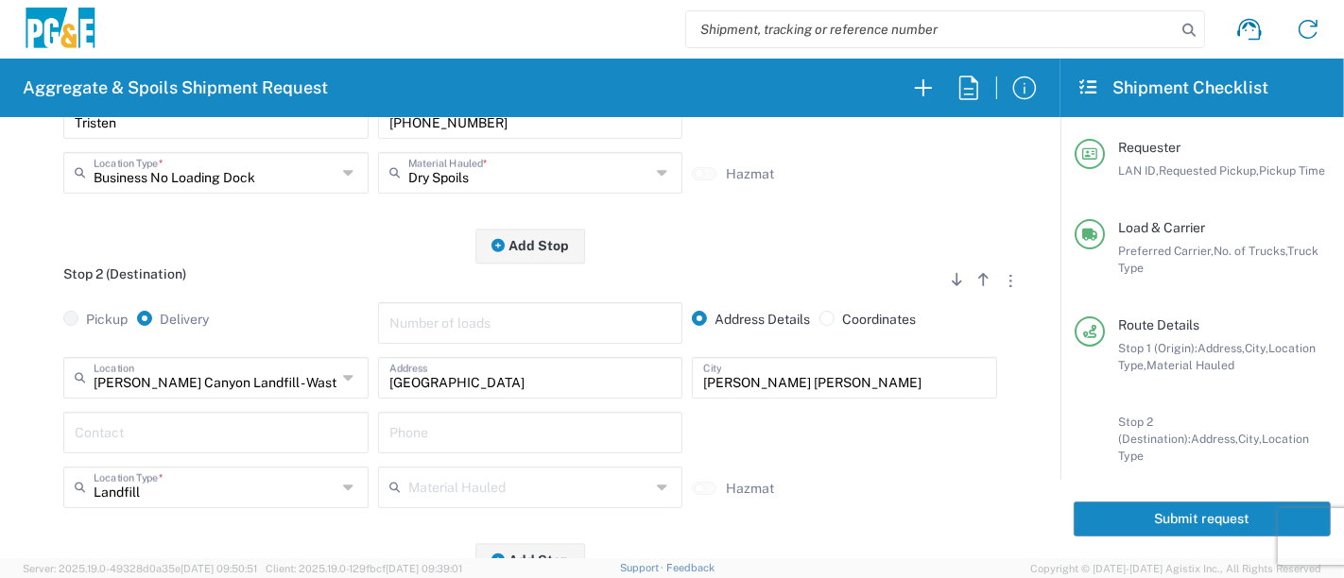
click at [210, 428] on input "text" at bounding box center [216, 431] width 283 height 33
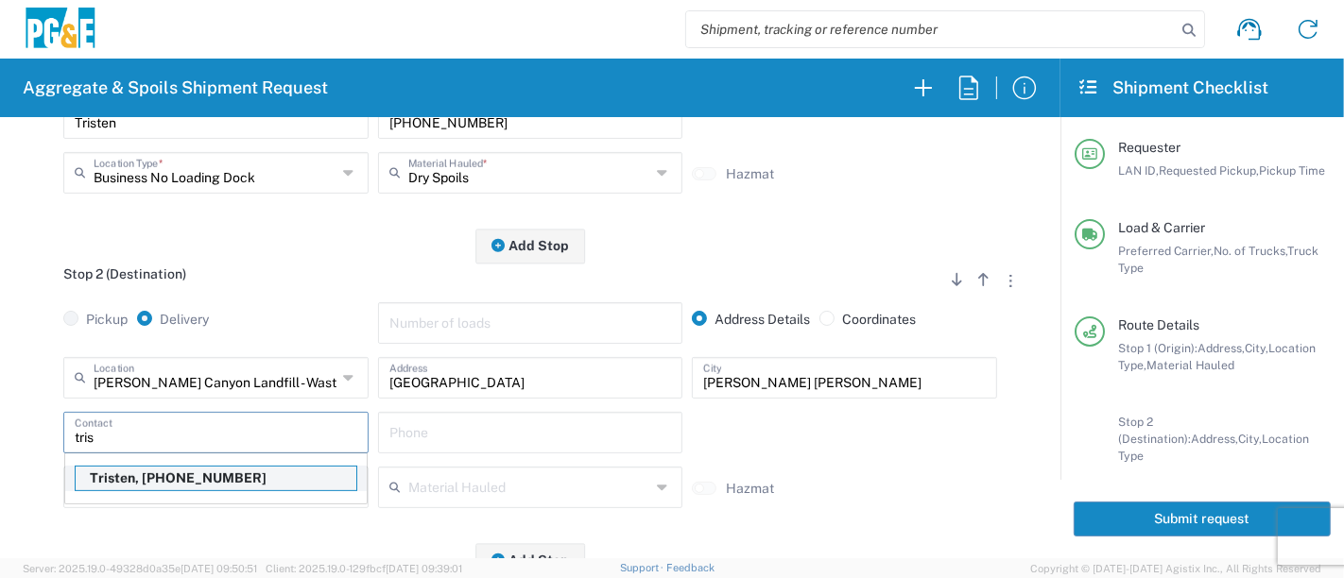
click at [154, 471] on p "Tristen, [PHONE_NUMBER]" at bounding box center [216, 479] width 281 height 24
type input "Tristen"
type input "[PHONE_NUMBER]"
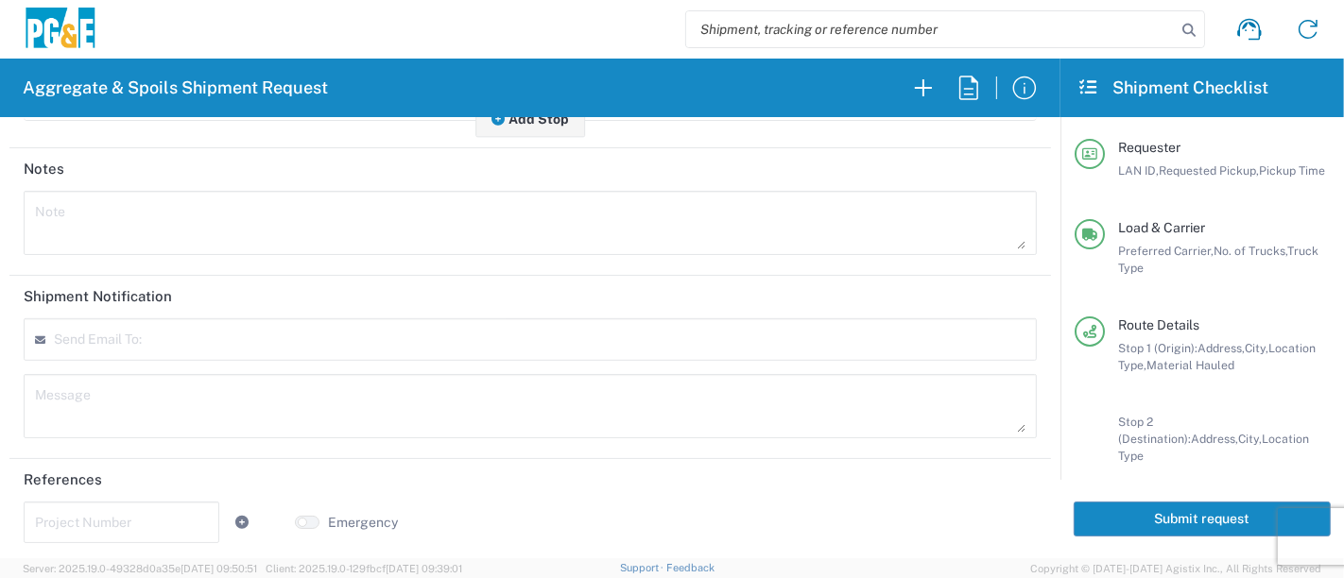
scroll to position [0, 0]
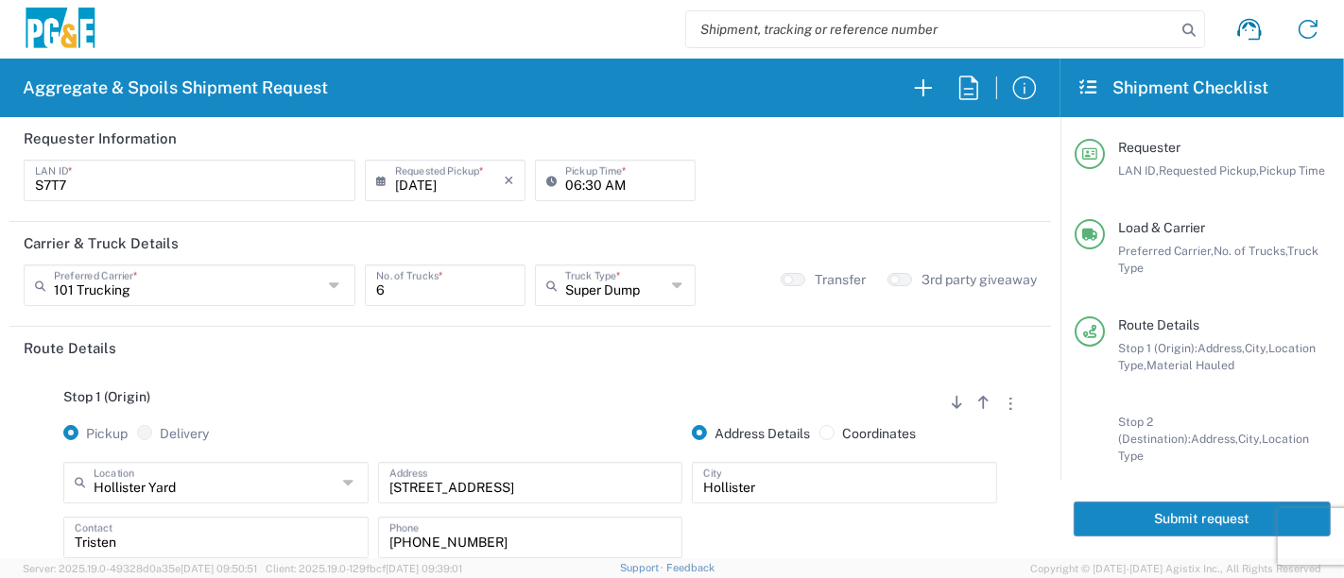
click at [1106, 515] on button "Submit request" at bounding box center [1201, 519] width 257 height 35
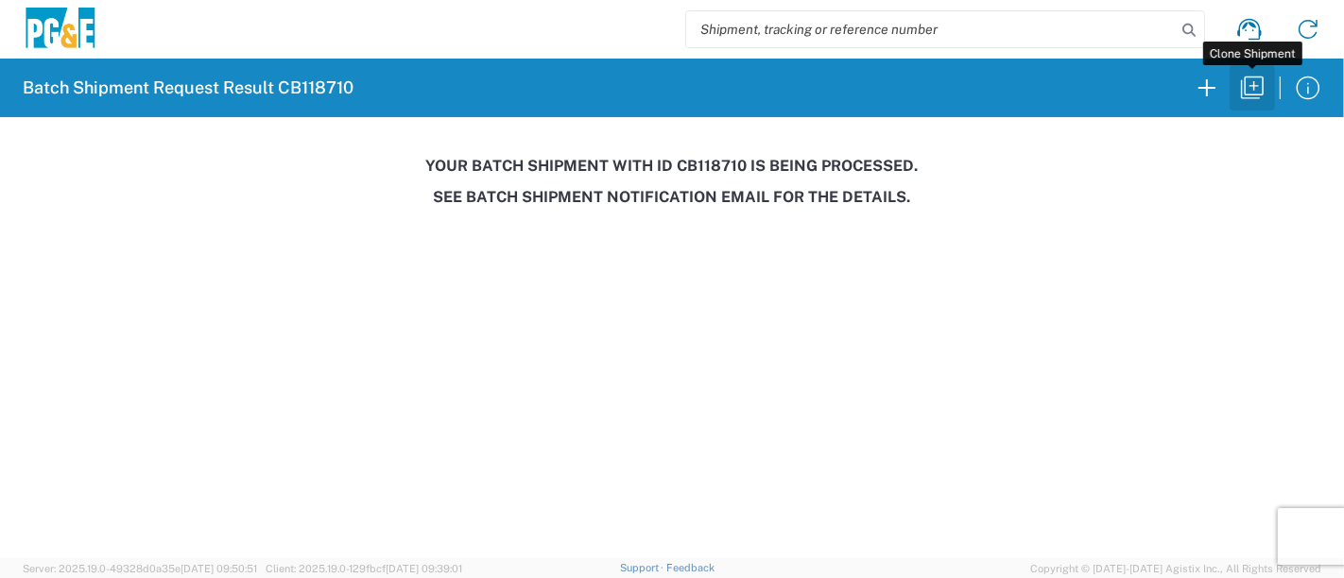
click at [1254, 96] on icon "button" at bounding box center [1252, 88] width 30 height 30
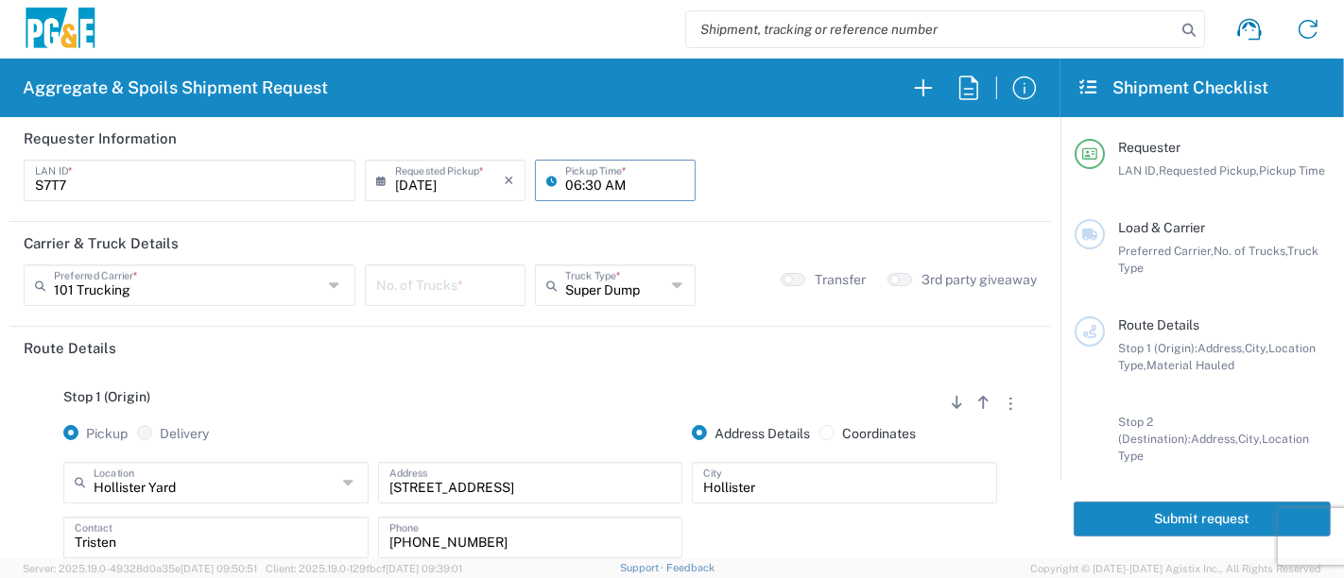
click at [565, 184] on input "06:30 AM" at bounding box center [624, 179] width 119 height 33
type input "07:00 AM"
click at [462, 291] on input "number" at bounding box center [445, 283] width 138 height 33
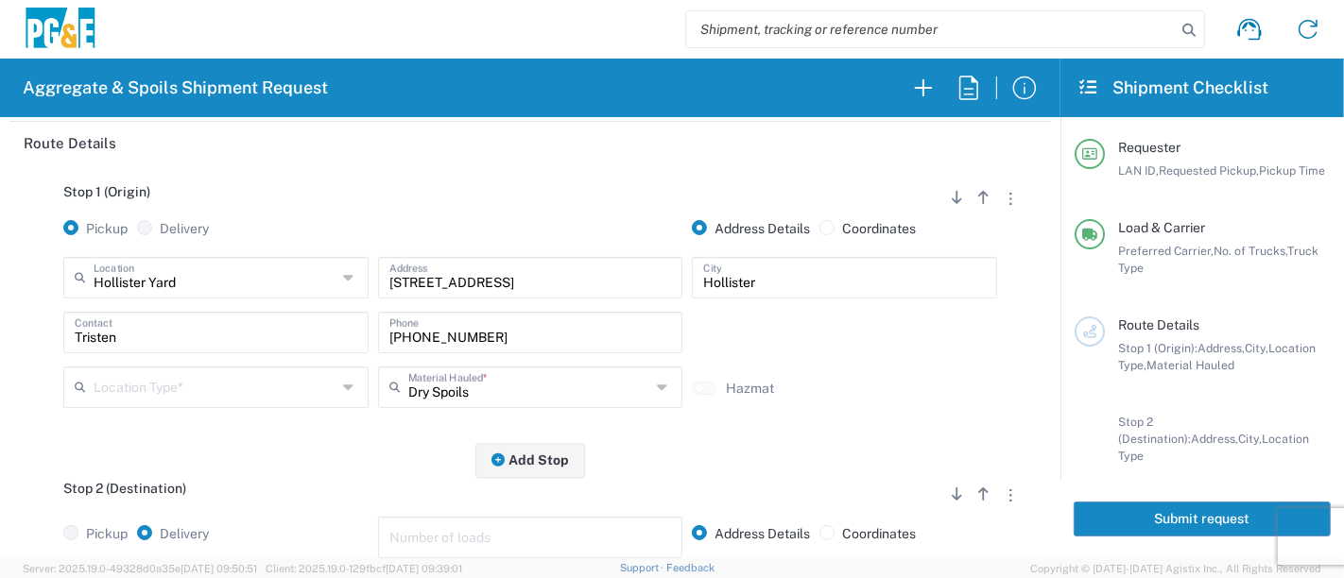
scroll to position [210, 0]
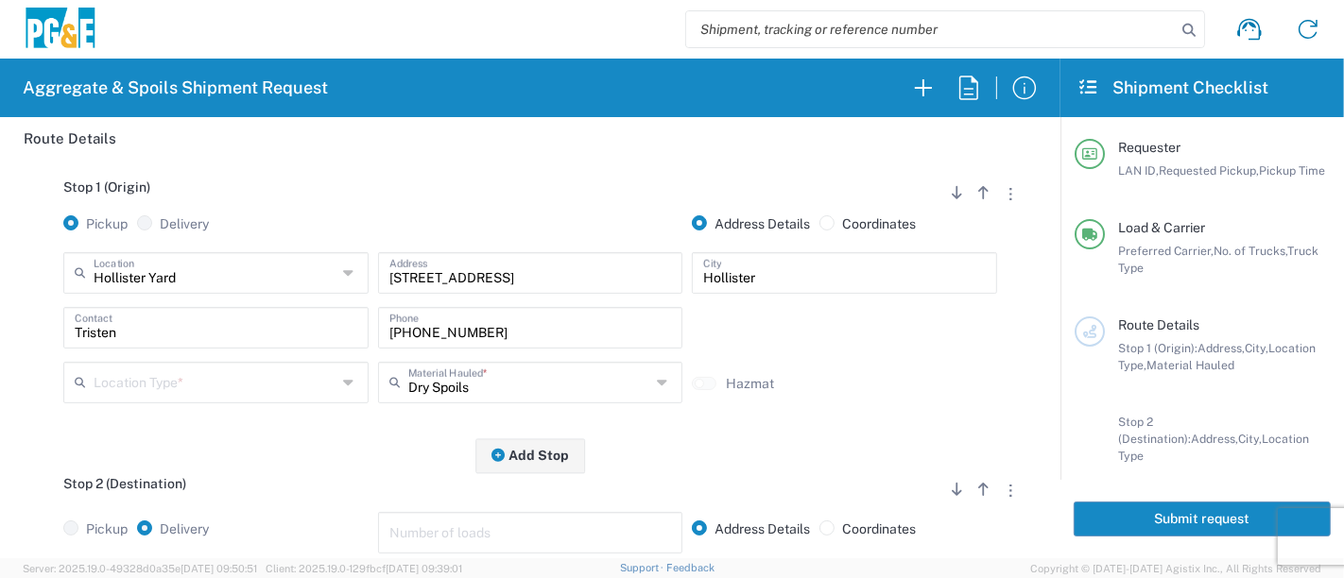
type input "6"
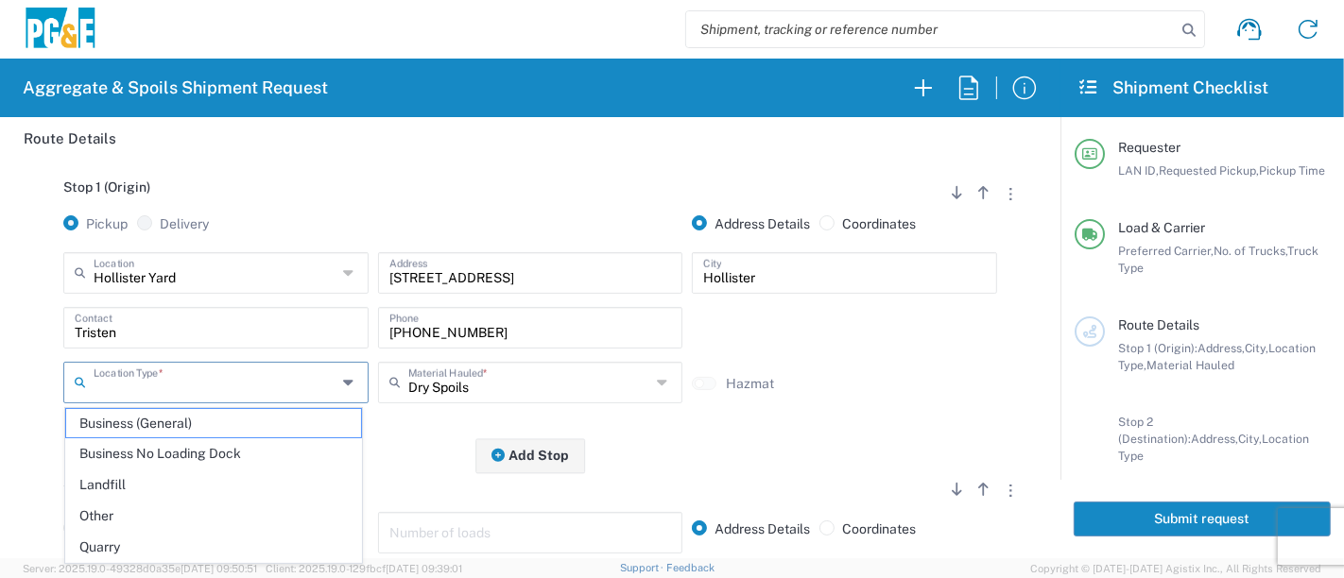
click at [230, 395] on input "text" at bounding box center [215, 381] width 243 height 33
click at [151, 515] on span "Other" at bounding box center [214, 516] width 296 height 29
type input "Other"
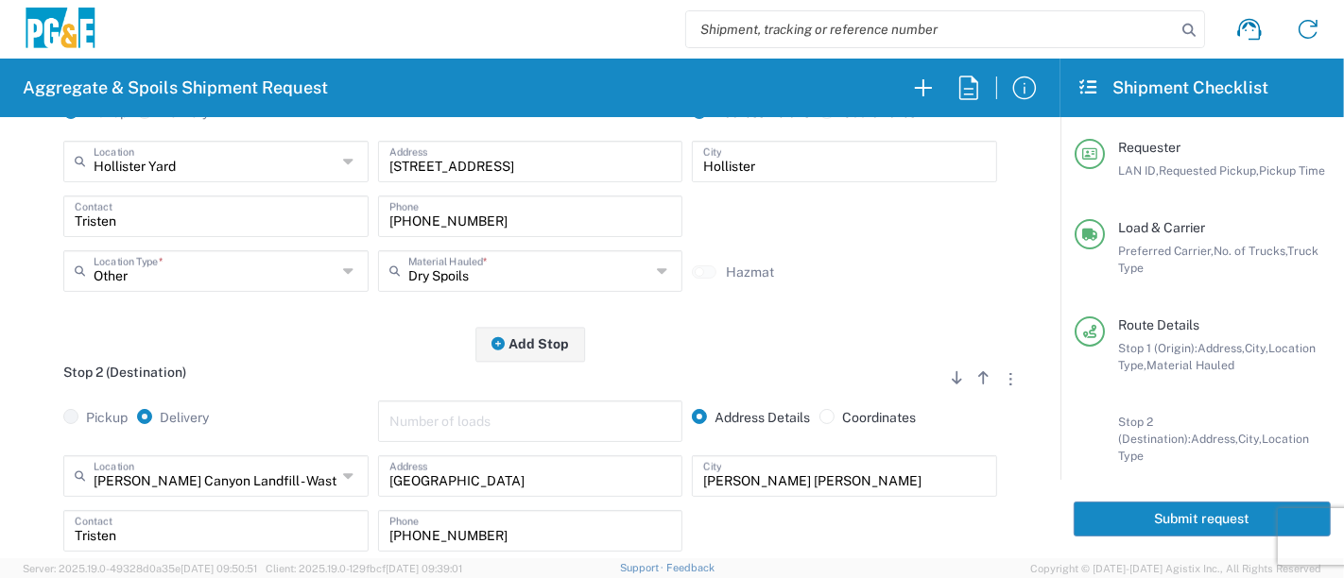
scroll to position [524, 0]
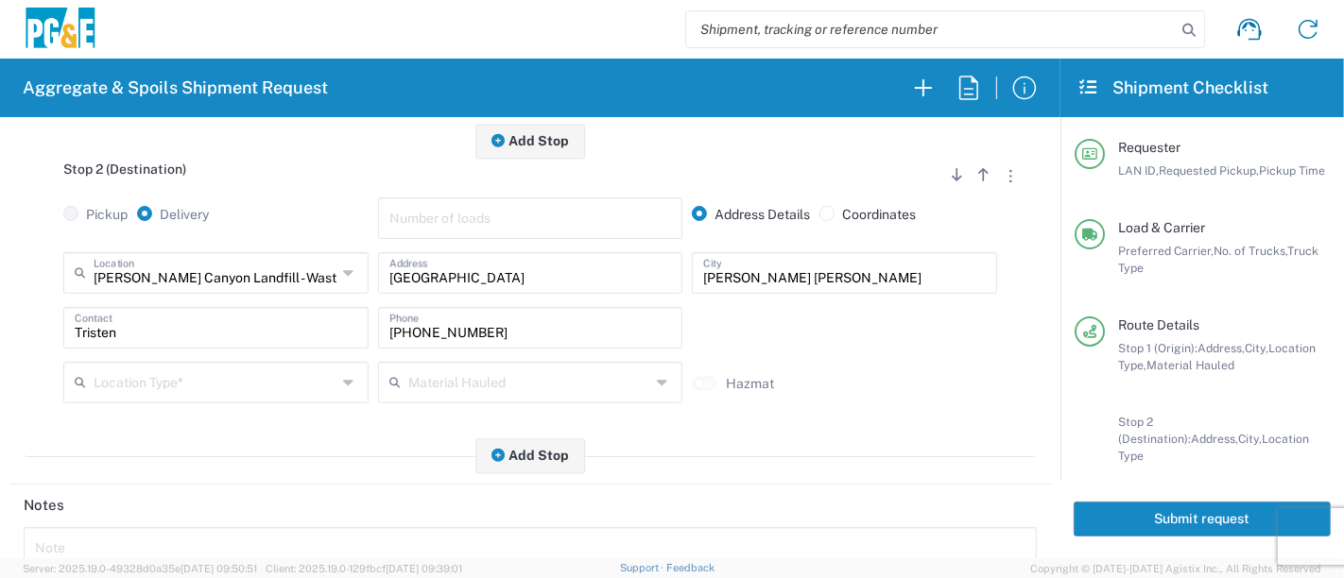
click at [170, 386] on input "text" at bounding box center [215, 381] width 243 height 33
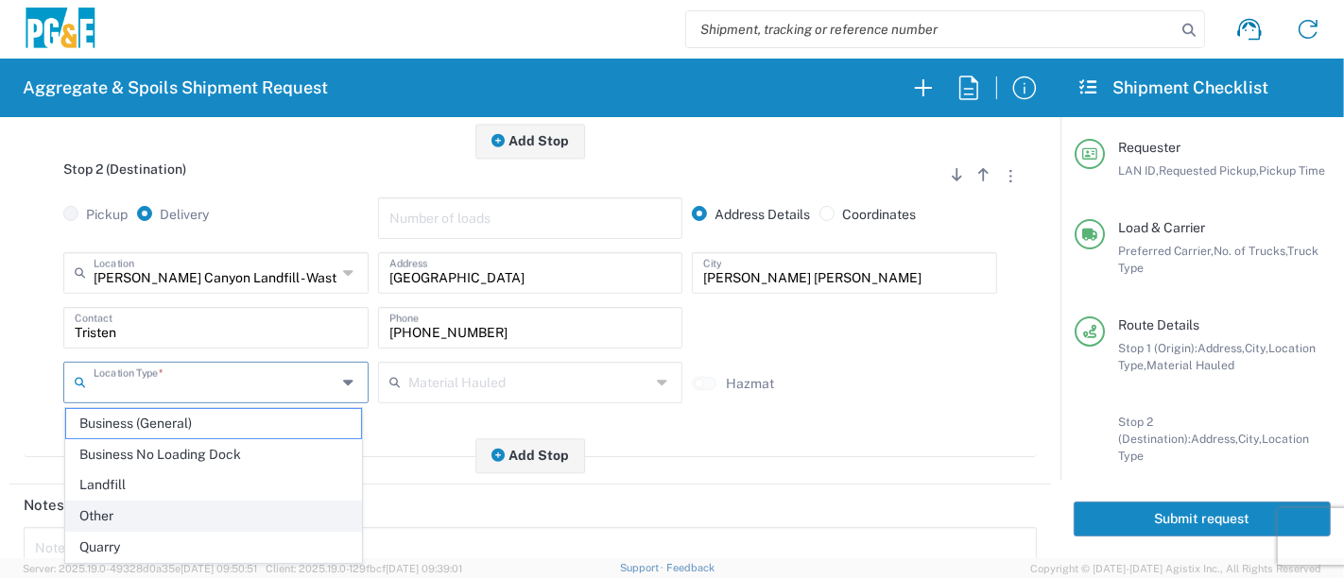
click at [162, 520] on span "Other" at bounding box center [214, 516] width 296 height 29
type input "Other"
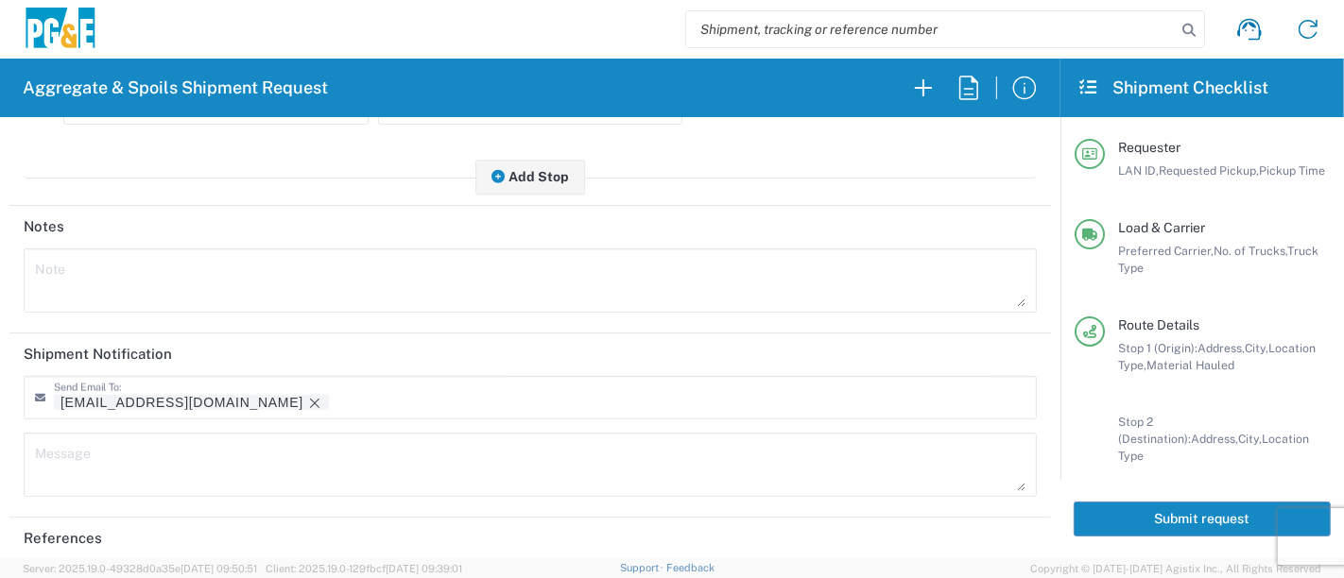
scroll to position [862, 0]
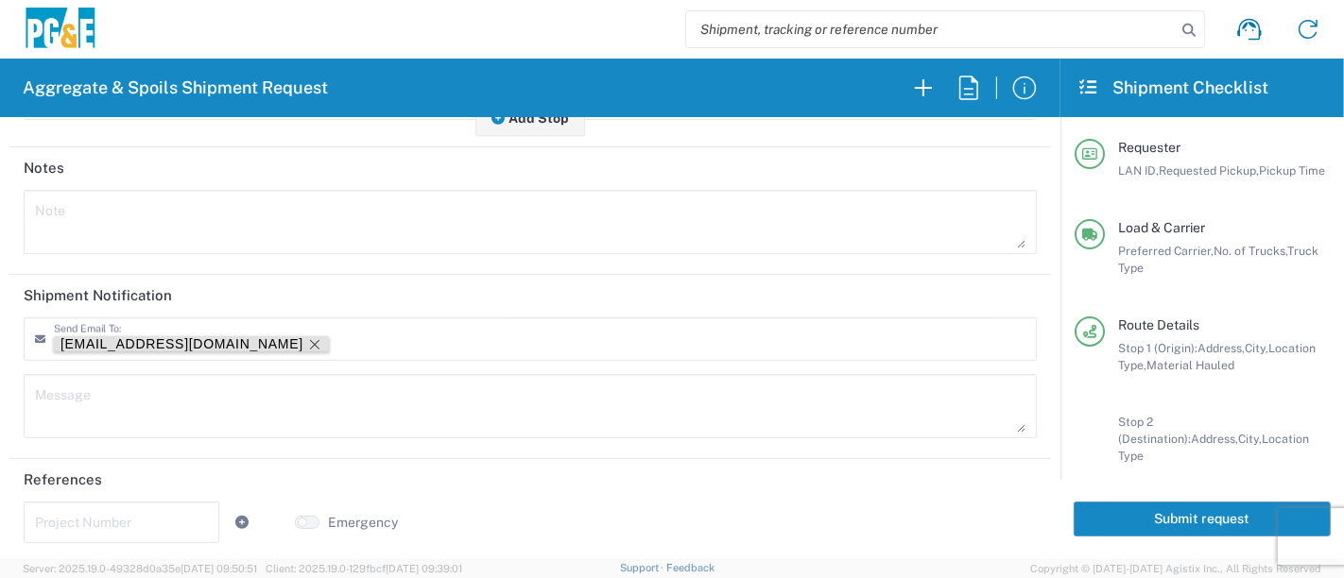
click at [307, 341] on icon "Remove tag" at bounding box center [314, 344] width 15 height 15
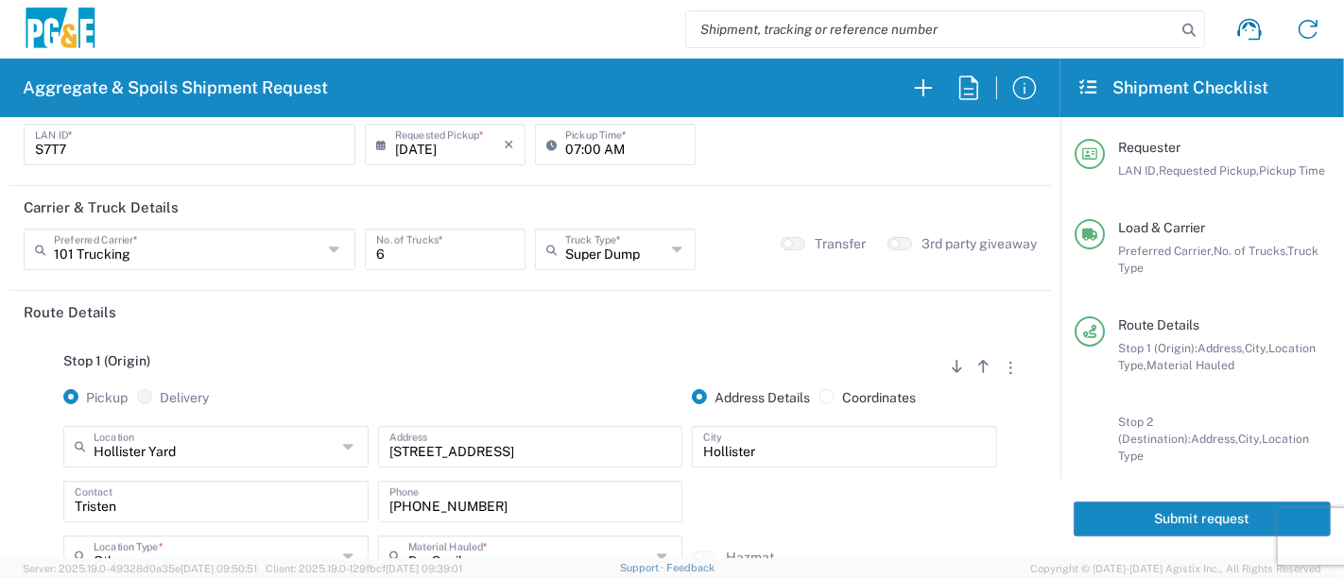
scroll to position [0, 0]
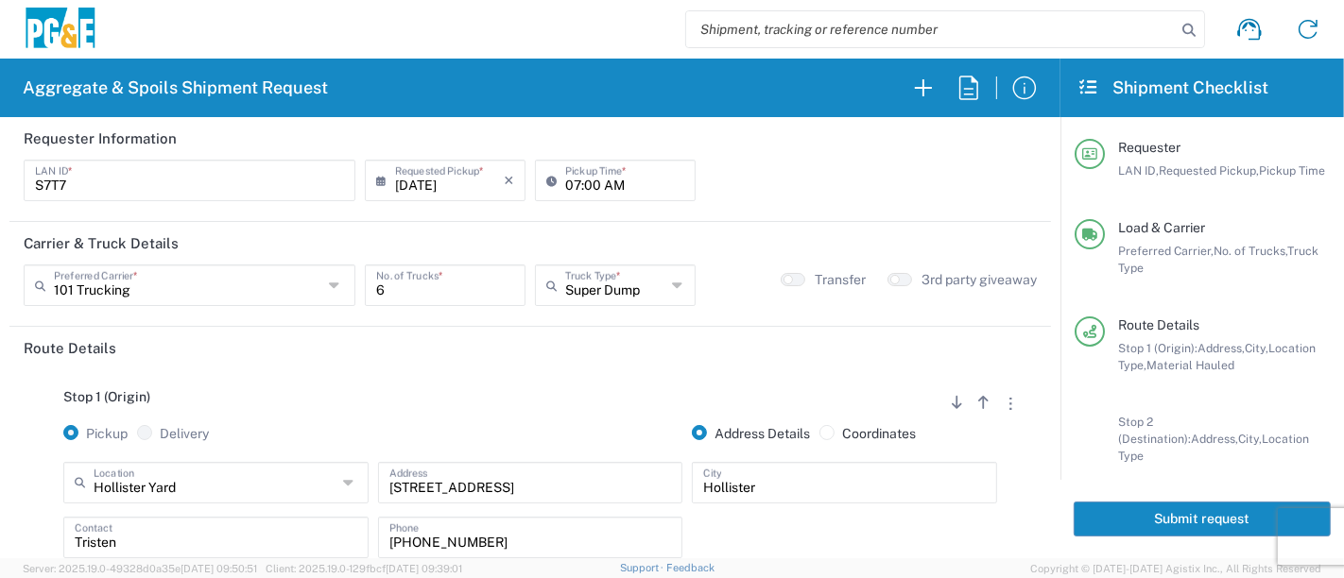
click at [1218, 508] on button "Submit request" at bounding box center [1201, 519] width 257 height 35
